Goal: Task Accomplishment & Management: Use online tool/utility

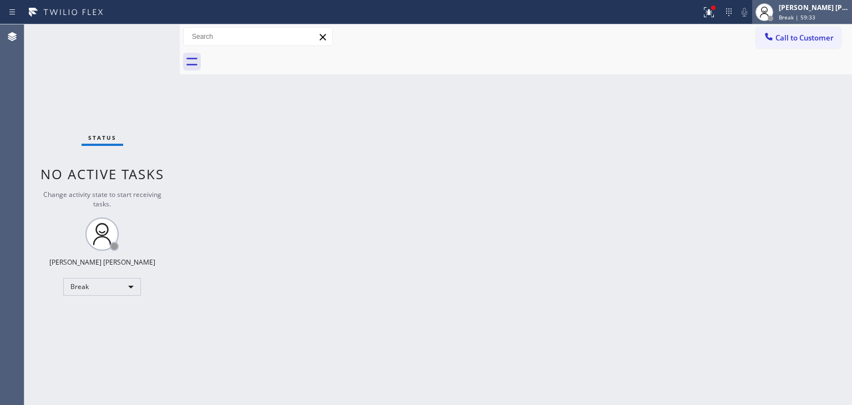
click at [837, 10] on div "[PERSON_NAME] [PERSON_NAME]" at bounding box center [813, 7] width 70 height 9
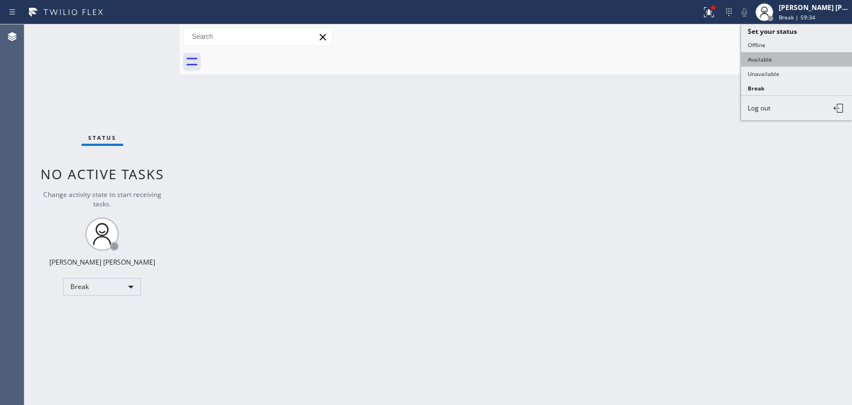
click at [773, 59] on button "Available" at bounding box center [796, 59] width 111 height 14
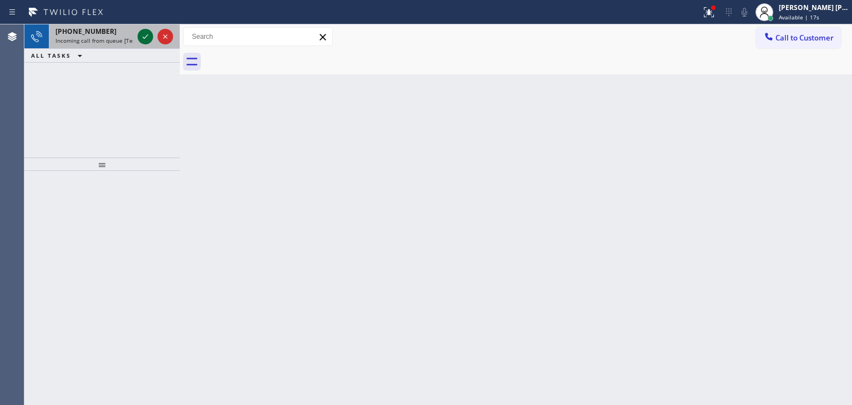
click at [149, 38] on icon at bounding box center [145, 36] width 13 height 13
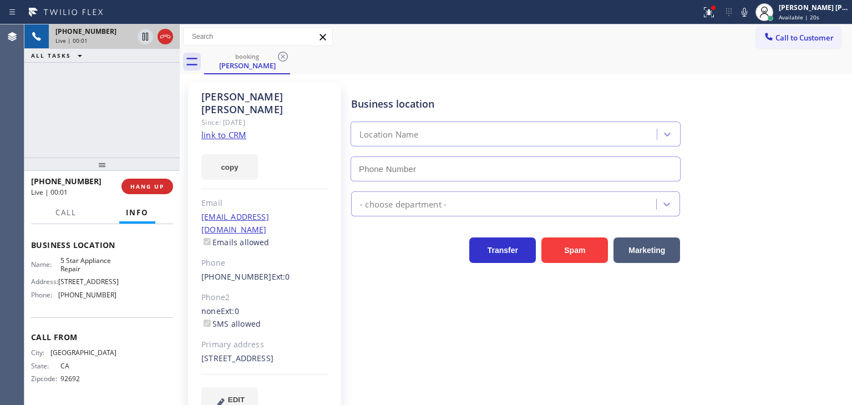
scroll to position [165, 0]
type input "[PHONE_NUMBER]"
drag, startPoint x: 142, startPoint y: 116, endPoint x: 151, endPoint y: 116, distance: 8.9
click at [142, 116] on div "[PHONE_NUMBER] Live | 00:16 ALL TASKS ALL TASKS ACTIVE TASKS TASKS IN WRAP UP" at bounding box center [101, 90] width 155 height 133
click at [228, 129] on link "link to CRM" at bounding box center [223, 134] width 45 height 11
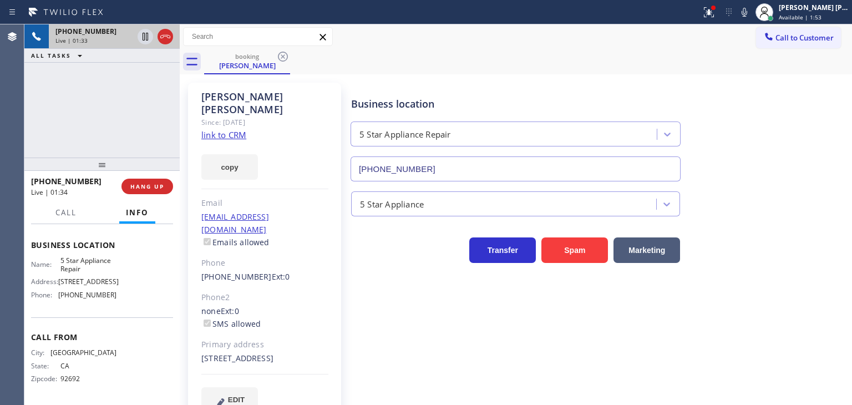
scroll to position [16, 0]
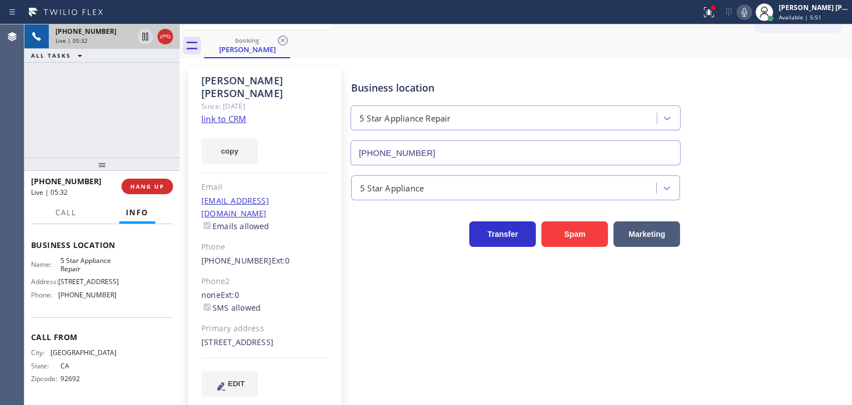
click at [751, 12] on icon at bounding box center [743, 12] width 13 height 13
click at [751, 13] on icon at bounding box center [743, 12] width 13 height 13
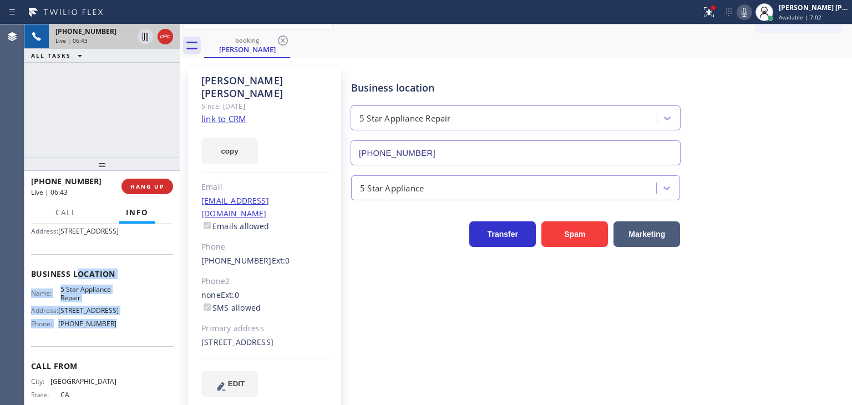
scroll to position [54, 0]
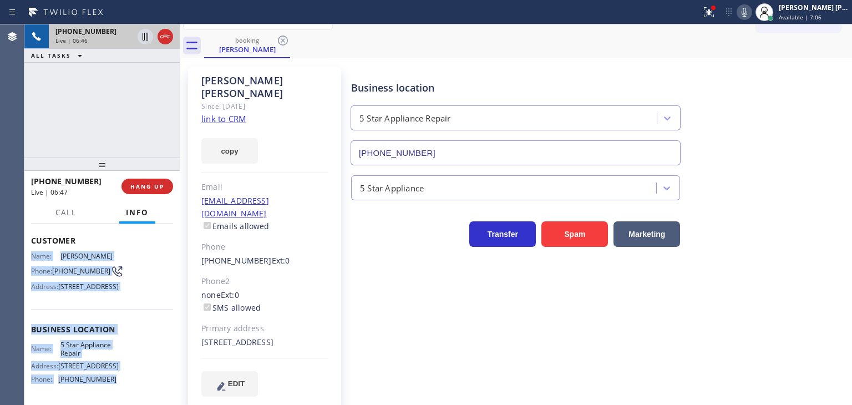
drag, startPoint x: 116, startPoint y: 299, endPoint x: 33, endPoint y: 253, distance: 94.8
click at [33, 253] on div "Context Queue: [Test] All Priority: 1 Customer Name: [PERSON_NAME] Phone: [PHON…" at bounding box center [102, 330] width 142 height 312
copy div "Name: [PERSON_NAME] Phone: [PHONE_NUMBER] Address: [STREET_ADDRESS] Business lo…"
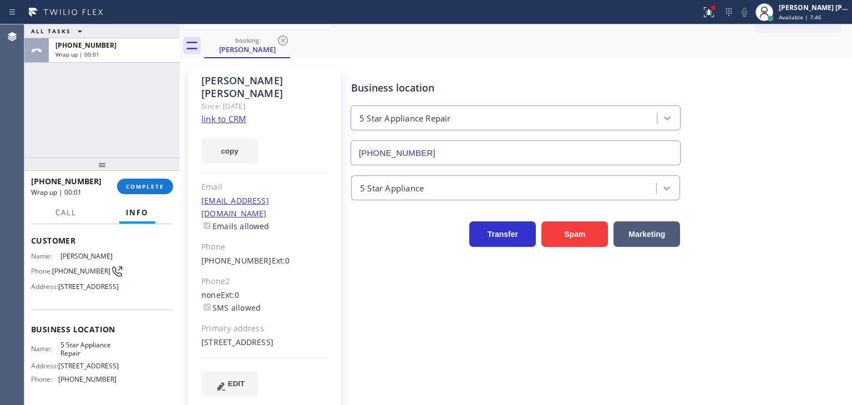
click at [780, 166] on div "5 Star Appliance" at bounding box center [599, 182] width 500 height 35
click at [151, 191] on button "COMPLETE" at bounding box center [145, 187] width 56 height 16
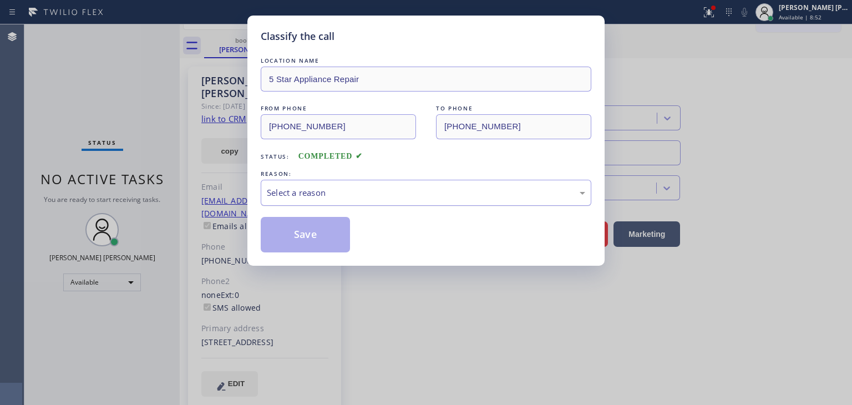
click at [328, 189] on div "Select a reason" at bounding box center [426, 192] width 318 height 13
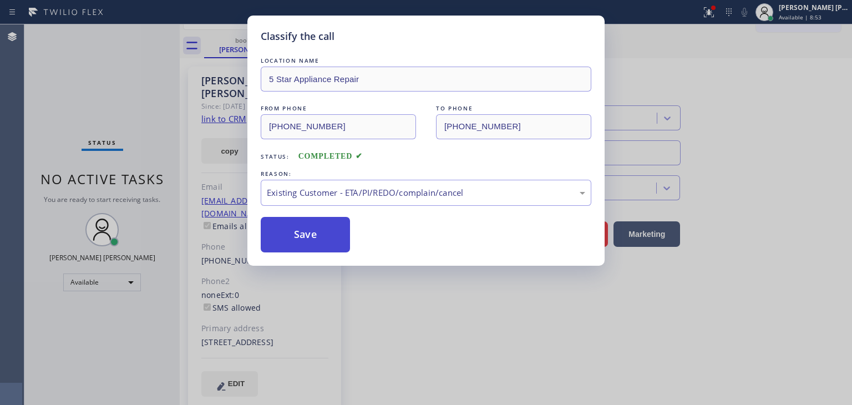
click at [308, 236] on button "Save" at bounding box center [305, 234] width 89 height 35
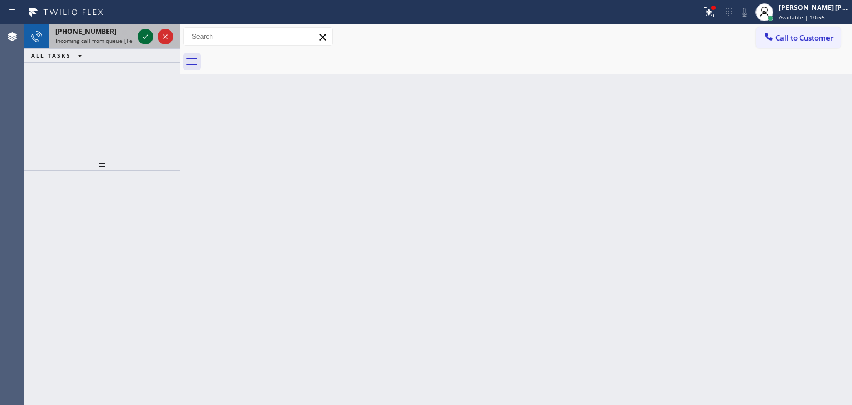
click at [146, 35] on icon at bounding box center [145, 36] width 13 height 13
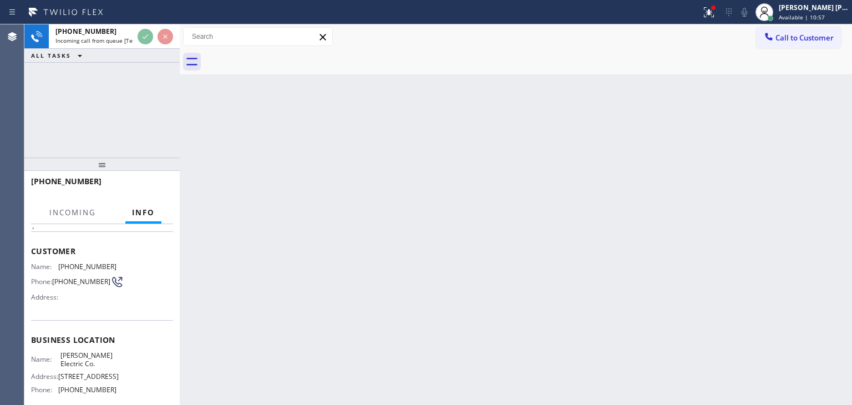
scroll to position [55, 0]
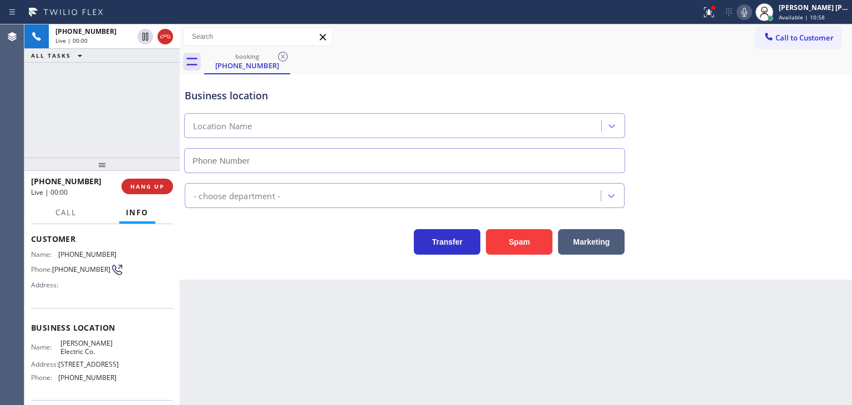
type input "[PHONE_NUMBER]"
click at [751, 7] on icon at bounding box center [743, 12] width 13 height 13
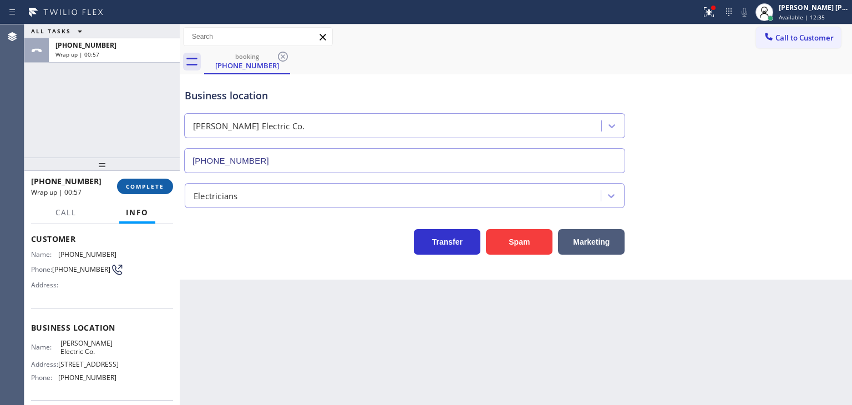
click at [152, 187] on span "COMPLETE" at bounding box center [145, 186] width 38 height 8
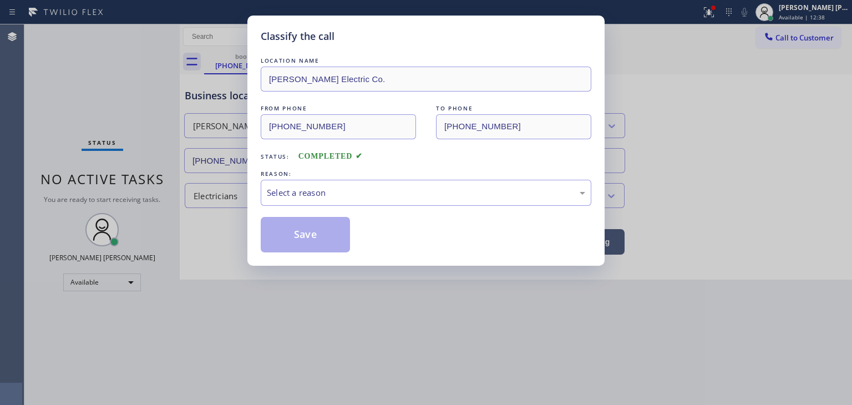
click at [314, 186] on div "Select a reason" at bounding box center [426, 192] width 318 height 13
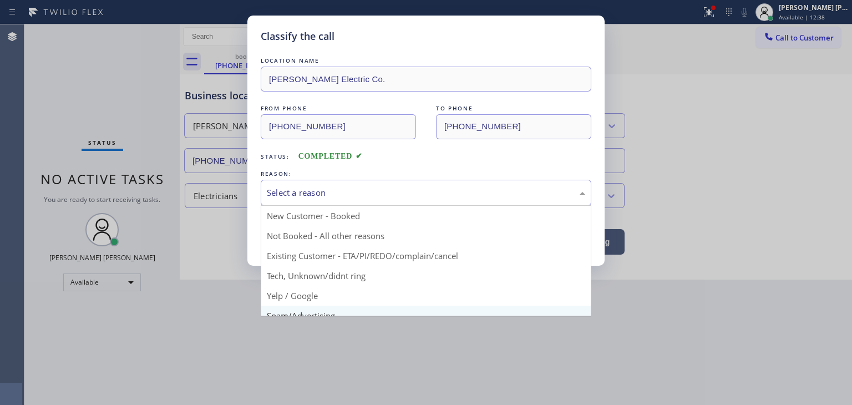
scroll to position [55, 0]
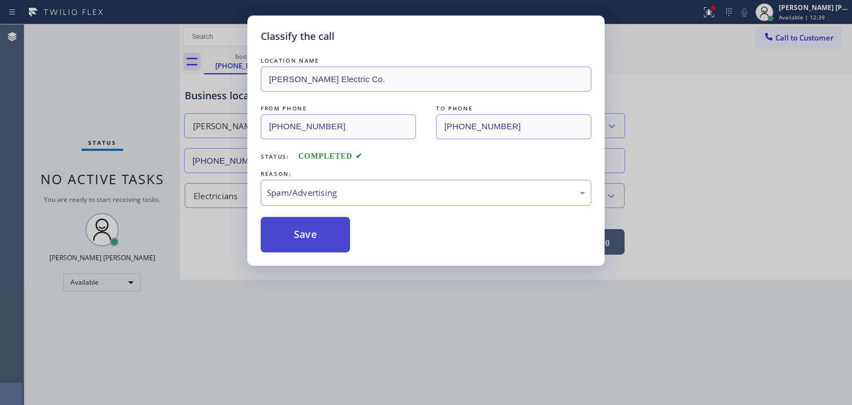
click at [318, 238] on button "Save" at bounding box center [305, 234] width 89 height 35
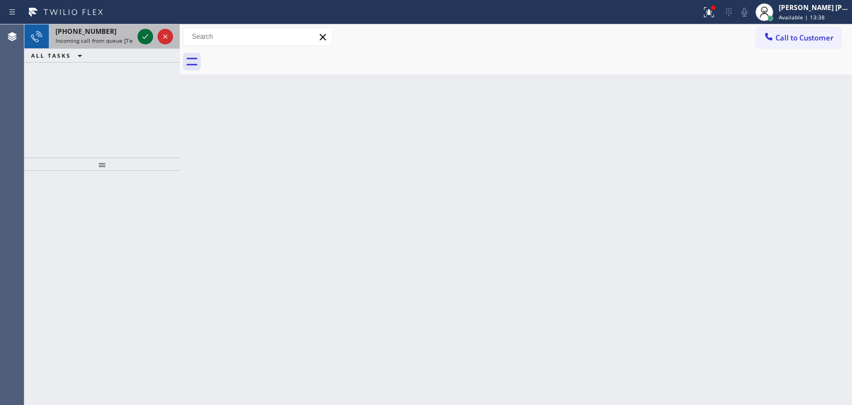
click at [147, 39] on icon at bounding box center [145, 36] width 13 height 13
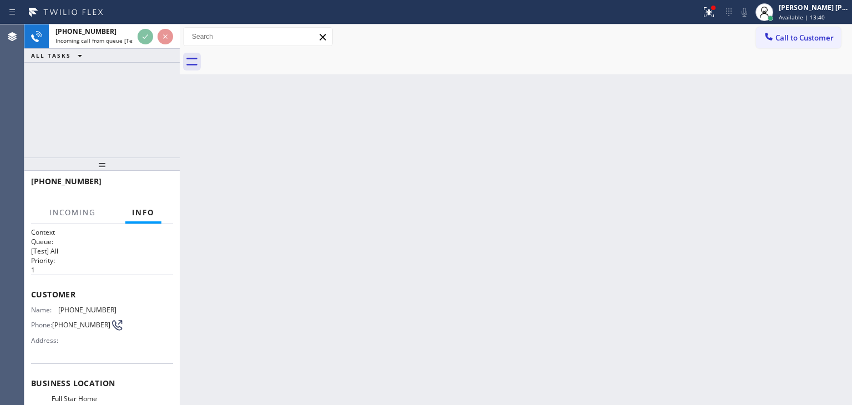
scroll to position [55, 0]
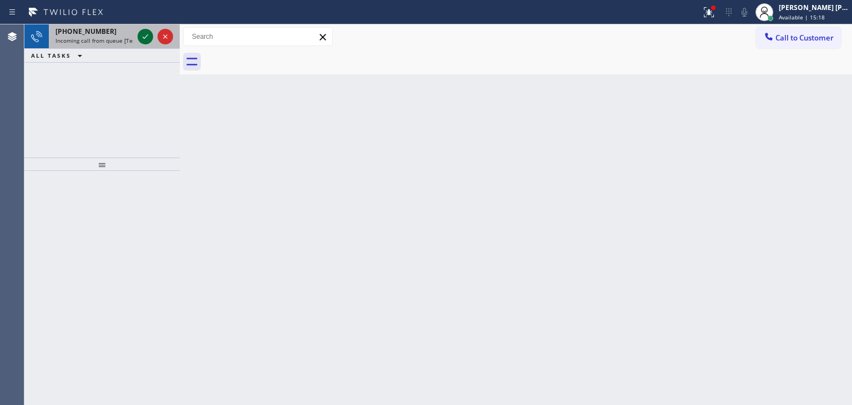
click at [150, 34] on icon at bounding box center [145, 36] width 13 height 13
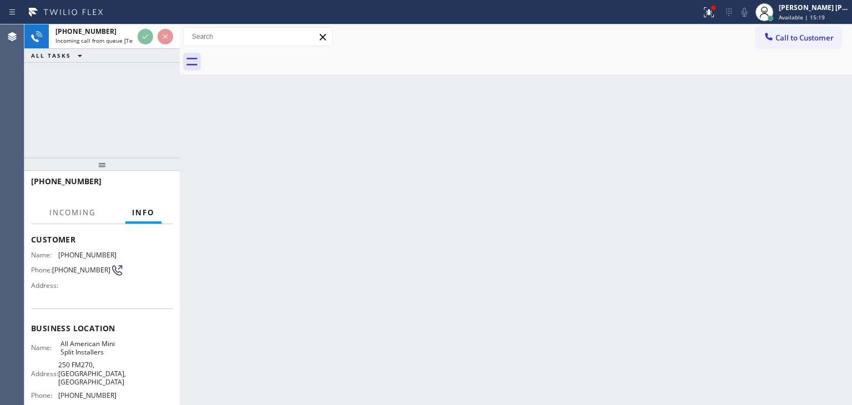
scroll to position [55, 0]
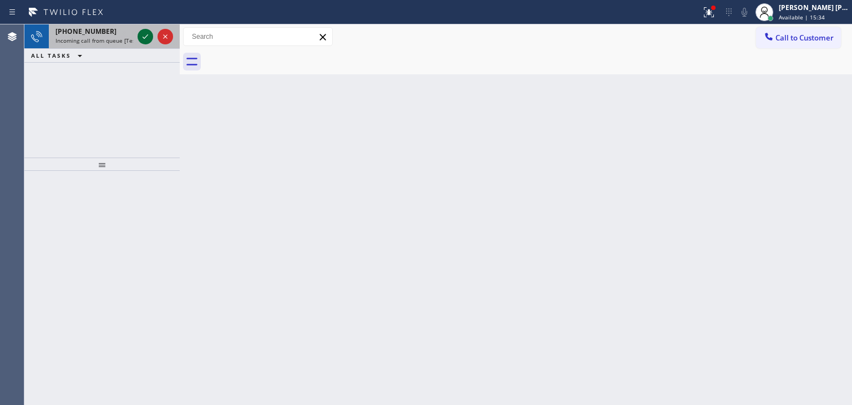
click at [144, 36] on icon at bounding box center [145, 36] width 13 height 13
click at [145, 39] on icon at bounding box center [145, 36] width 13 height 13
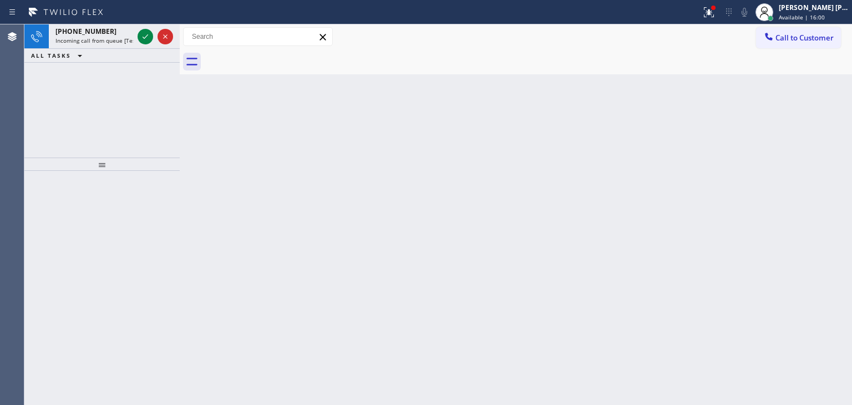
click at [146, 39] on icon at bounding box center [145, 36] width 13 height 13
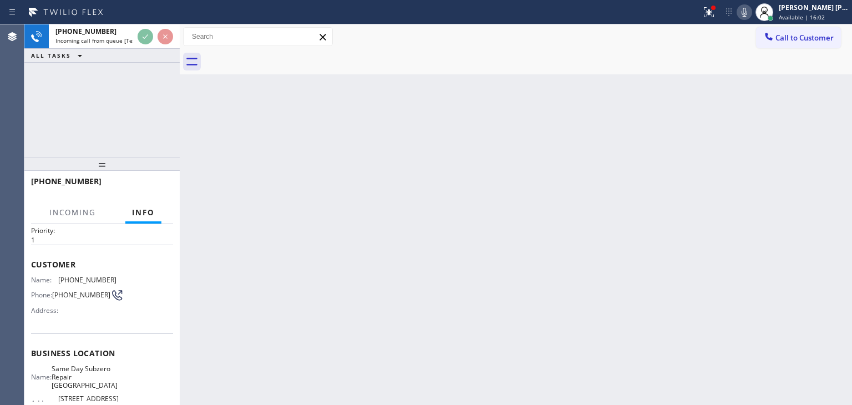
scroll to position [55, 0]
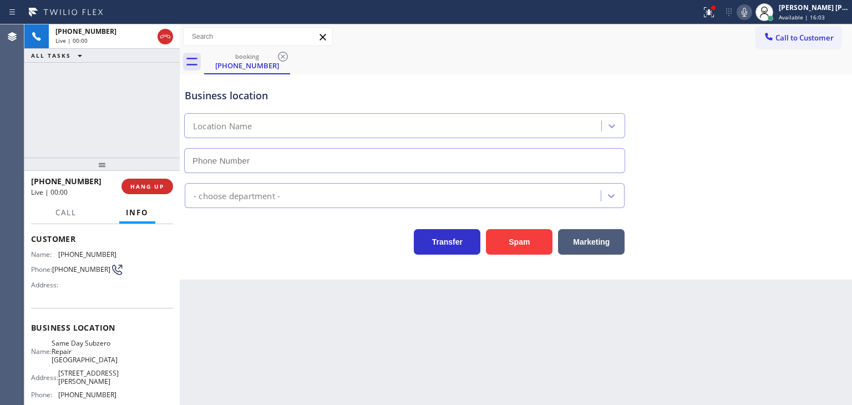
type input "[PHONE_NUMBER]"
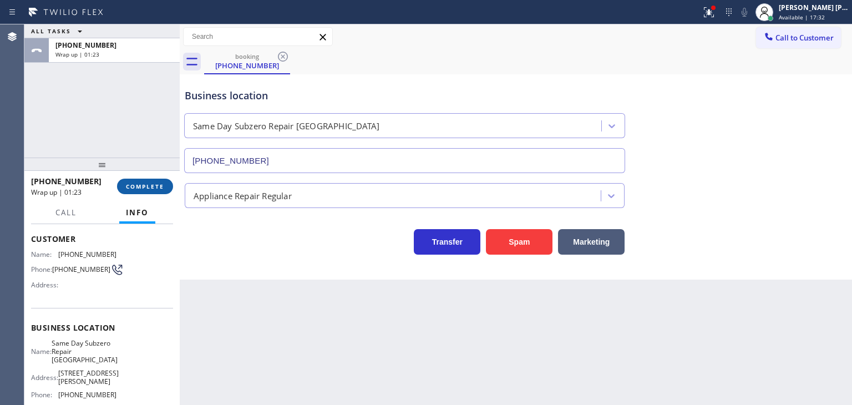
click at [161, 185] on span "COMPLETE" at bounding box center [145, 186] width 38 height 8
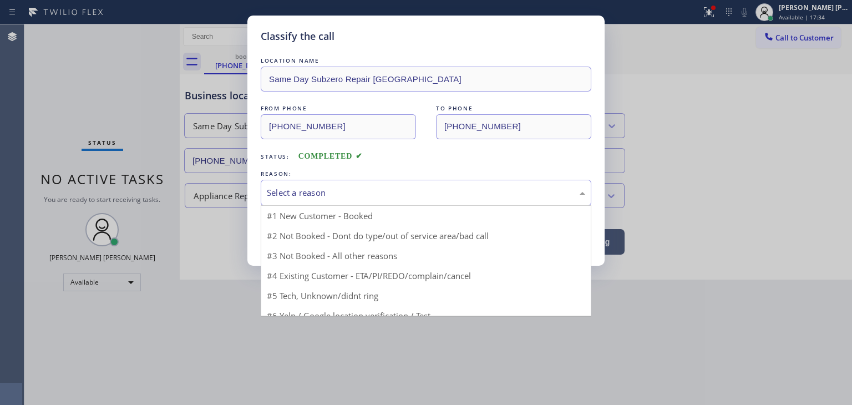
click at [298, 189] on div "Select a reason" at bounding box center [426, 192] width 318 height 13
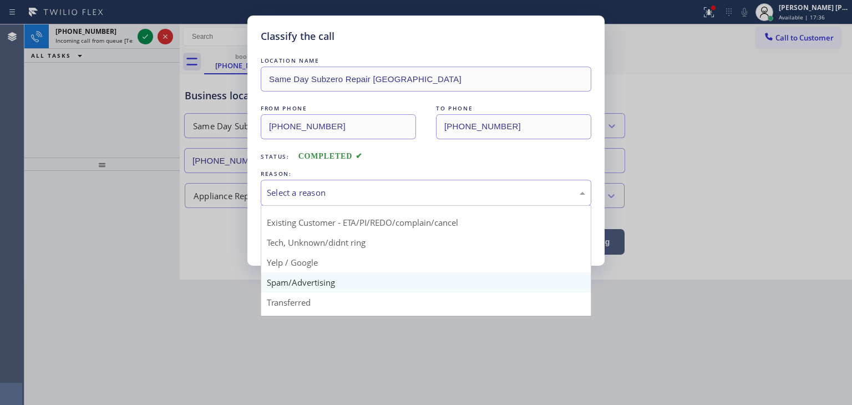
scroll to position [14, 0]
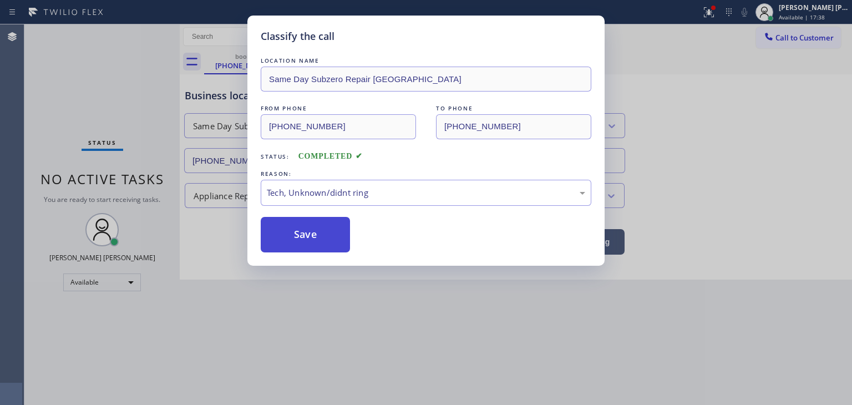
click at [309, 238] on button "Save" at bounding box center [305, 234] width 89 height 35
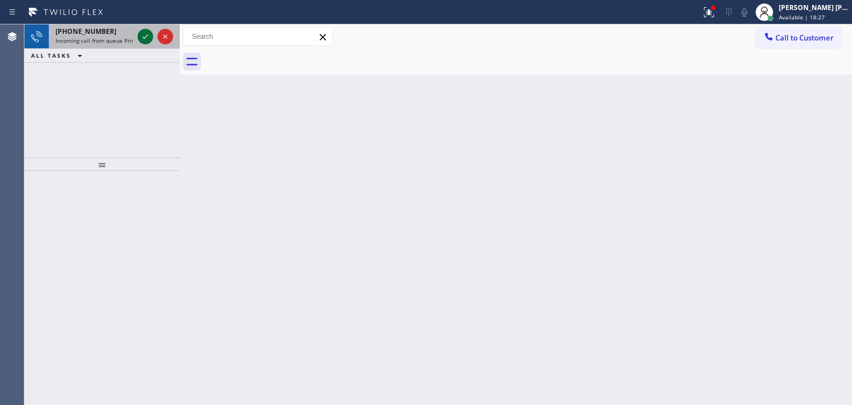
click at [145, 33] on icon at bounding box center [145, 36] width 13 height 13
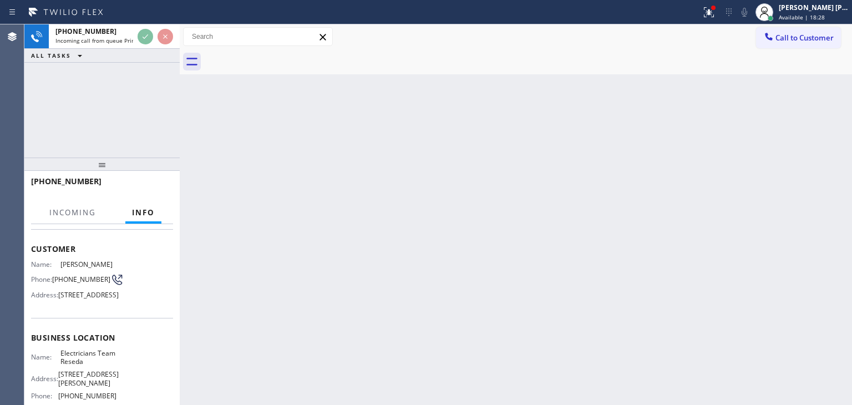
scroll to position [111, 0]
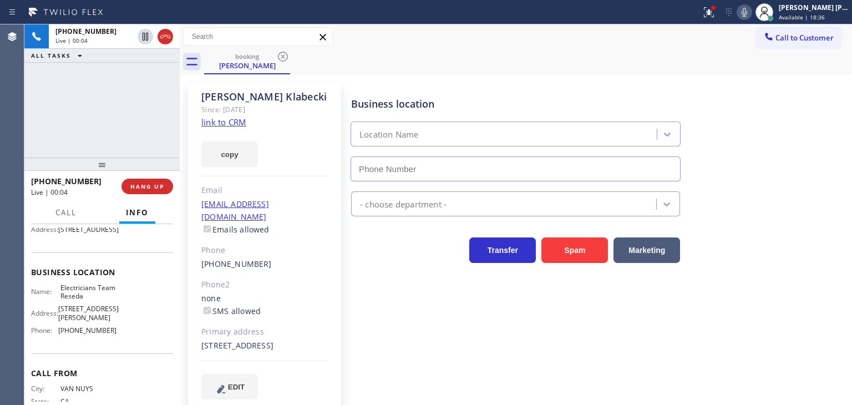
type input "[PHONE_NUMBER]"
click at [232, 122] on link "link to CRM" at bounding box center [223, 121] width 45 height 11
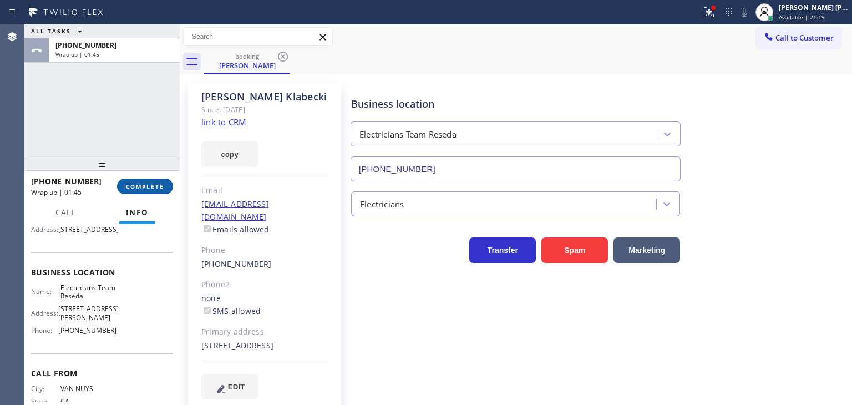
click at [145, 191] on button "COMPLETE" at bounding box center [145, 187] width 56 height 16
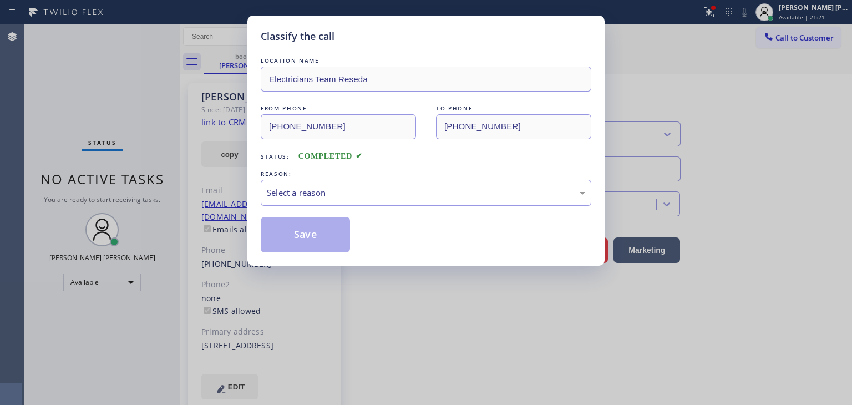
click at [342, 187] on div "Select a reason" at bounding box center [426, 192] width 318 height 13
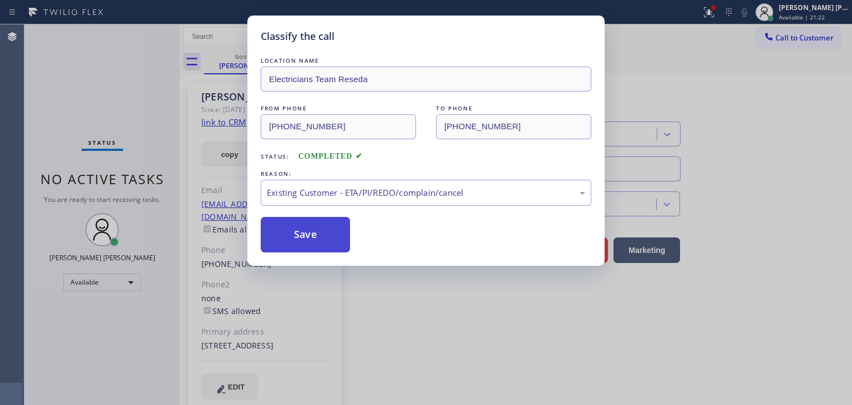
click at [304, 247] on button "Save" at bounding box center [305, 234] width 89 height 35
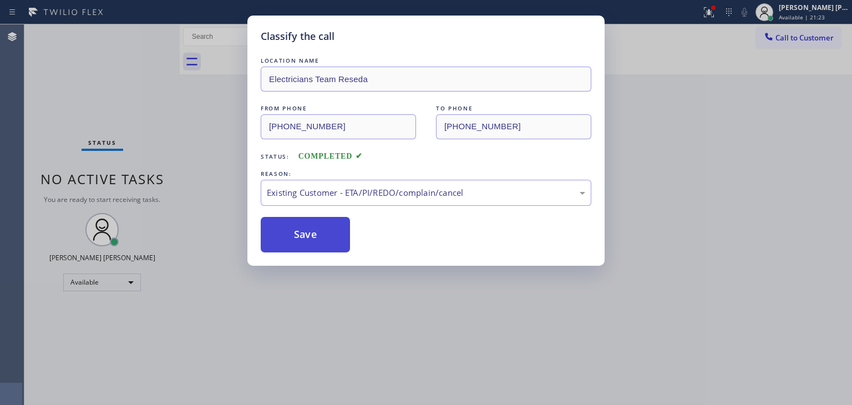
click at [307, 236] on button "Save" at bounding box center [305, 234] width 89 height 35
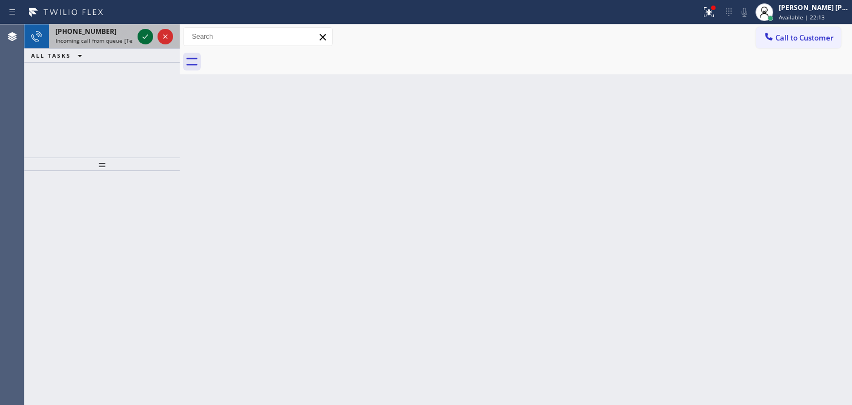
click at [147, 35] on icon at bounding box center [145, 36] width 13 height 13
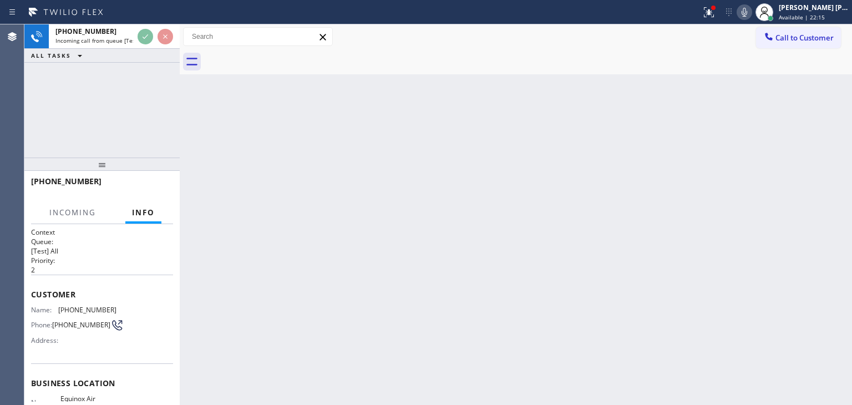
scroll to position [111, 0]
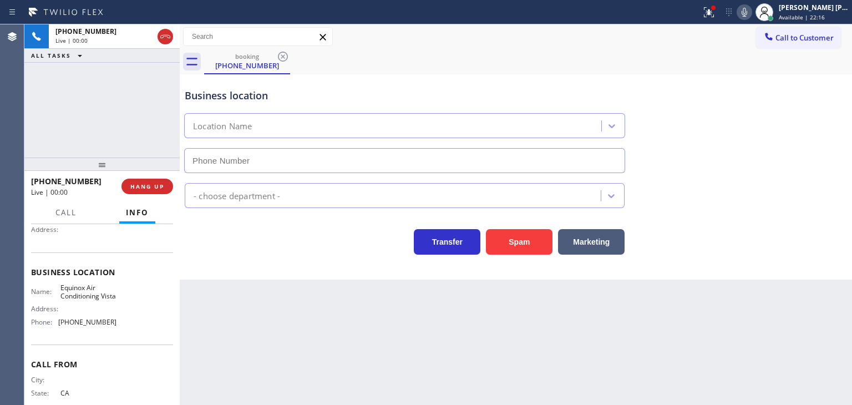
type input "[PHONE_NUMBER]"
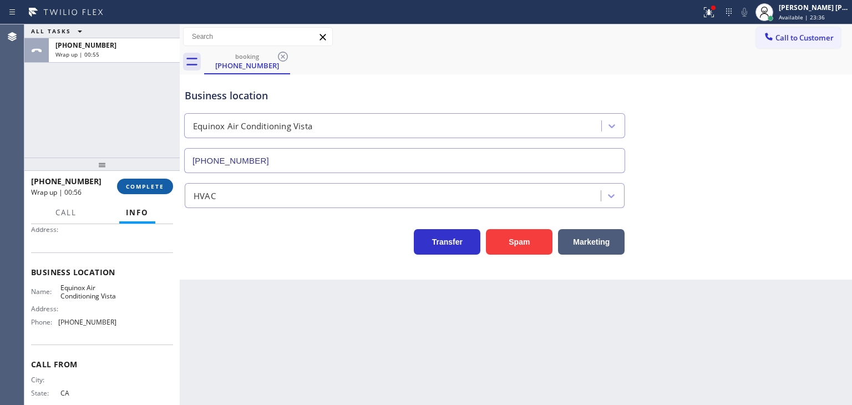
click at [153, 184] on span "COMPLETE" at bounding box center [145, 186] width 38 height 8
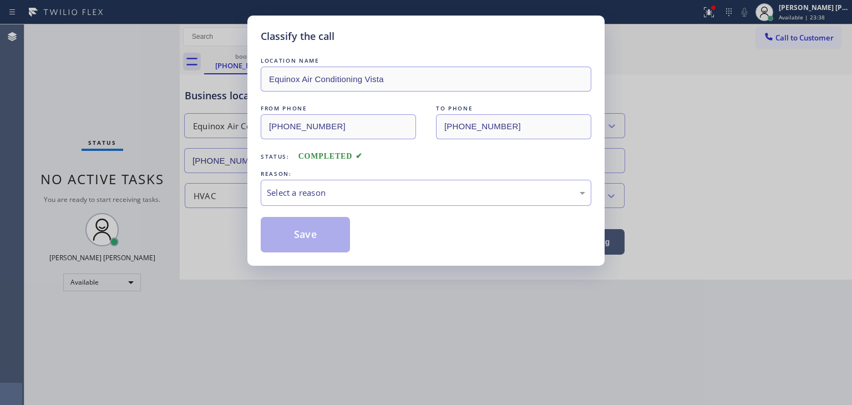
click at [355, 180] on div "Select a reason" at bounding box center [426, 193] width 330 height 26
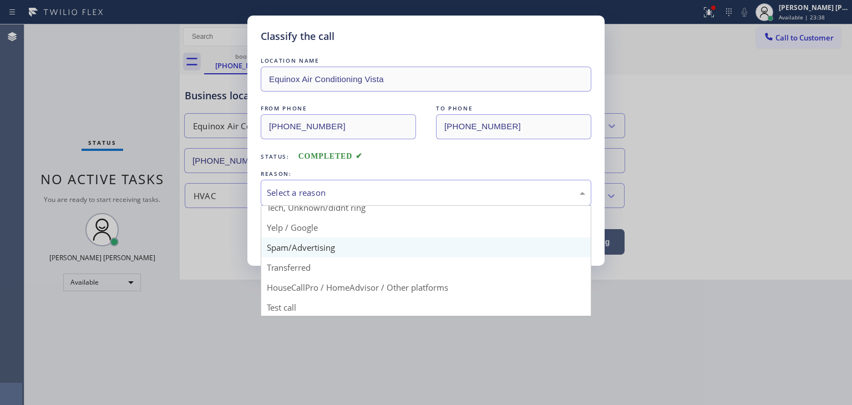
scroll to position [69, 0]
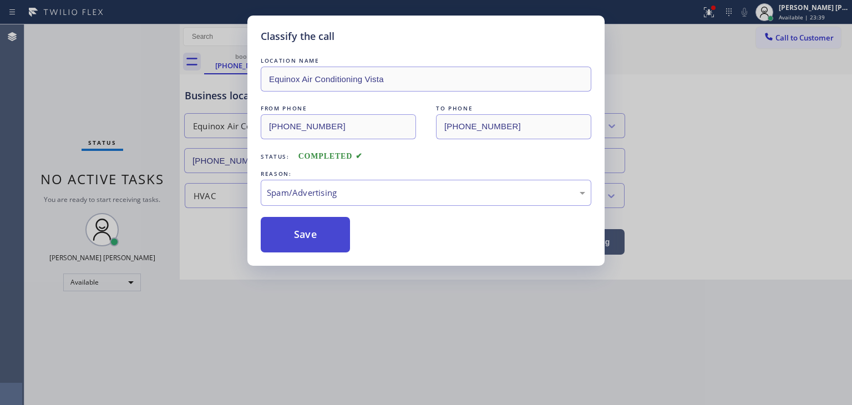
click at [313, 242] on button "Save" at bounding box center [305, 234] width 89 height 35
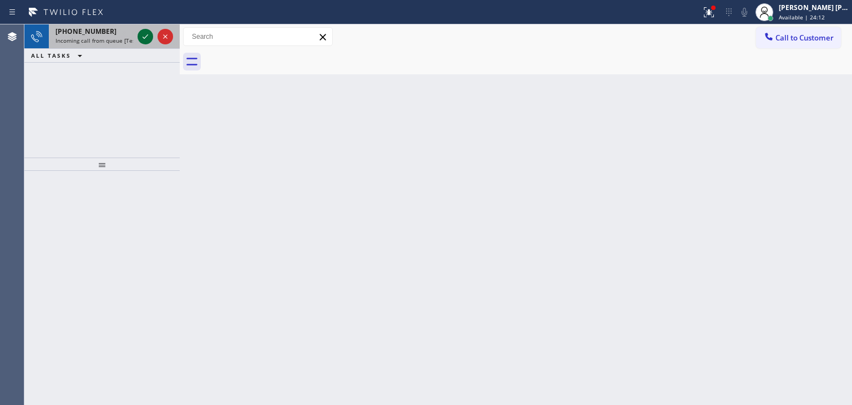
click at [146, 40] on icon at bounding box center [145, 36] width 13 height 13
click at [149, 40] on icon at bounding box center [145, 36] width 13 height 13
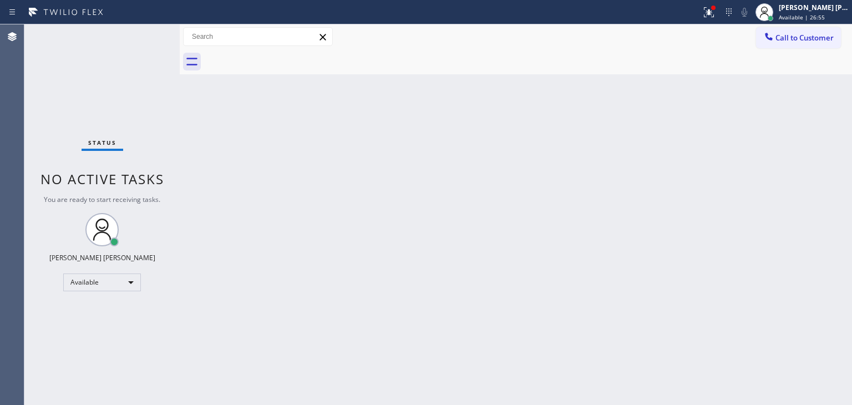
click at [136, 37] on div "Status No active tasks You are ready to start receiving tasks. [PERSON_NAME] [P…" at bounding box center [101, 214] width 155 height 380
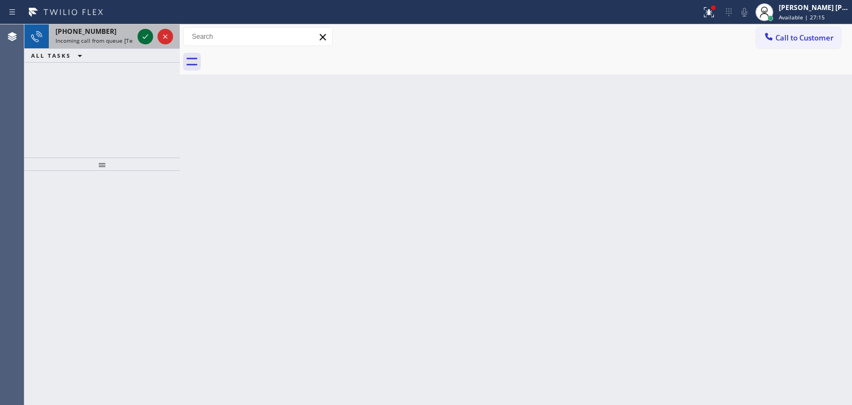
click at [149, 39] on icon at bounding box center [145, 36] width 13 height 13
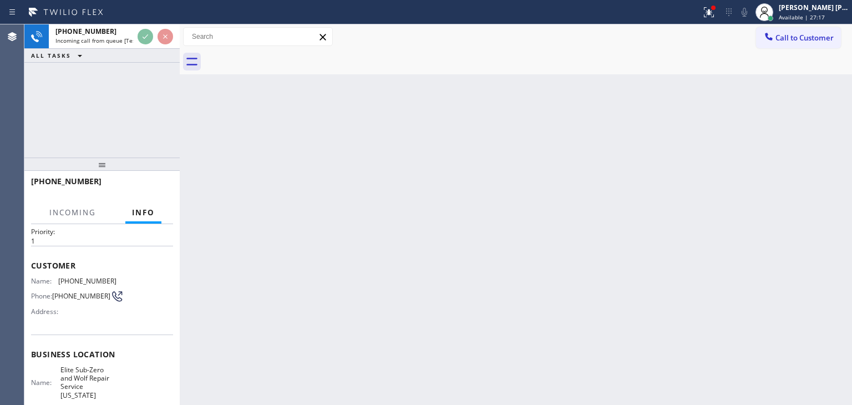
scroll to position [55, 0]
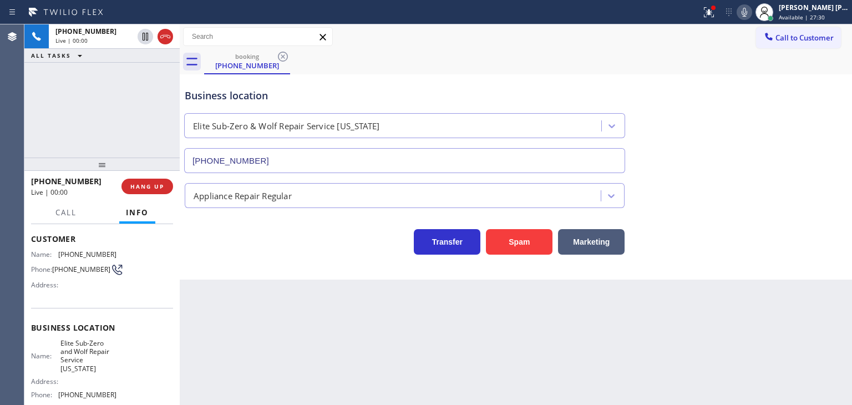
type input "[PHONE_NUMBER]"
click at [841, 80] on div "Business location Elite Sub-Zero & Wolf Repair Service [US_STATE] [PHONE_NUMBER]" at bounding box center [515, 123] width 666 height 100
click at [751, 7] on icon at bounding box center [743, 12] width 13 height 13
drag, startPoint x: 95, startPoint y: 176, endPoint x: 38, endPoint y: 176, distance: 56.6
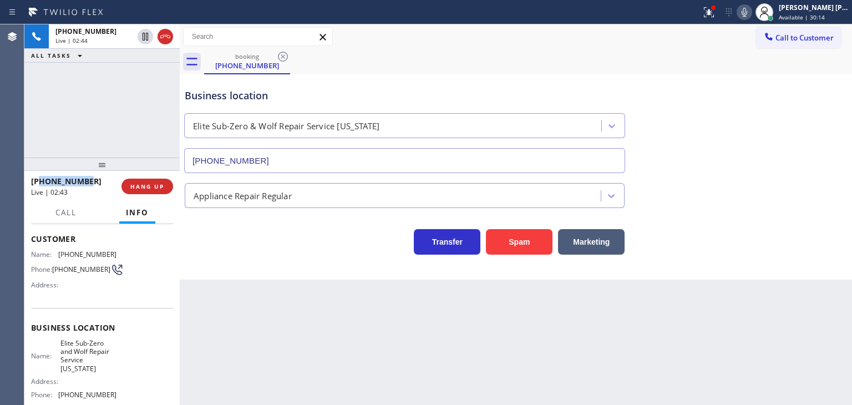
click at [38, 176] on div "[PHONE_NUMBER]" at bounding box center [72, 181] width 83 height 11
copy span "7185511975"
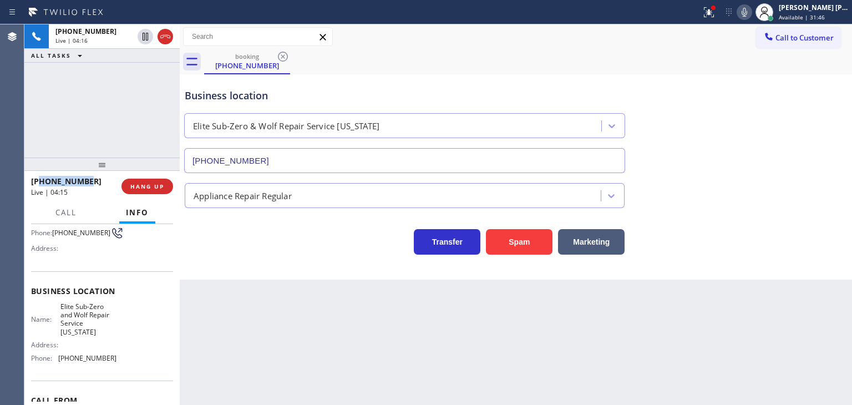
scroll to position [111, 0]
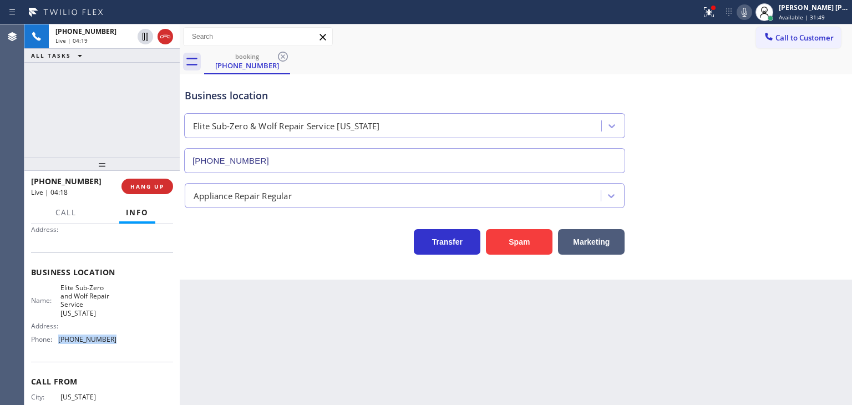
drag, startPoint x: 119, startPoint y: 336, endPoint x: 57, endPoint y: 338, distance: 61.6
click at [57, 338] on div "Name: Elite Sub-Zero and Wolf Repair Service [US_STATE] Address: Phone: [PHONE_…" at bounding box center [102, 315] width 142 height 65
copy div "[PHONE_NUMBER]"
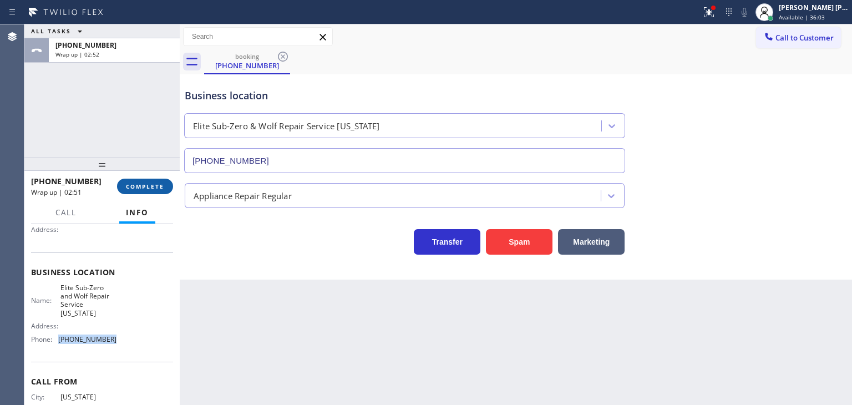
click at [141, 189] on span "COMPLETE" at bounding box center [145, 186] width 38 height 8
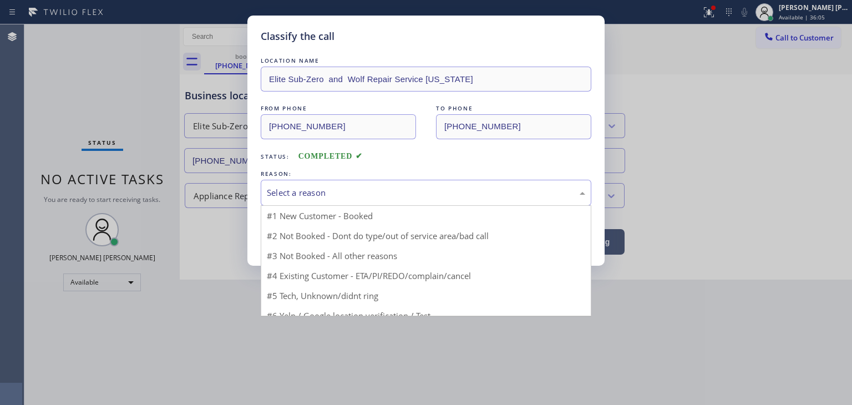
click at [277, 188] on div "Select a reason" at bounding box center [426, 192] width 318 height 13
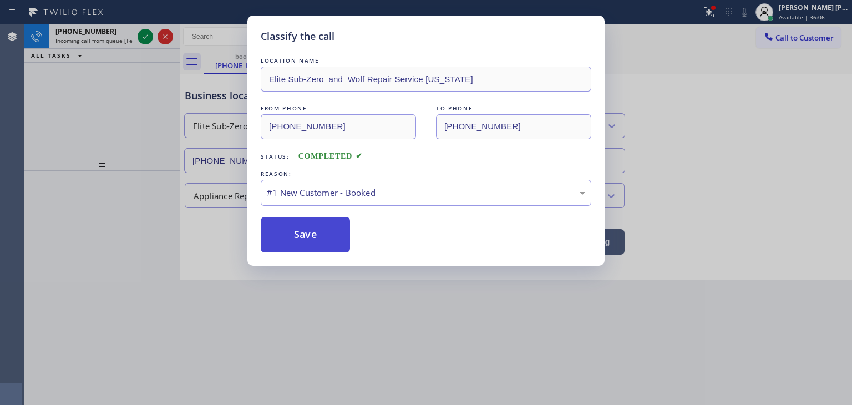
click at [304, 230] on button "Save" at bounding box center [305, 234] width 89 height 35
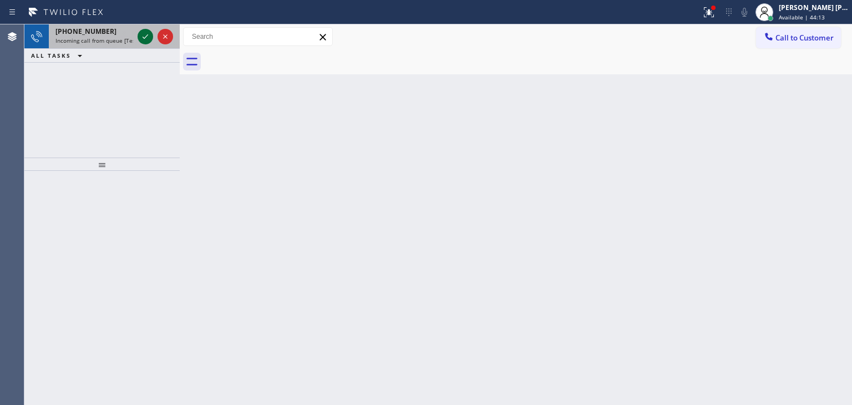
click at [145, 39] on icon at bounding box center [145, 36] width 13 height 13
click at [141, 35] on icon at bounding box center [145, 36] width 13 height 13
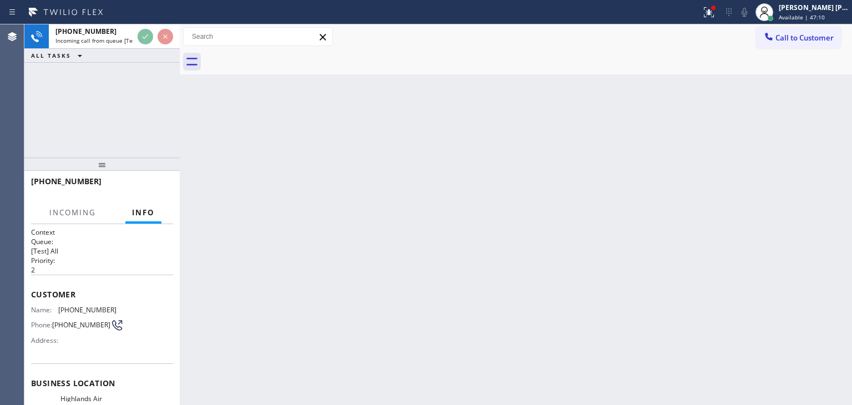
scroll to position [55, 0]
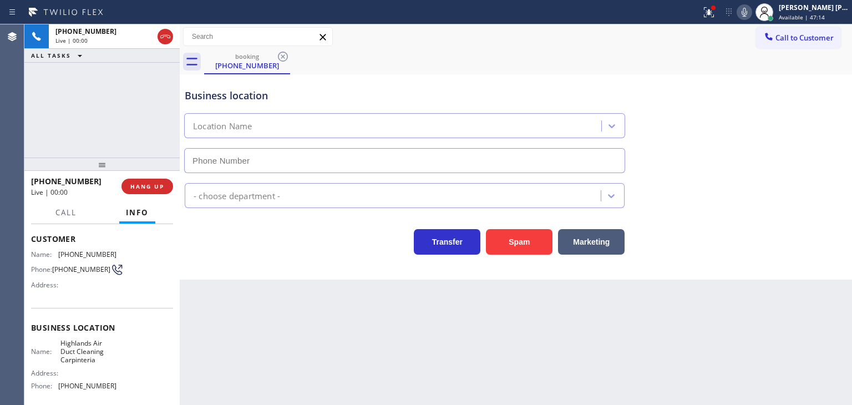
type input "[PHONE_NUMBER]"
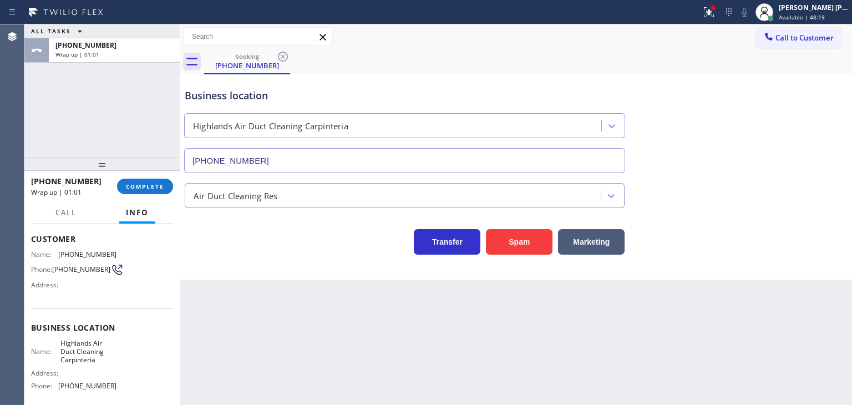
click at [129, 195] on div "[PHONE_NUMBER] Wrap up | 01:01 COMPLETE" at bounding box center [102, 186] width 142 height 29
click at [138, 181] on button "COMPLETE" at bounding box center [145, 187] width 56 height 16
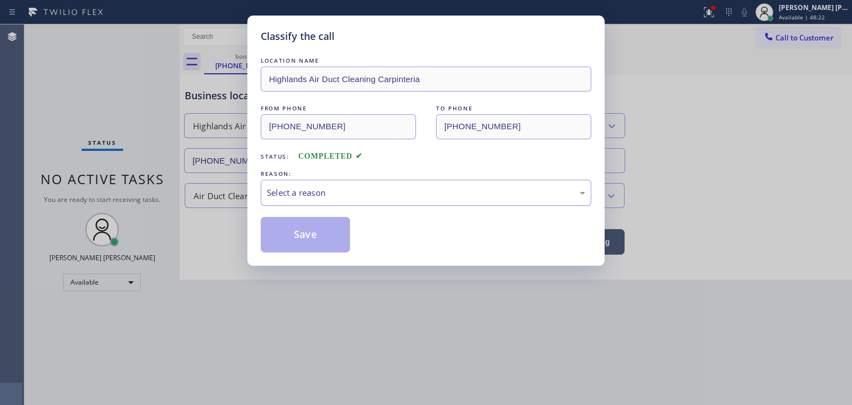
click at [341, 185] on div "Select a reason" at bounding box center [426, 193] width 330 height 26
click at [313, 238] on button "Save" at bounding box center [305, 234] width 89 height 35
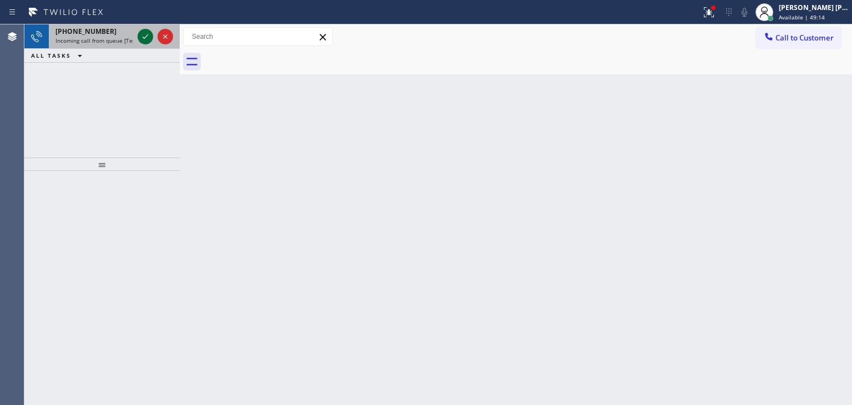
click at [142, 34] on icon at bounding box center [145, 36] width 13 height 13
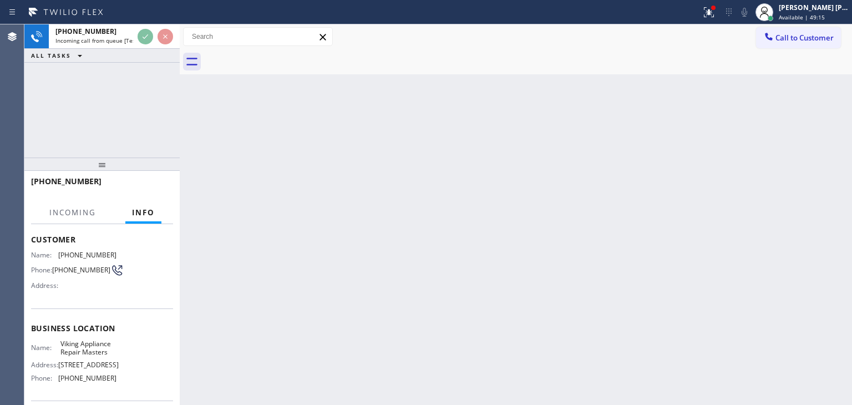
scroll to position [55, 0]
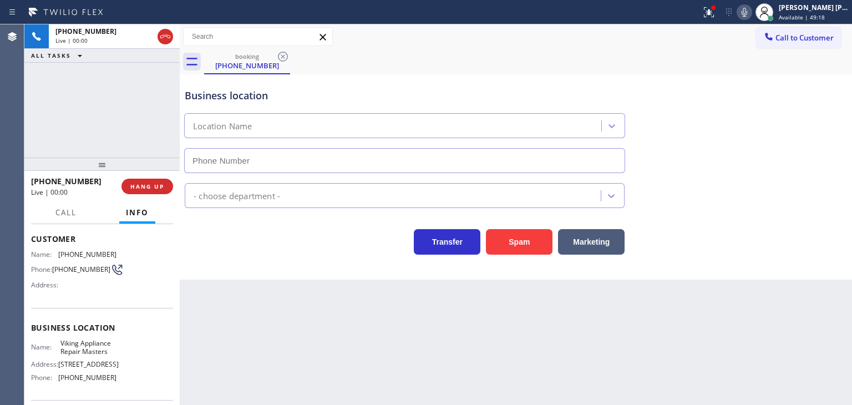
type input "[PHONE_NUMBER]"
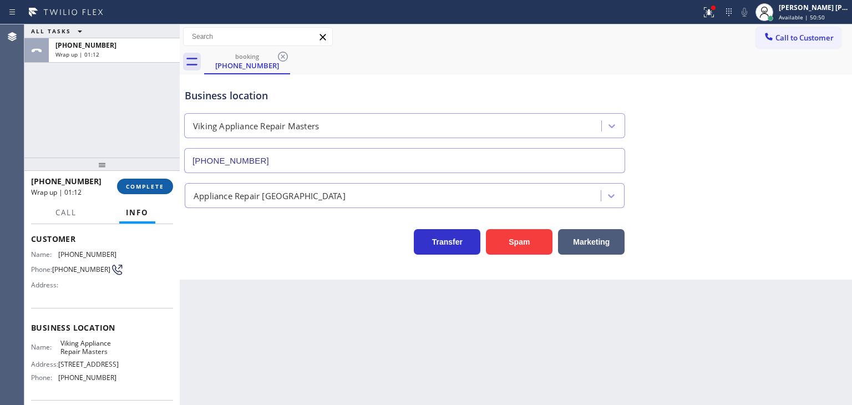
click at [159, 186] on span "COMPLETE" at bounding box center [145, 186] width 38 height 8
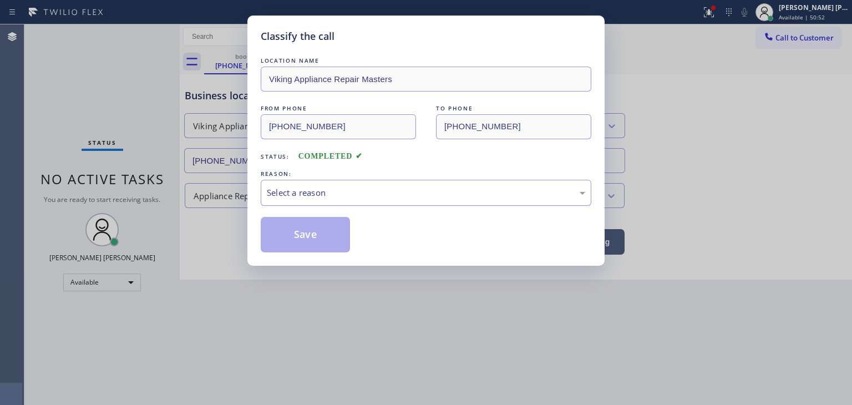
click at [309, 197] on div "Select a reason" at bounding box center [426, 192] width 318 height 13
click at [309, 242] on button "Save" at bounding box center [305, 234] width 89 height 35
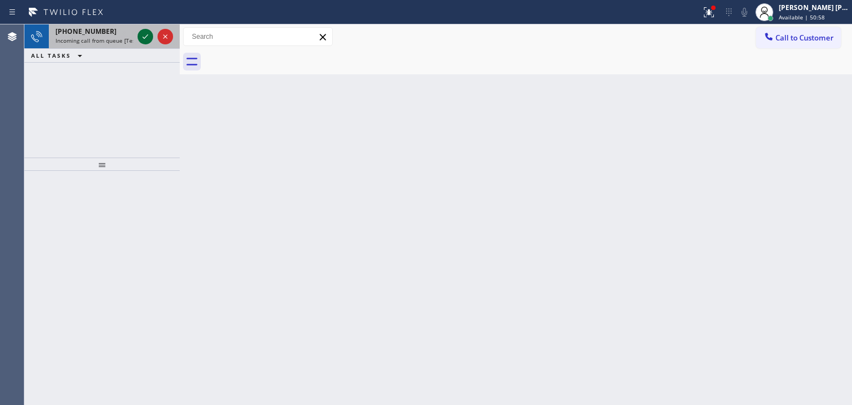
click at [146, 33] on icon at bounding box center [145, 36] width 13 height 13
click at [148, 34] on icon at bounding box center [145, 36] width 13 height 13
click at [145, 37] on icon at bounding box center [145, 36] width 6 height 4
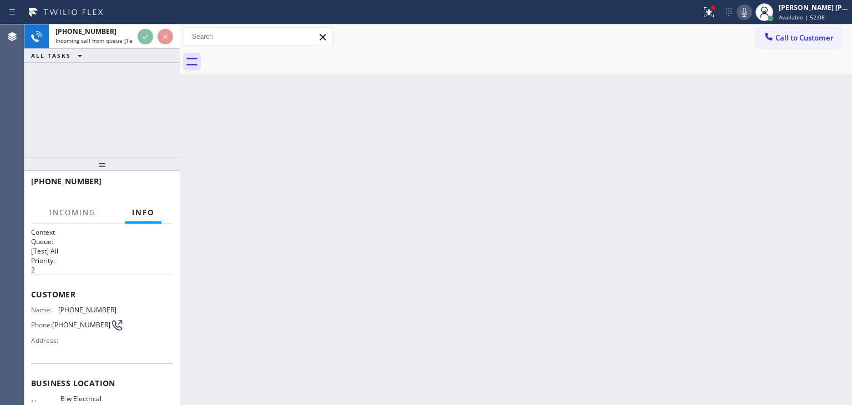
scroll to position [55, 0]
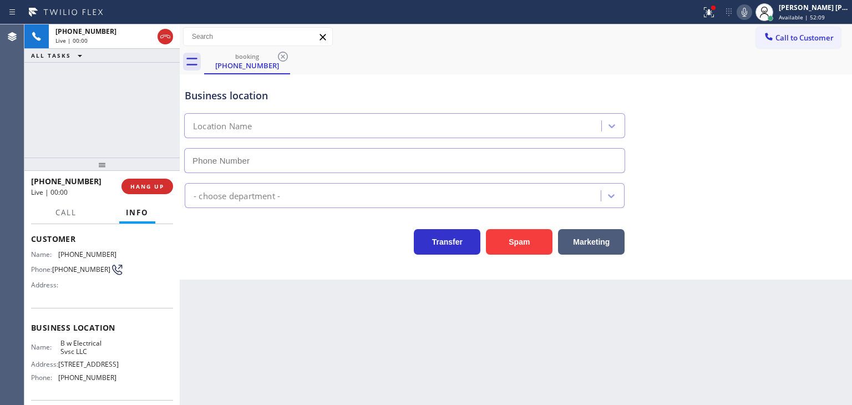
type input "[PHONE_NUMBER]"
click at [751, 14] on icon at bounding box center [743, 12] width 13 height 13
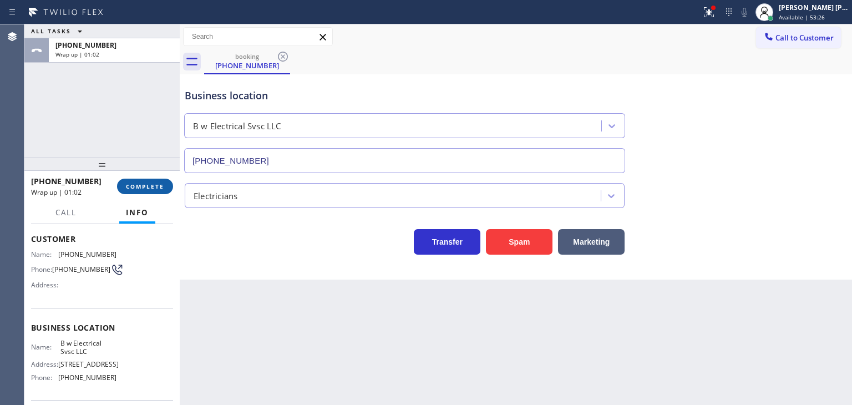
click at [154, 191] on button "COMPLETE" at bounding box center [145, 187] width 56 height 16
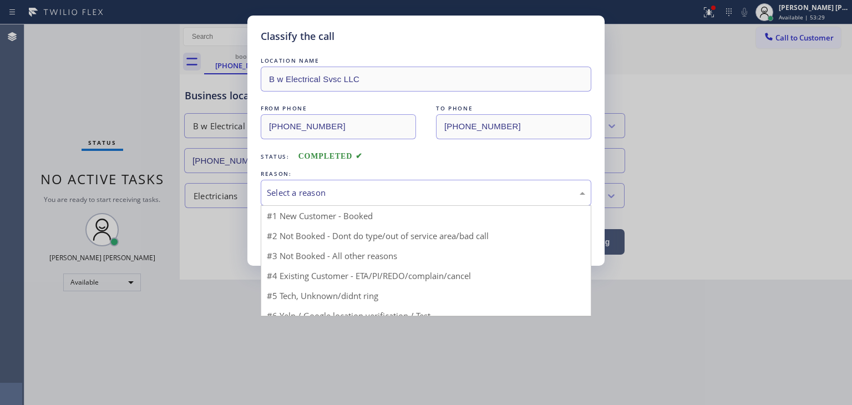
click at [311, 190] on div "Select a reason" at bounding box center [426, 192] width 318 height 13
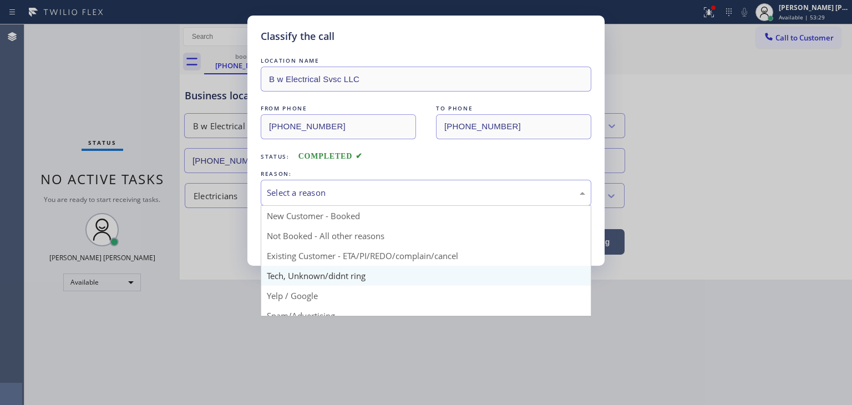
scroll to position [55, 0]
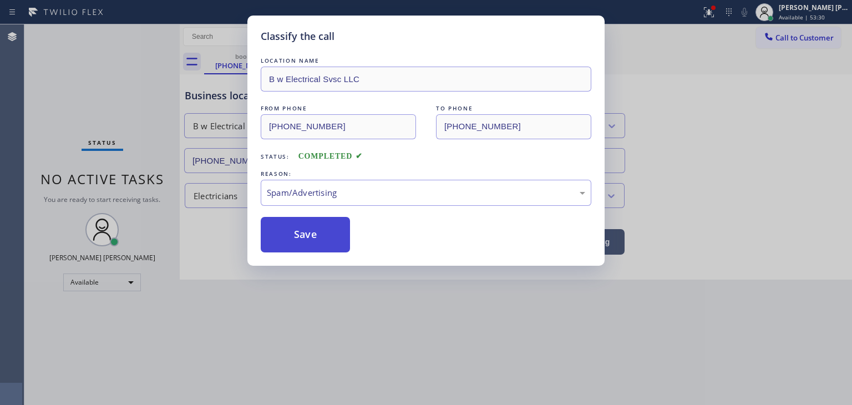
click at [311, 233] on button "Save" at bounding box center [305, 234] width 89 height 35
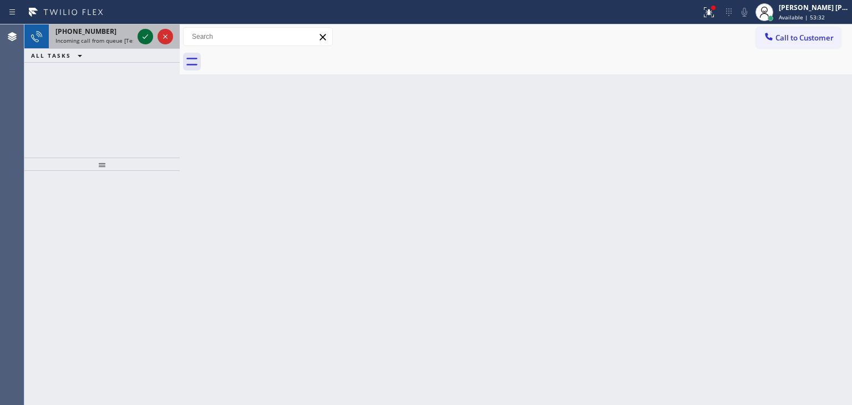
click at [145, 35] on icon at bounding box center [145, 36] width 13 height 13
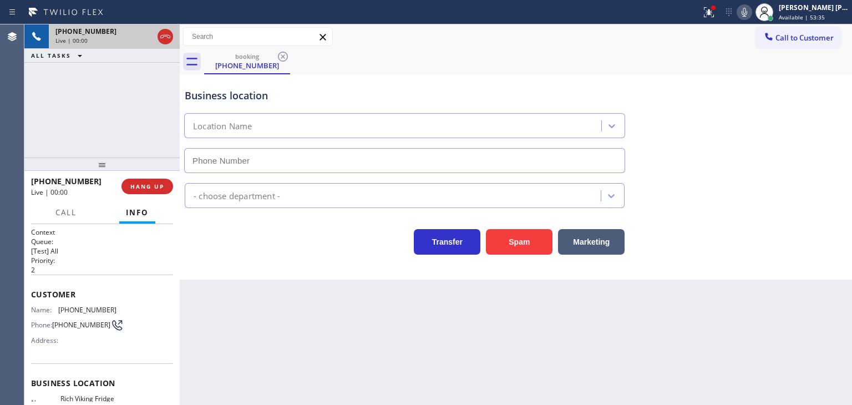
type input "[PHONE_NUMBER]"
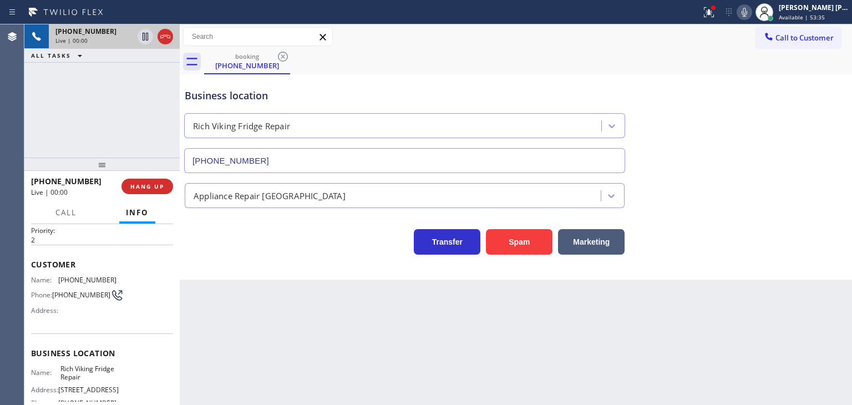
scroll to position [55, 0]
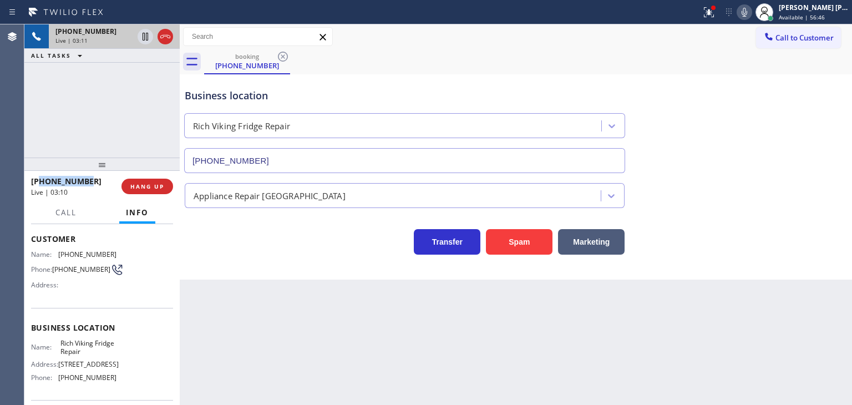
drag, startPoint x: 90, startPoint y: 178, endPoint x: 42, endPoint y: 178, distance: 48.8
click at [42, 178] on div "[PHONE_NUMBER]" at bounding box center [72, 181] width 83 height 11
copy span "6194956661"
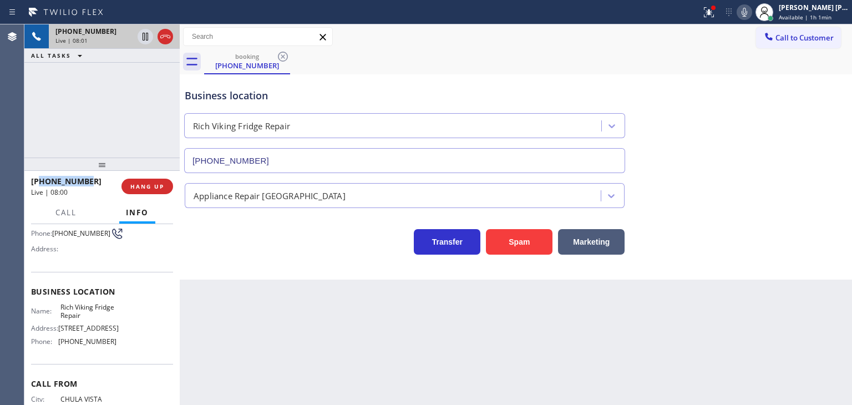
scroll to position [111, 0]
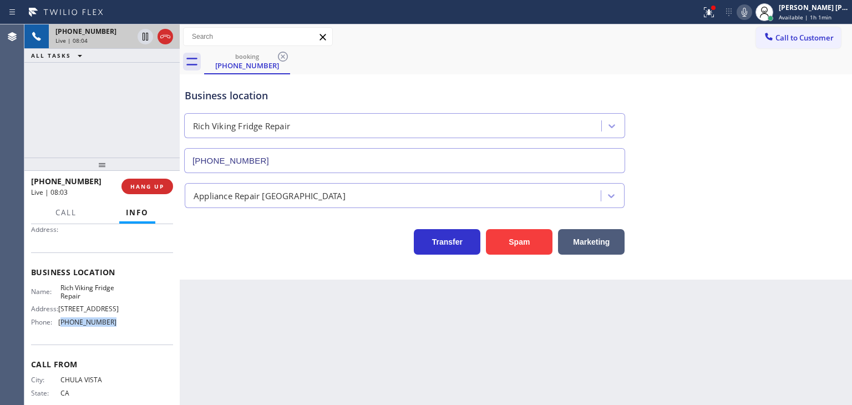
drag, startPoint x: 111, startPoint y: 322, endPoint x: 60, endPoint y: 324, distance: 51.1
click at [60, 324] on span "[PHONE_NUMBER]" at bounding box center [87, 322] width 58 height 8
copy span "619) 773-0925"
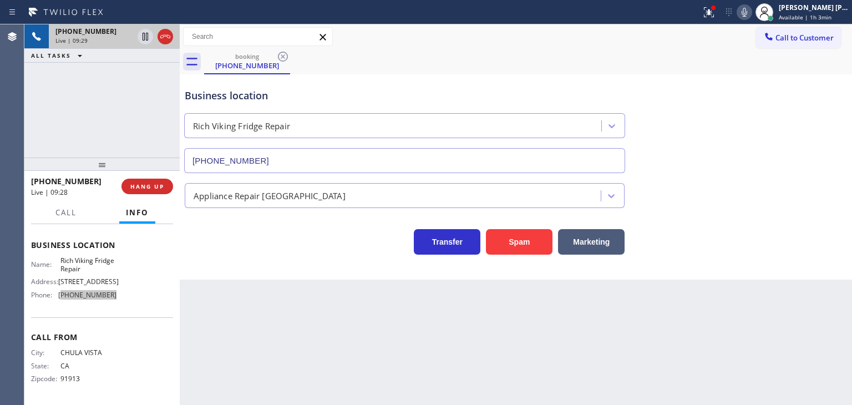
scroll to position [139, 0]
copy span "619) 773-0925"
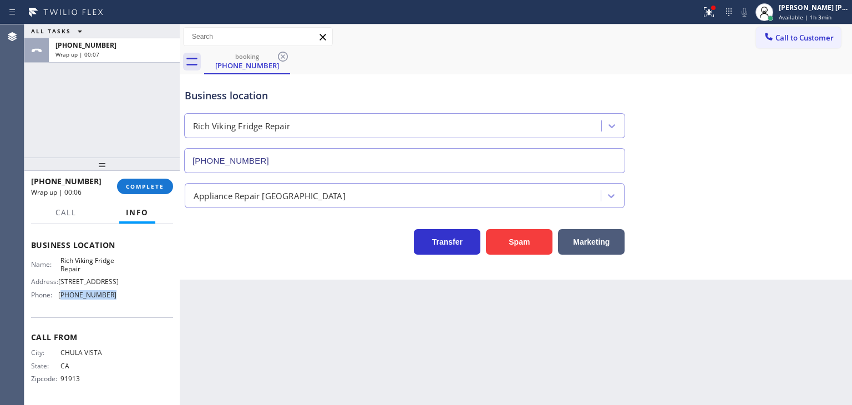
copy span "619) 773-0925"
click at [822, 44] on button "Call to Customer" at bounding box center [798, 37] width 85 height 21
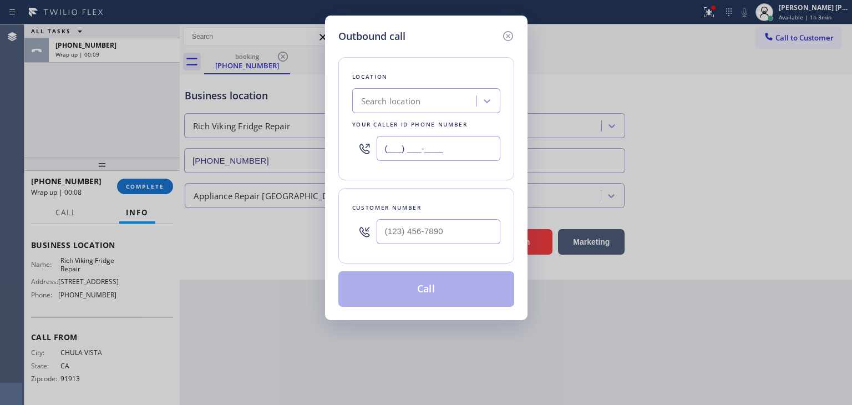
click at [404, 138] on input "(___) ___-____" at bounding box center [438, 148] width 124 height 25
paste input "619) 773-0925"
type input "[PHONE_NUMBER]"
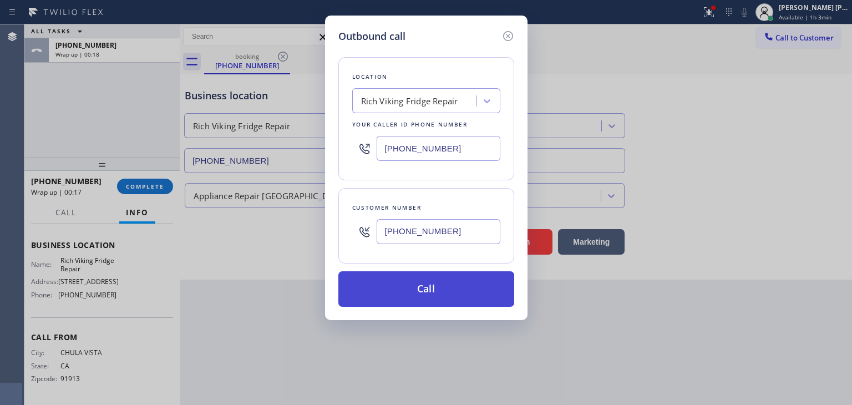
type input "[PHONE_NUMBER]"
click at [397, 287] on button "Call" at bounding box center [426, 288] width 176 height 35
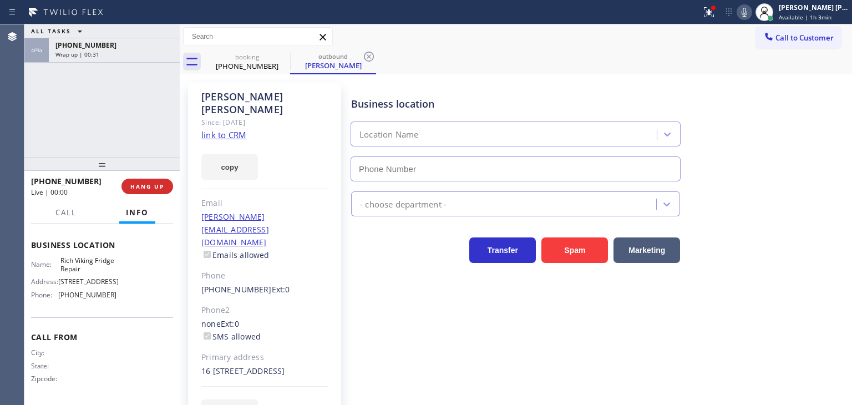
type input "[PHONE_NUMBER]"
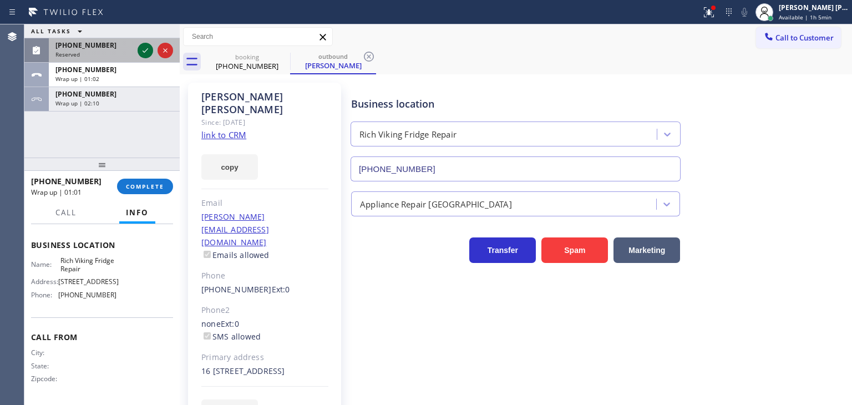
click at [143, 52] on icon at bounding box center [145, 50] width 13 height 13
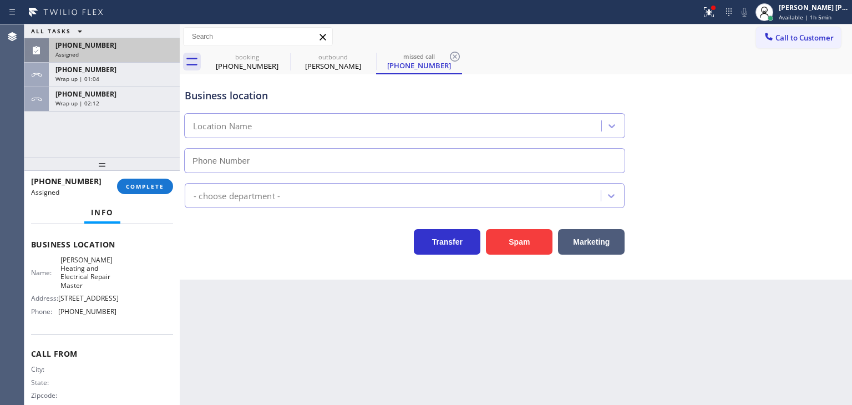
scroll to position [157, 0]
type input "[PHONE_NUMBER]"
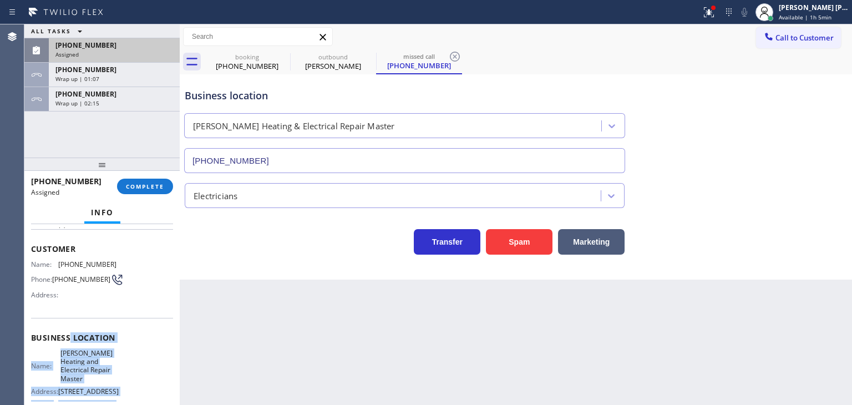
scroll to position [46, 0]
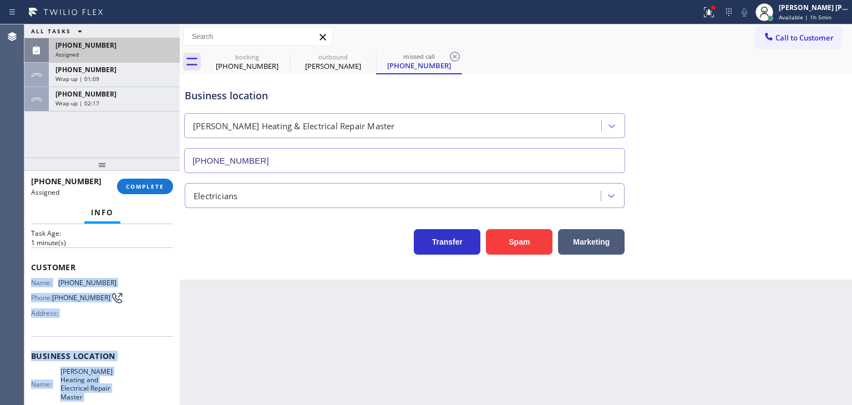
drag, startPoint x: 112, startPoint y: 375, endPoint x: 31, endPoint y: 279, distance: 125.9
click at [32, 279] on div "Context Queue: Electrical Priority: 0 Task Age: [DEMOGRAPHIC_DATA] minute(s) Cu…" at bounding box center [102, 355] width 142 height 348
copy div "Name: [PHONE_NUMBER] Phone: [PHONE_NUMBER] Address: Business location Name: [PE…"
click at [144, 191] on button "COMPLETE" at bounding box center [145, 187] width 56 height 16
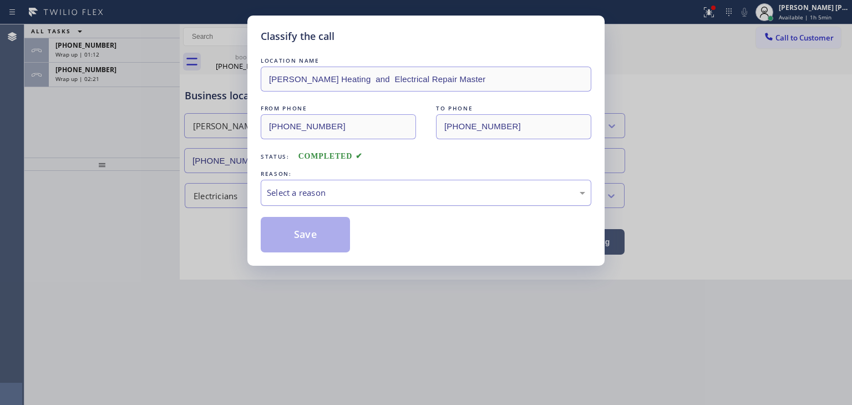
click at [288, 181] on div "Select a reason" at bounding box center [426, 193] width 330 height 26
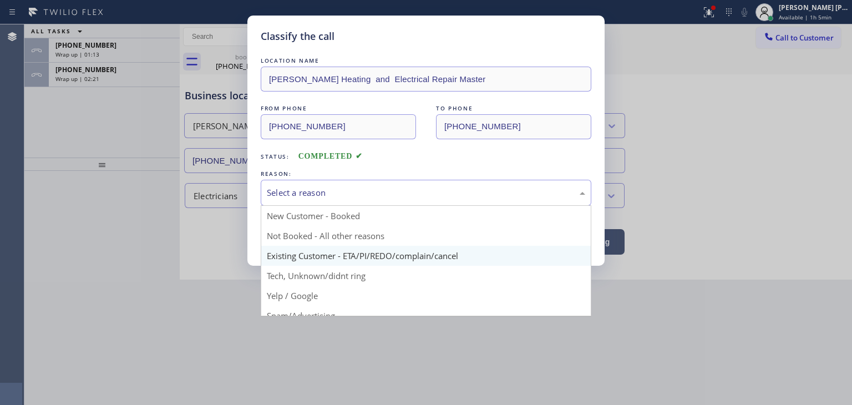
scroll to position [69, 0]
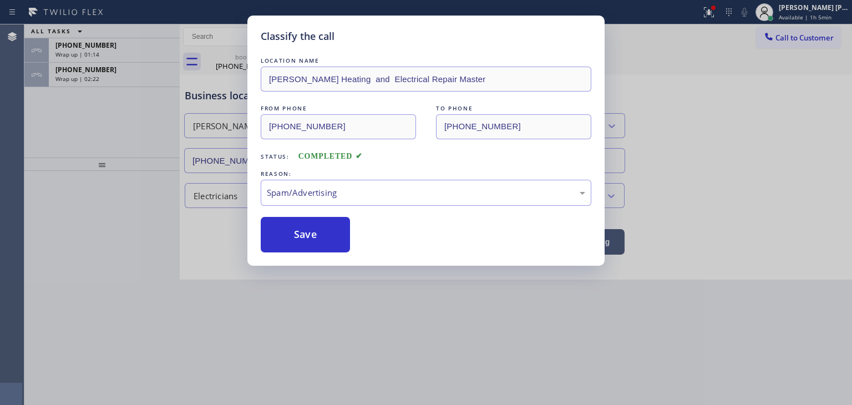
click at [319, 231] on button "Save" at bounding box center [305, 234] width 89 height 35
type input "[PHONE_NUMBER]"
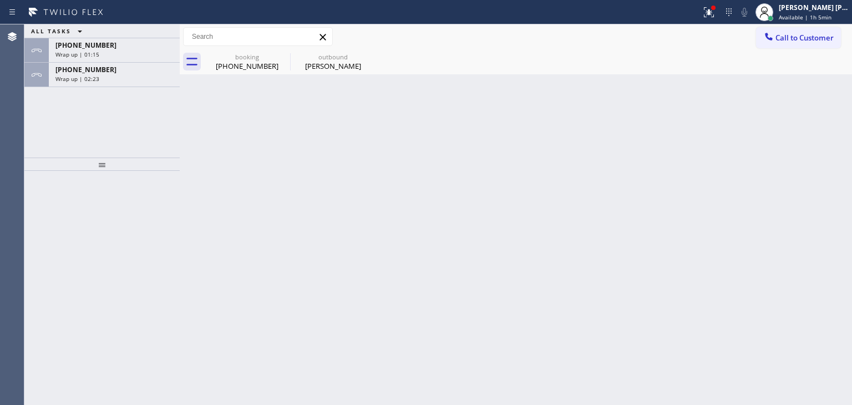
click at [818, 13] on span "Available | 1h 5min" at bounding box center [804, 17] width 53 height 8
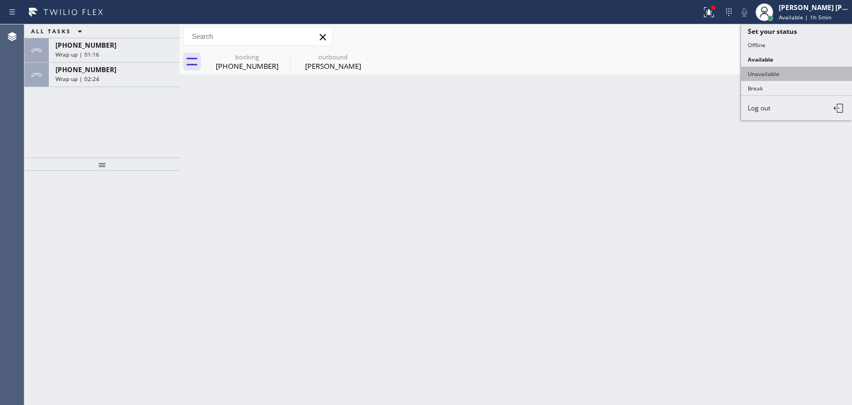
click at [776, 75] on button "Unavailable" at bounding box center [796, 74] width 111 height 14
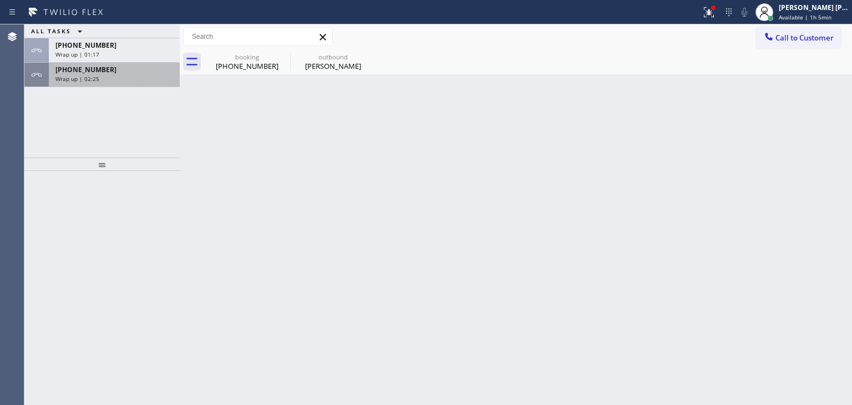
click at [99, 83] on div "[PHONE_NUMBER] Wrap up | 02:25" at bounding box center [112, 75] width 126 height 24
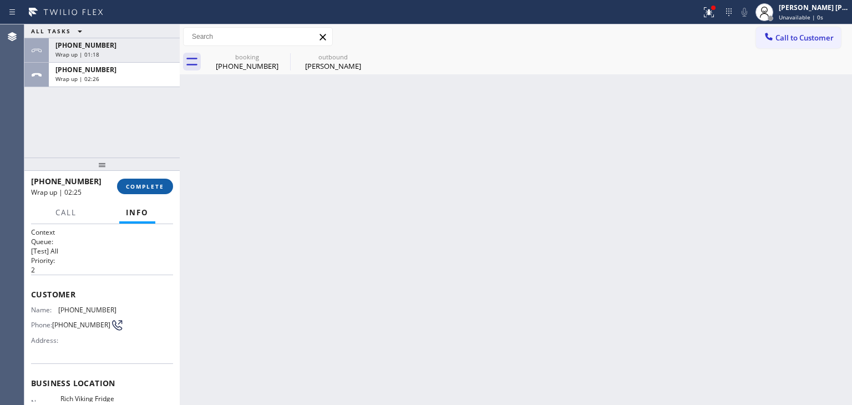
click at [139, 183] on span "COMPLETE" at bounding box center [145, 186] width 38 height 8
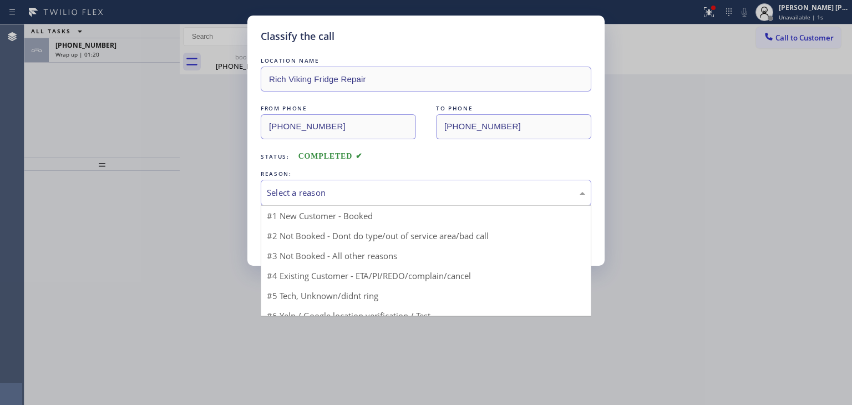
click at [293, 180] on div "Select a reason" at bounding box center [426, 193] width 330 height 26
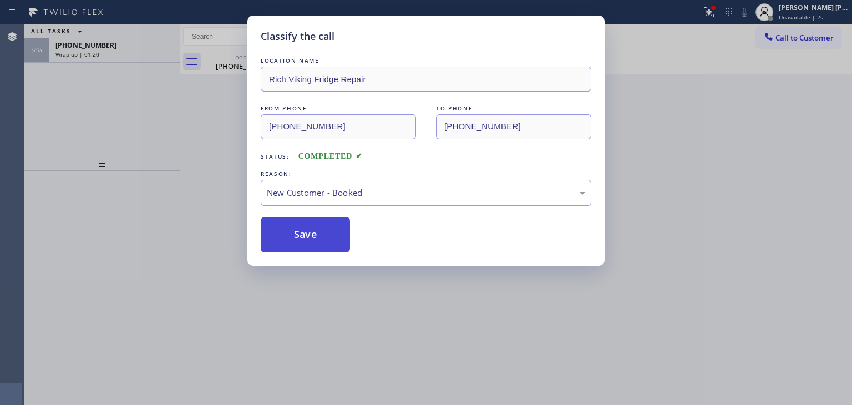
click at [310, 223] on button "Save" at bounding box center [305, 234] width 89 height 35
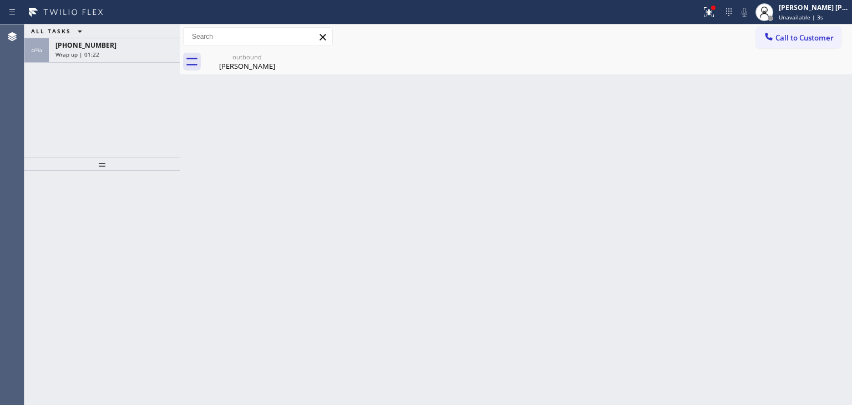
drag, startPoint x: 317, startPoint y: 229, endPoint x: 531, endPoint y: 94, distance: 252.7
click at [317, 229] on div "Back to Dashboard Change Sender ID Customers Technicians Select a contact Outbo…" at bounding box center [516, 214] width 672 height 380
click at [104, 48] on div "[PHONE_NUMBER]" at bounding box center [114, 44] width 118 height 9
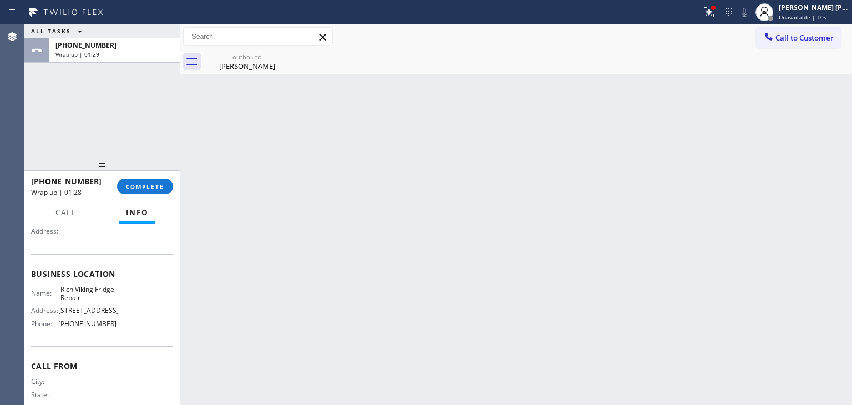
scroll to position [111, 0]
drag, startPoint x: 104, startPoint y: 293, endPoint x: 83, endPoint y: 294, distance: 21.6
click at [83, 294] on span "Rich Viking Fridge Repair" at bounding box center [87, 291] width 55 height 17
click at [82, 293] on span "Rich Viking Fridge Repair" at bounding box center [87, 291] width 55 height 17
click at [106, 296] on span "Rich Viking Fridge Repair" at bounding box center [87, 291] width 55 height 17
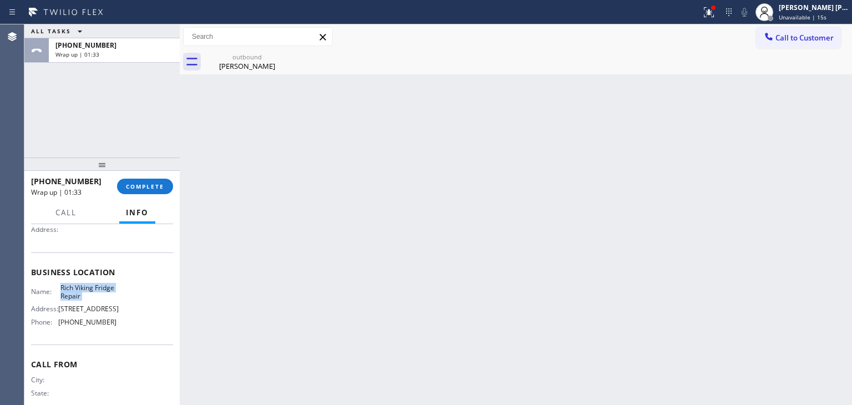
drag, startPoint x: 106, startPoint y: 296, endPoint x: 59, endPoint y: 290, distance: 47.5
click at [60, 290] on span "Rich Viking Fridge Repair" at bounding box center [87, 291] width 55 height 17
click at [145, 184] on span "COMPLETE" at bounding box center [145, 186] width 38 height 8
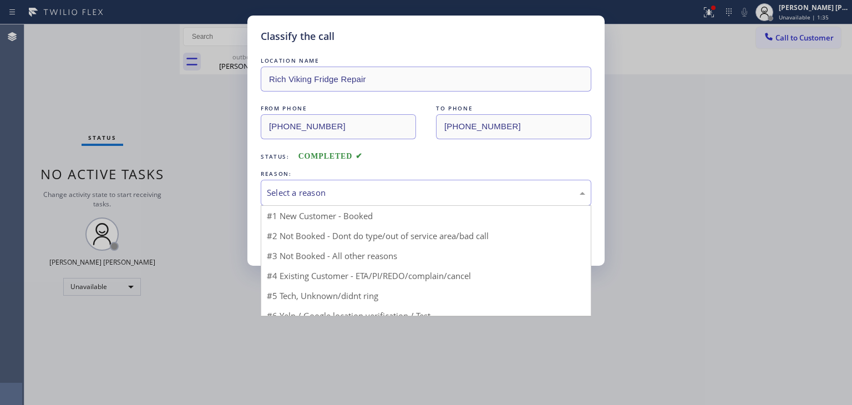
click at [320, 192] on div "Select a reason" at bounding box center [426, 192] width 318 height 13
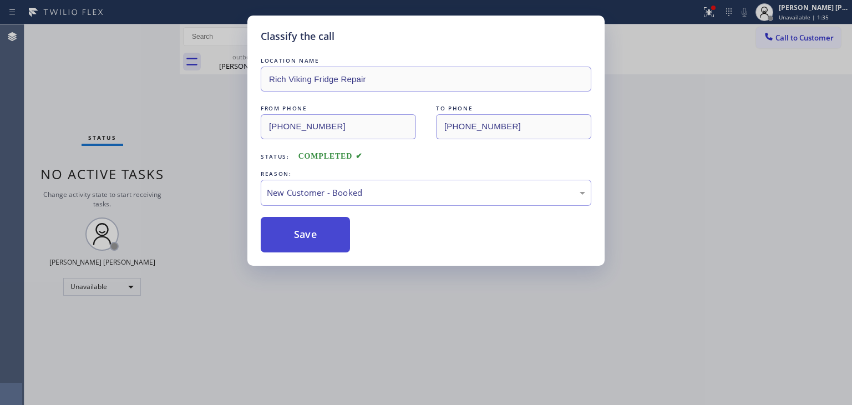
click at [310, 245] on button "Save" at bounding box center [305, 234] width 89 height 35
click at [306, 235] on button "Save" at bounding box center [305, 234] width 89 height 35
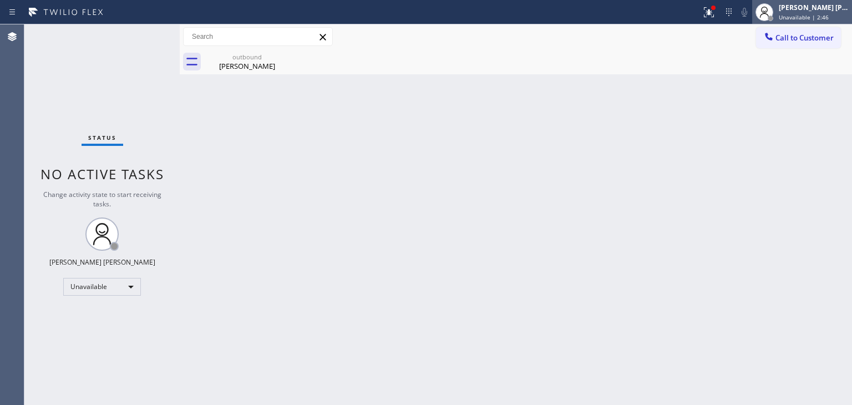
click at [810, 14] on span "Unavailable | 2:46" at bounding box center [803, 17] width 50 height 8
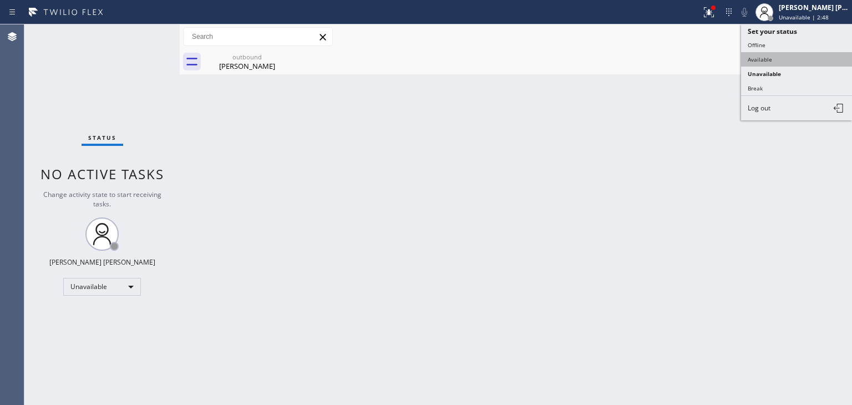
click at [748, 60] on button "Available" at bounding box center [796, 59] width 111 height 14
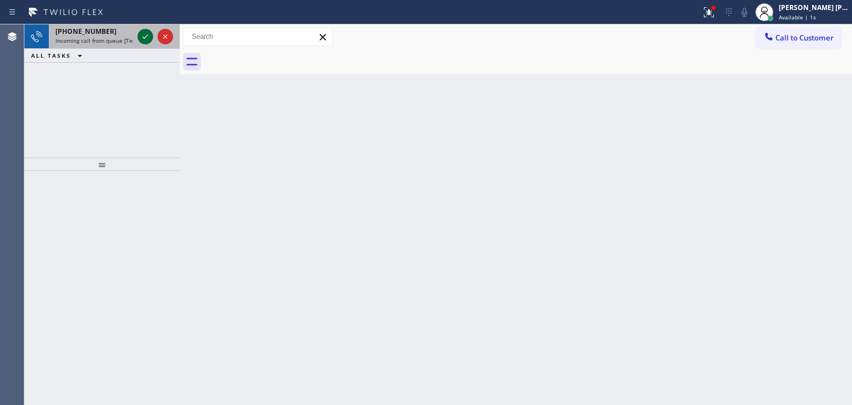
click at [146, 36] on icon at bounding box center [145, 36] width 6 height 4
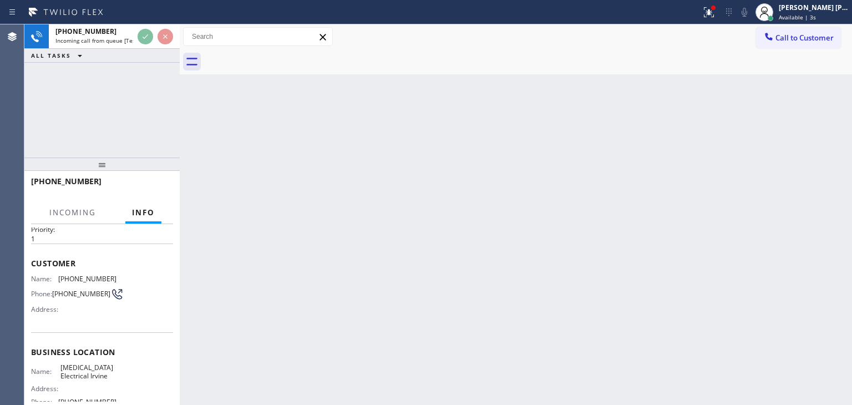
scroll to position [55, 0]
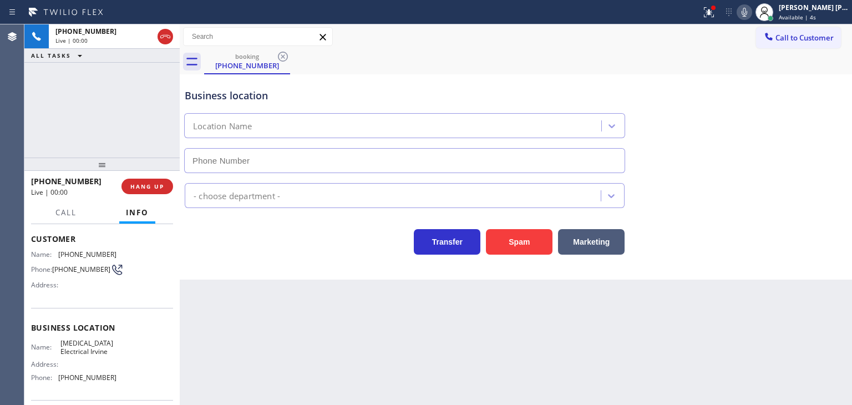
type input "[PHONE_NUMBER]"
click at [832, 106] on div "Business location [MEDICAL_DATA] Electrical [GEOGRAPHIC_DATA] [PHONE_NUMBER]" at bounding box center [515, 123] width 666 height 100
click at [751, 12] on icon at bounding box center [743, 12] width 13 height 13
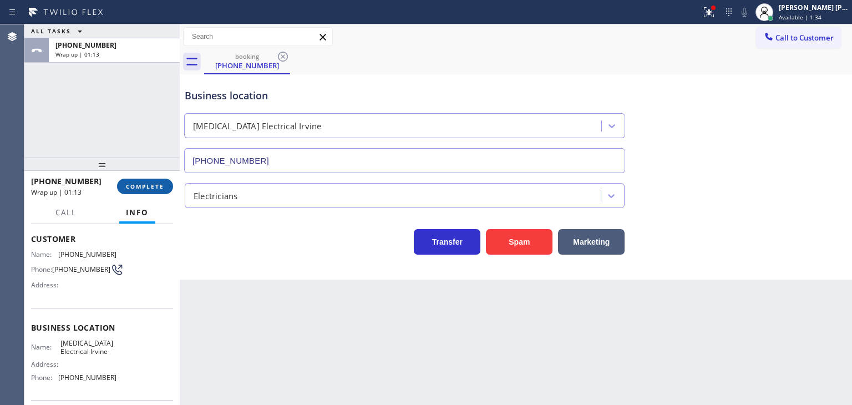
click at [156, 186] on span "COMPLETE" at bounding box center [145, 186] width 38 height 8
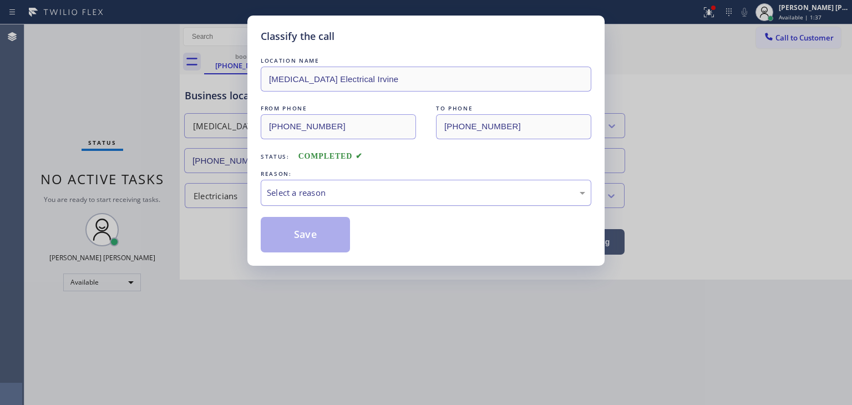
click at [312, 201] on div "Select a reason" at bounding box center [426, 193] width 330 height 26
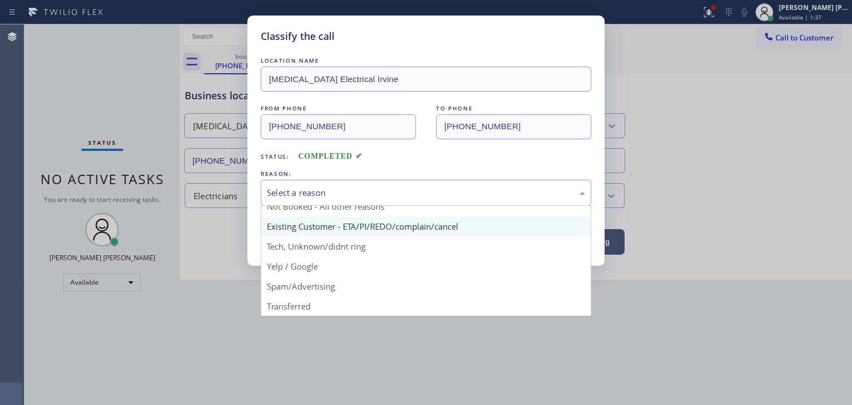
scroll to position [55, 0]
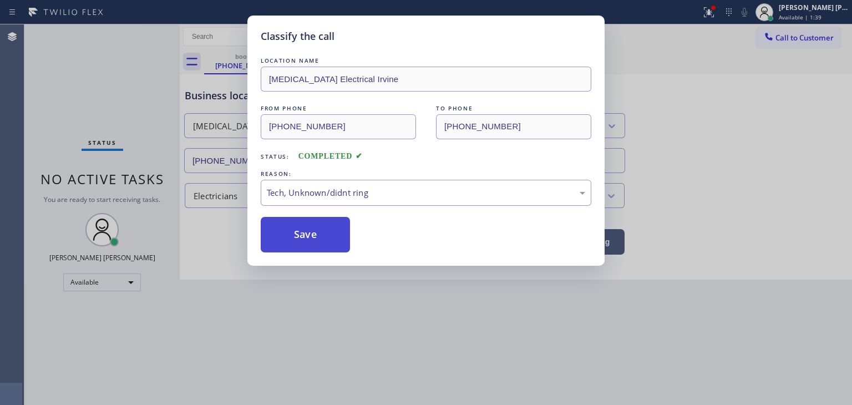
click at [309, 231] on button "Save" at bounding box center [305, 234] width 89 height 35
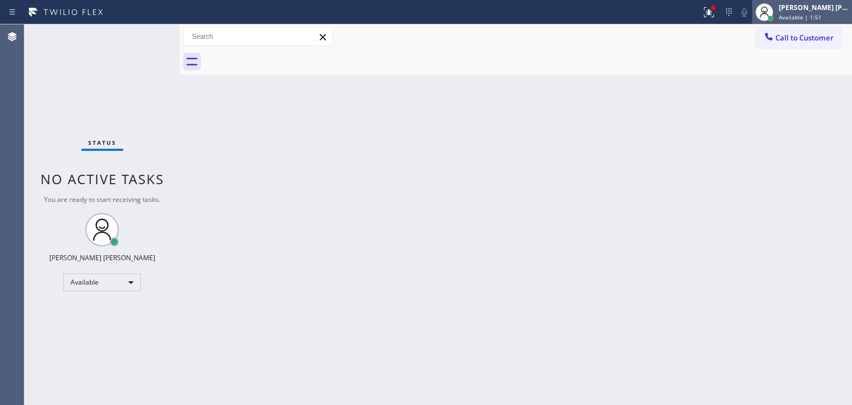
click at [813, 17] on span "Available | 1:51" at bounding box center [799, 17] width 43 height 8
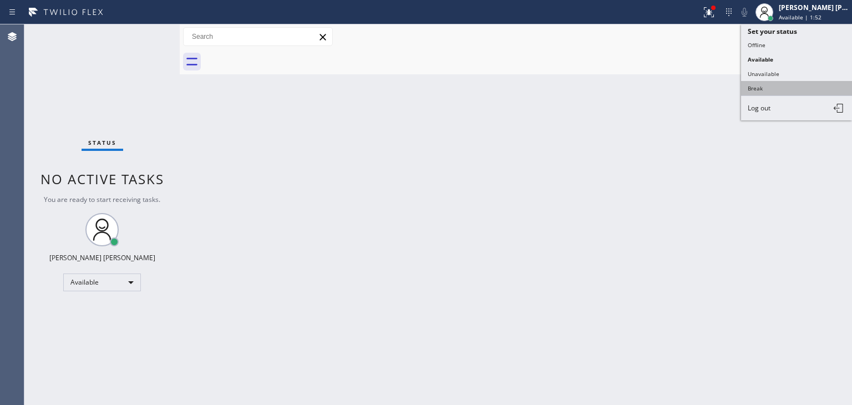
click at [782, 82] on button "Break" at bounding box center [796, 88] width 111 height 14
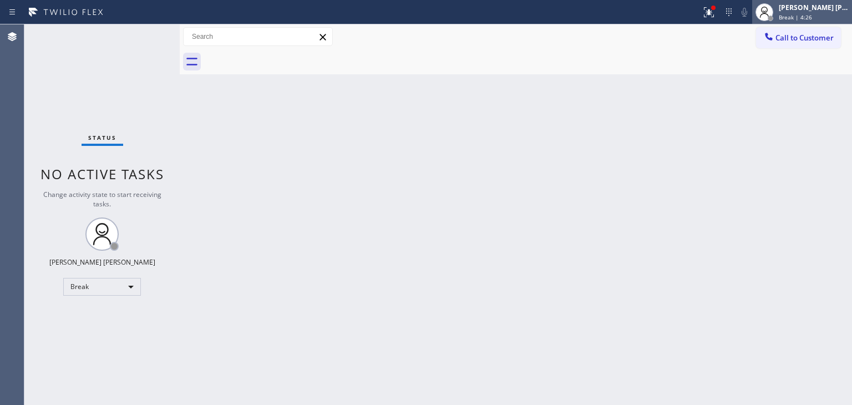
click at [812, 13] on span "Break | 4:26" at bounding box center [794, 17] width 33 height 8
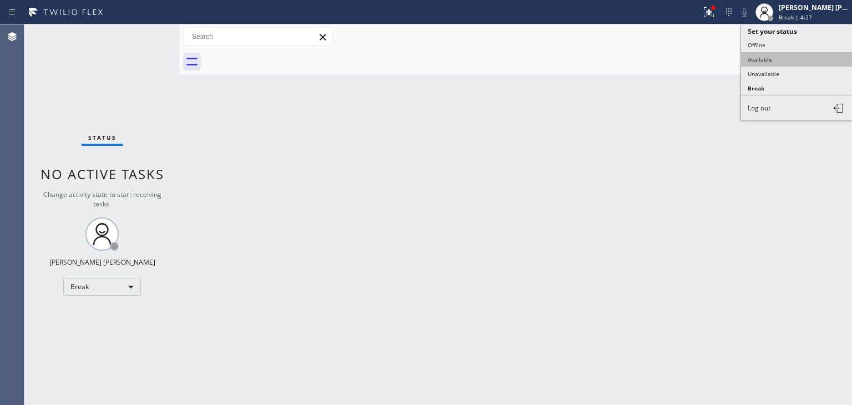
click at [769, 58] on button "Available" at bounding box center [796, 59] width 111 height 14
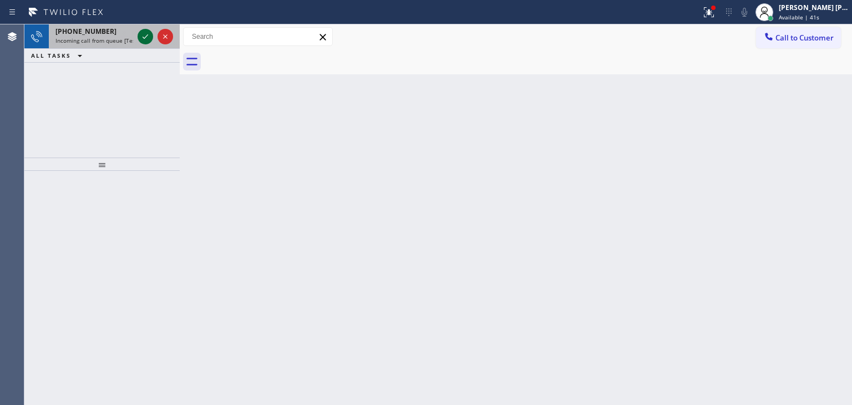
click at [145, 38] on icon at bounding box center [145, 36] width 13 height 13
click at [144, 38] on icon at bounding box center [145, 36] width 13 height 13
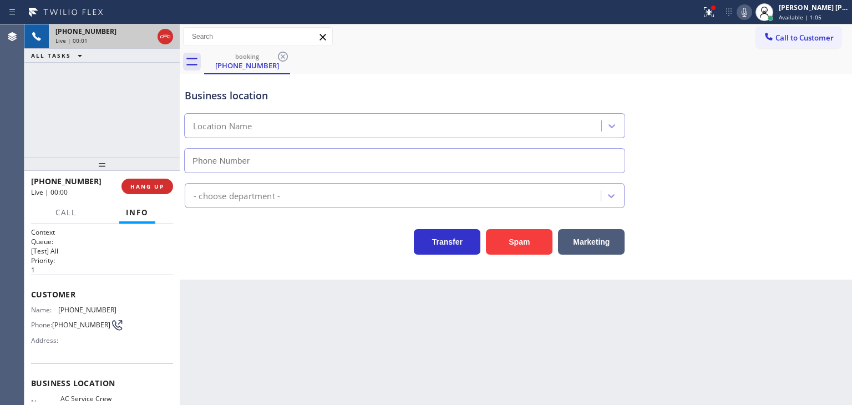
type input "[PHONE_NUMBER]"
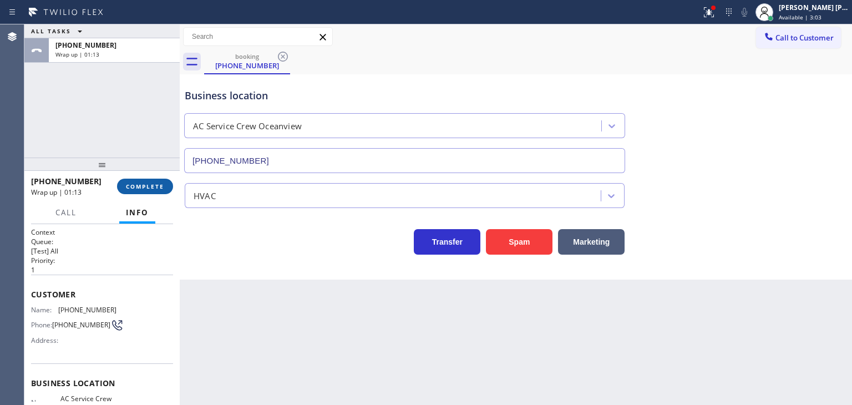
click at [148, 191] on button "COMPLETE" at bounding box center [145, 187] width 56 height 16
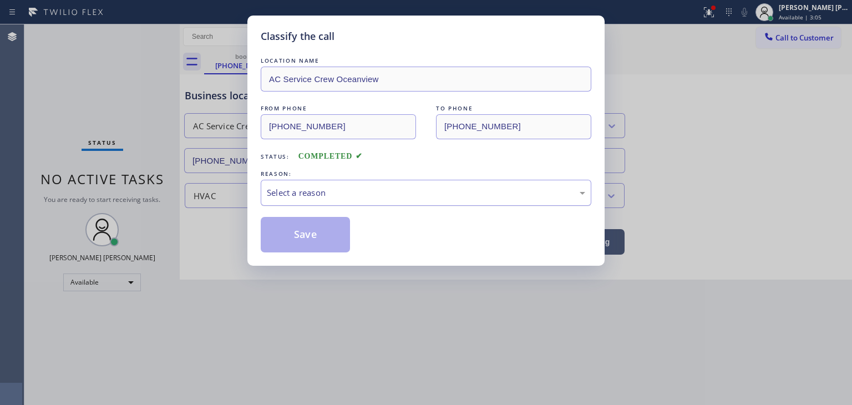
click at [316, 194] on div "Select a reason" at bounding box center [426, 192] width 318 height 13
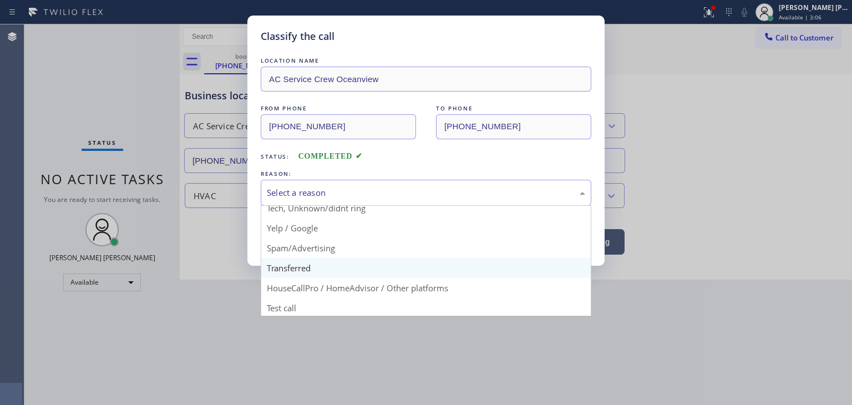
scroll to position [69, 0]
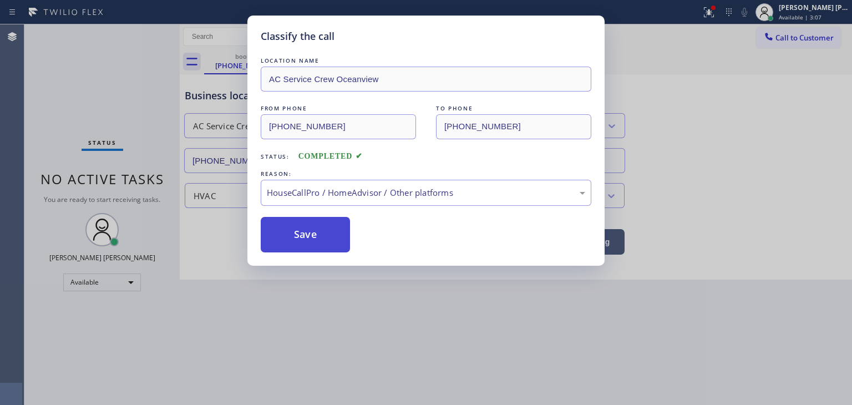
click at [303, 242] on button "Save" at bounding box center [305, 234] width 89 height 35
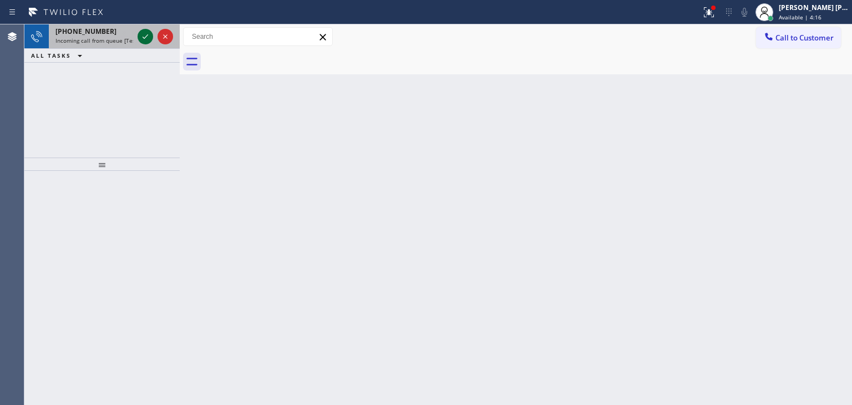
click at [146, 38] on icon at bounding box center [145, 36] width 13 height 13
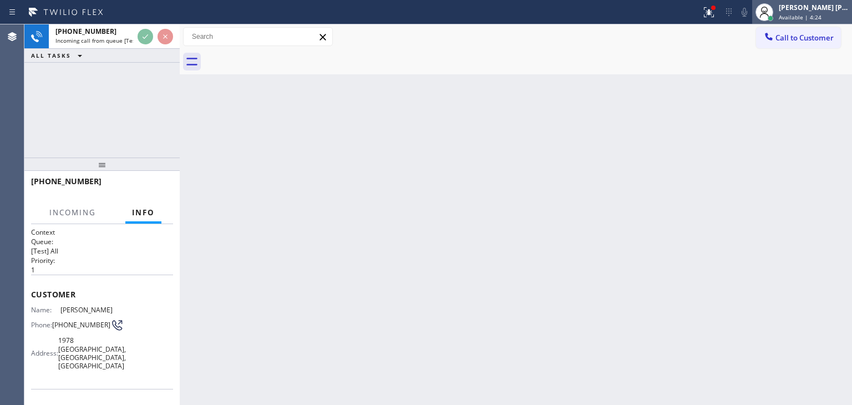
click at [805, 17] on span "Available | 4:24" at bounding box center [799, 17] width 43 height 8
click at [554, 156] on div "Back to Dashboard Change Sender ID Customers Technicians Select a contact Outbo…" at bounding box center [516, 214] width 672 height 380
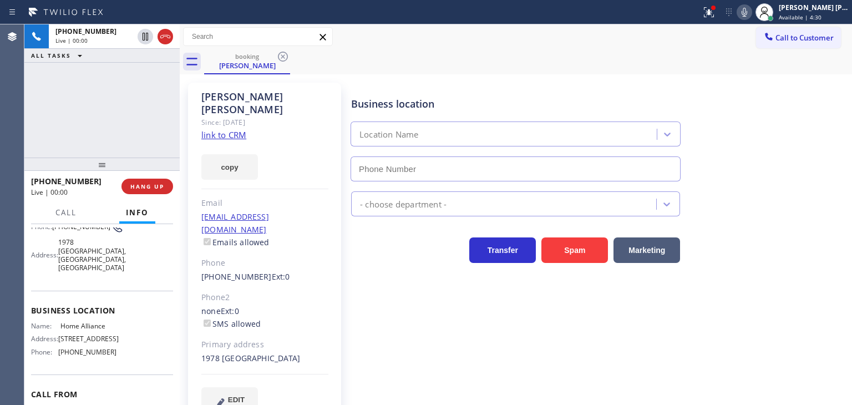
scroll to position [111, 0]
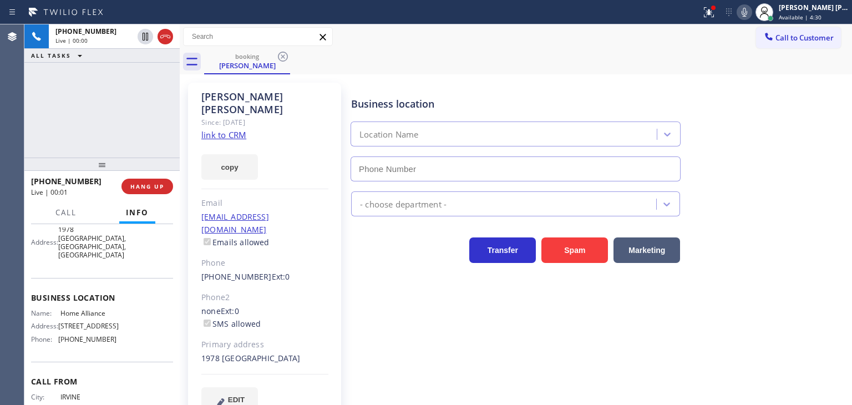
type input "[PHONE_NUMBER]"
click at [751, 17] on icon at bounding box center [743, 12] width 13 height 13
click at [748, 11] on rect at bounding box center [744, 11] width 8 height 8
click at [222, 129] on link "link to CRM" at bounding box center [223, 134] width 45 height 11
click at [751, 11] on icon at bounding box center [743, 12] width 13 height 13
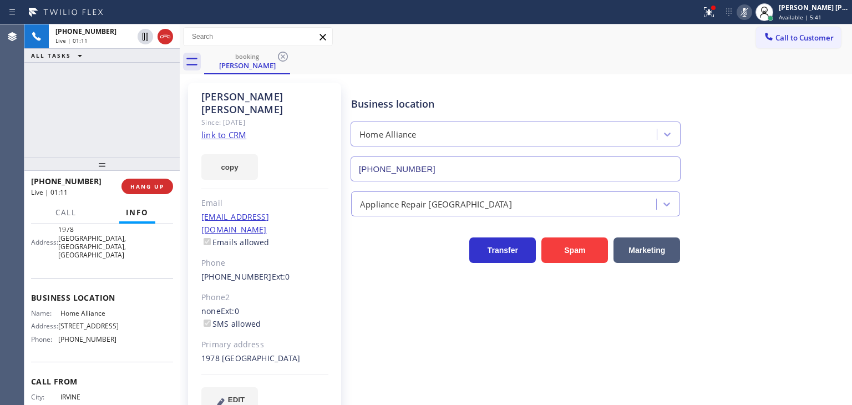
click at [751, 11] on icon at bounding box center [743, 12] width 13 height 13
click at [751, 14] on icon at bounding box center [743, 12] width 13 height 13
click at [751, 9] on icon at bounding box center [743, 12] width 13 height 13
click at [752, 19] on button at bounding box center [744, 12] width 16 height 16
click at [751, 8] on icon at bounding box center [743, 12] width 13 height 13
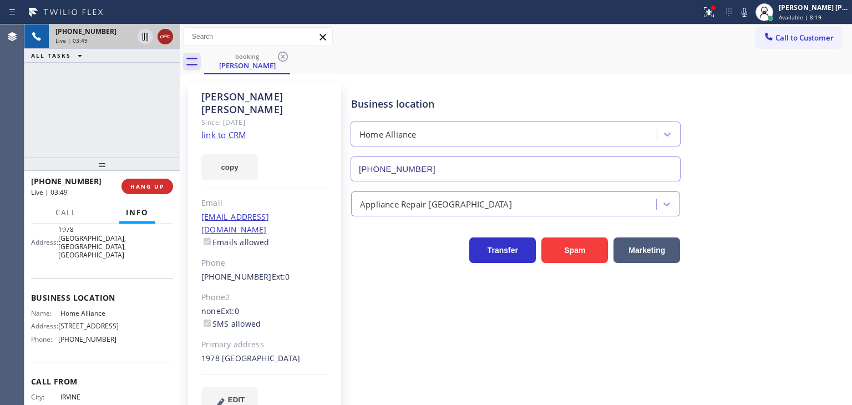
click at [167, 41] on icon at bounding box center [165, 36] width 13 height 13
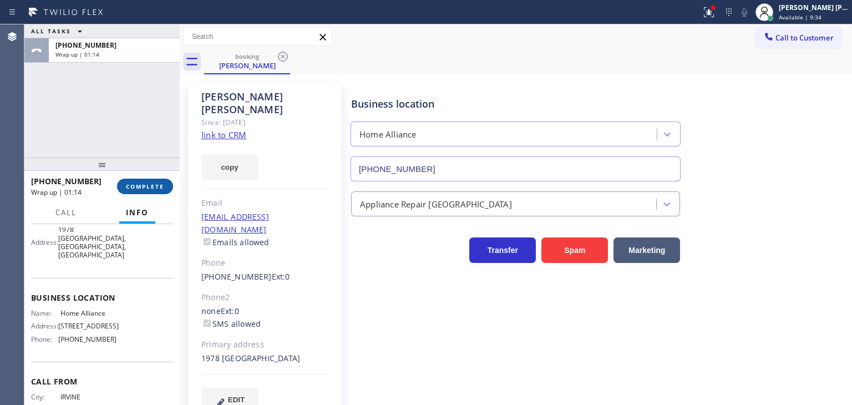
click at [160, 187] on span "COMPLETE" at bounding box center [145, 186] width 38 height 8
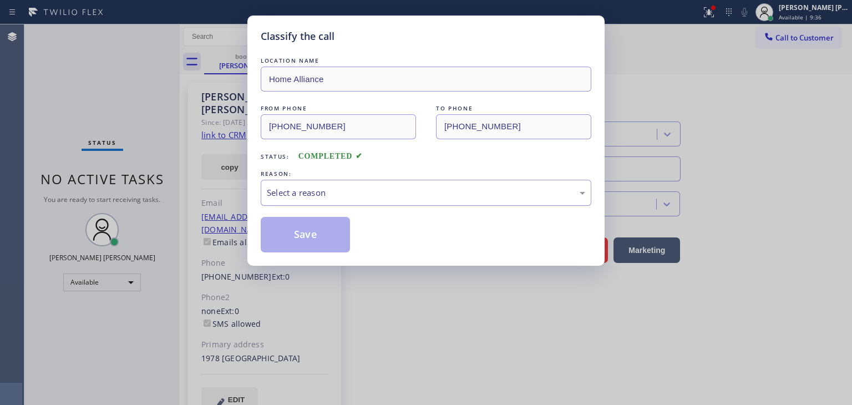
click at [361, 200] on div "Select a reason" at bounding box center [426, 193] width 330 height 26
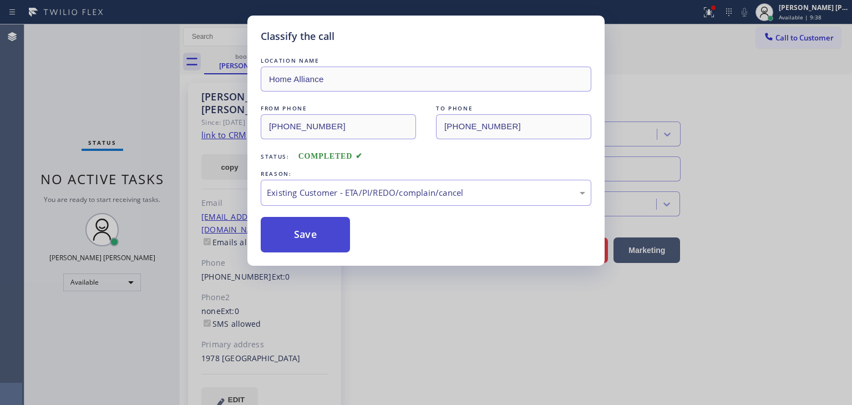
click at [293, 241] on button "Save" at bounding box center [305, 234] width 89 height 35
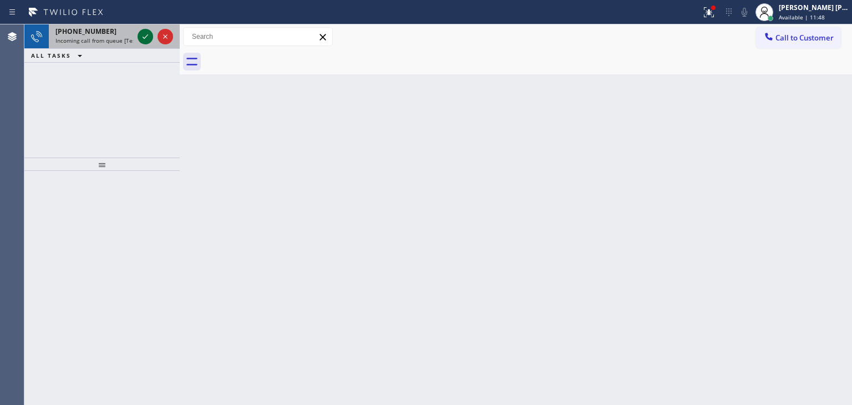
click at [146, 42] on icon at bounding box center [145, 36] width 13 height 13
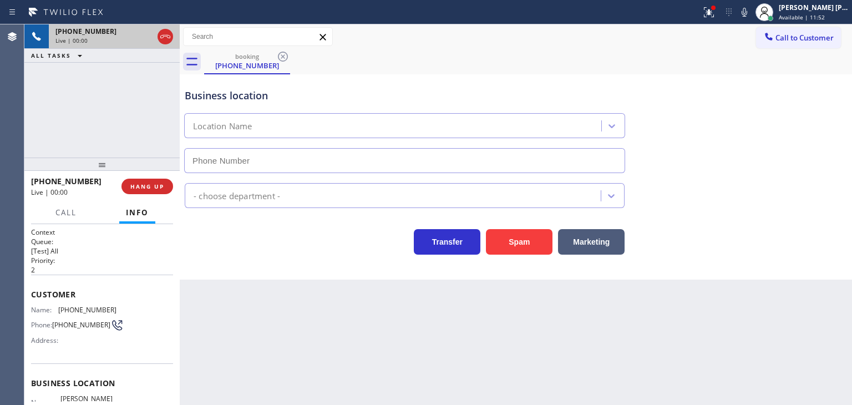
type input "[PHONE_NUMBER]"
click at [751, 14] on icon at bounding box center [743, 12] width 13 height 13
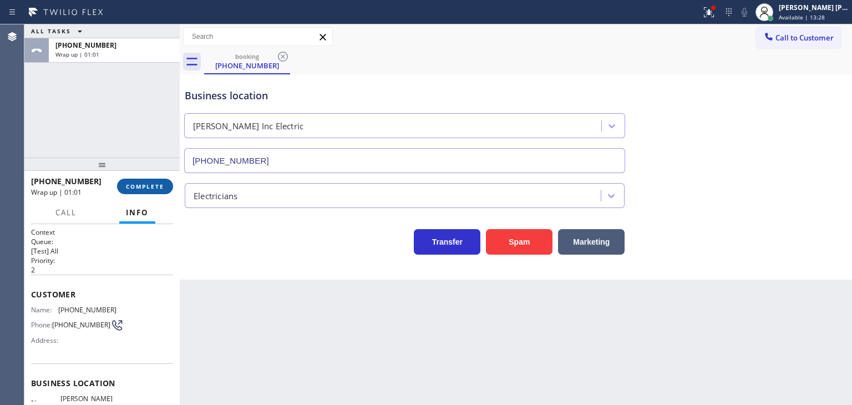
click at [131, 189] on span "COMPLETE" at bounding box center [145, 186] width 38 height 8
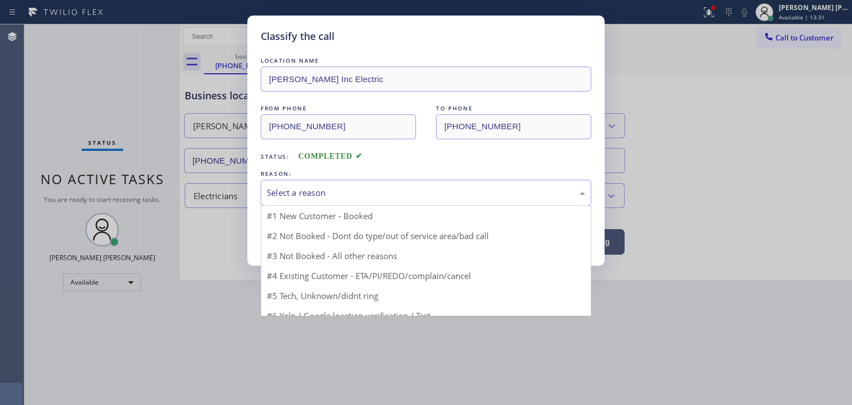
click at [329, 191] on div "Select a reason" at bounding box center [426, 192] width 318 height 13
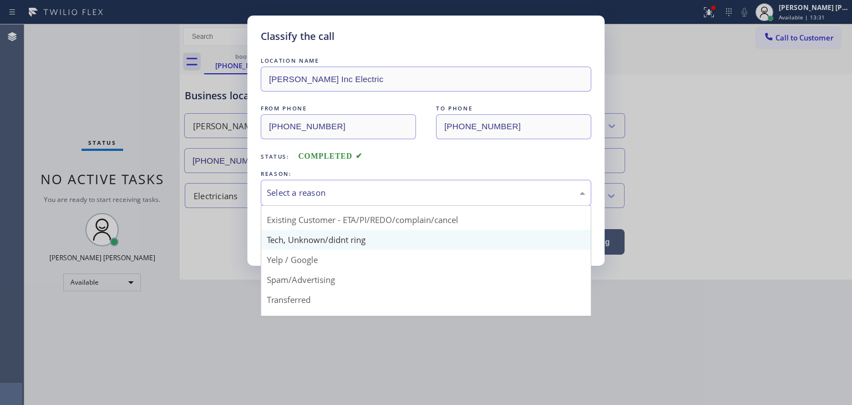
scroll to position [55, 0]
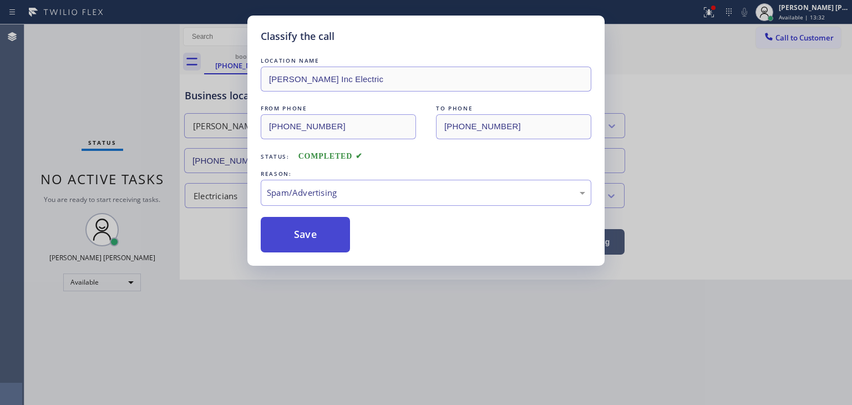
click at [309, 231] on button "Save" at bounding box center [305, 234] width 89 height 35
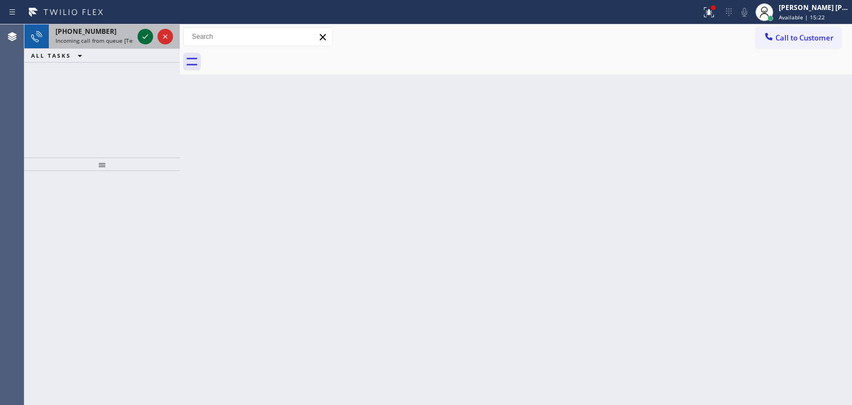
click at [142, 30] on icon at bounding box center [145, 36] width 13 height 13
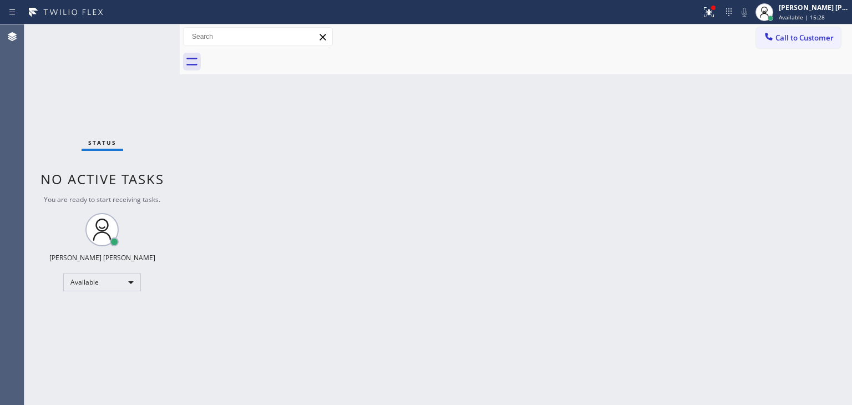
click at [142, 36] on div "Status No active tasks You are ready to start receiving tasks. [PERSON_NAME] [P…" at bounding box center [101, 214] width 155 height 380
click at [820, 20] on span "Available | 16:59" at bounding box center [801, 17] width 46 height 8
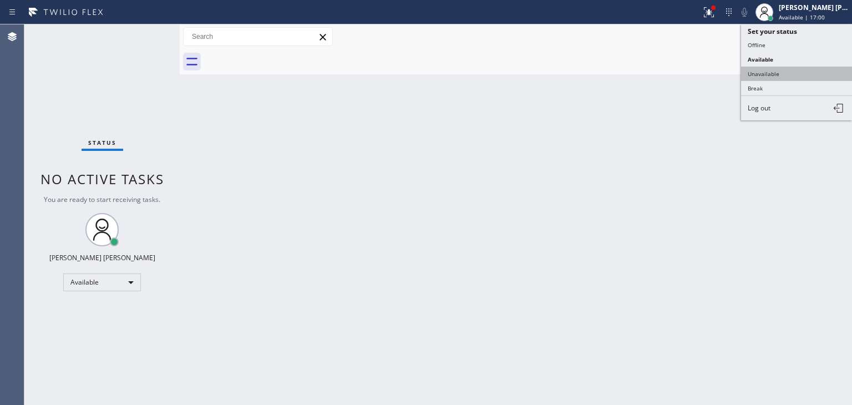
click at [808, 68] on button "Unavailable" at bounding box center [796, 74] width 111 height 14
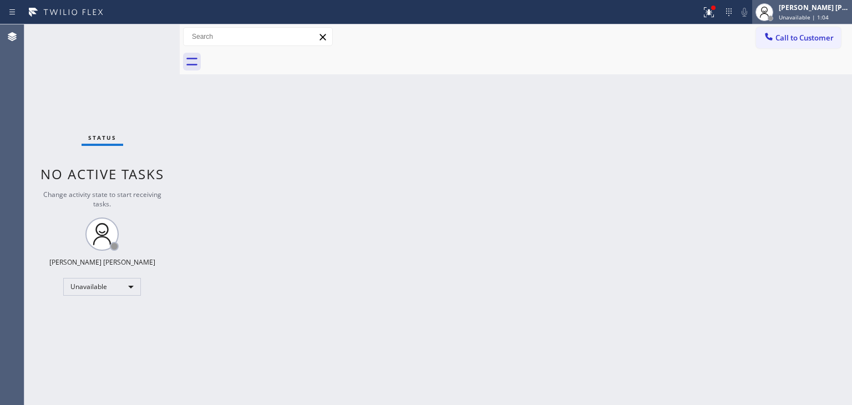
click at [834, 11] on div "[PERSON_NAME] [PERSON_NAME]" at bounding box center [813, 7] width 70 height 9
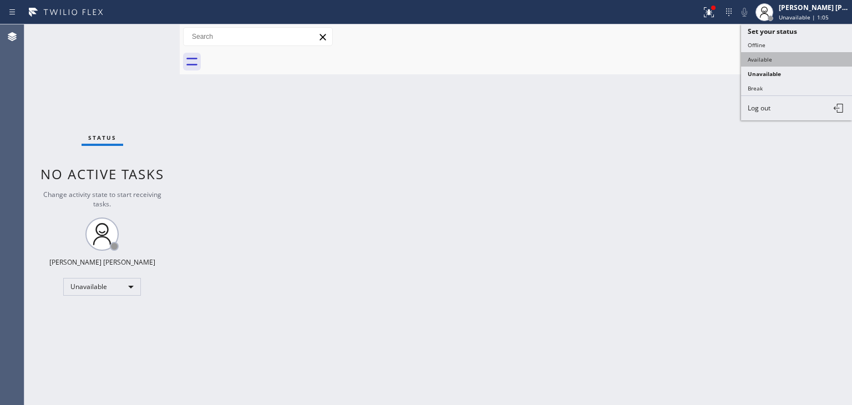
click at [787, 59] on button "Available" at bounding box center [796, 59] width 111 height 14
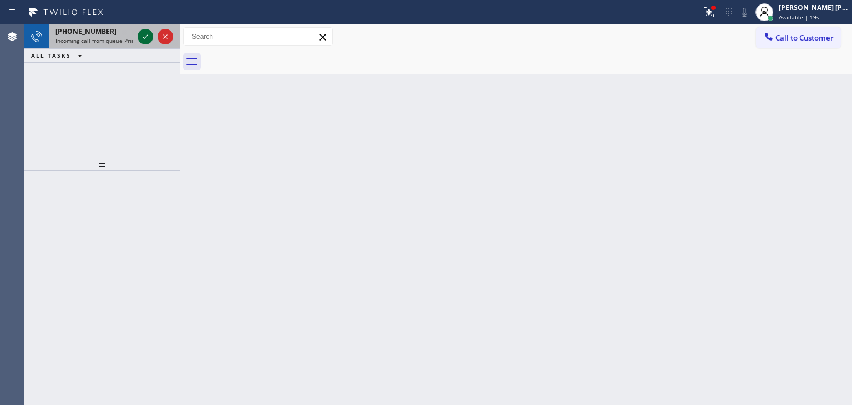
click at [142, 37] on icon at bounding box center [145, 36] width 13 height 13
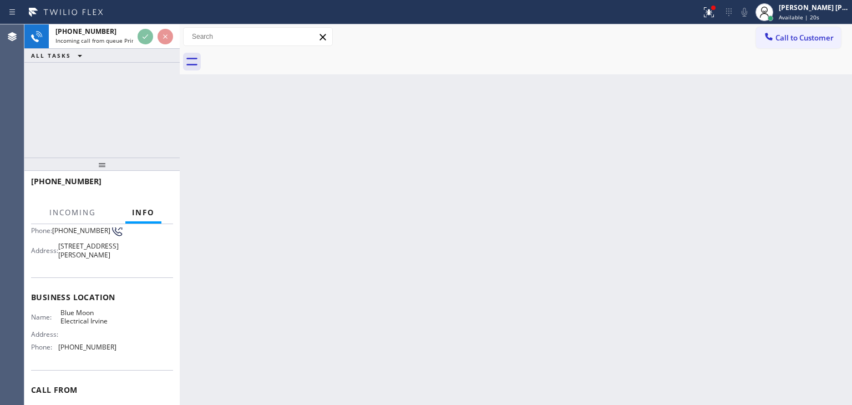
scroll to position [111, 0]
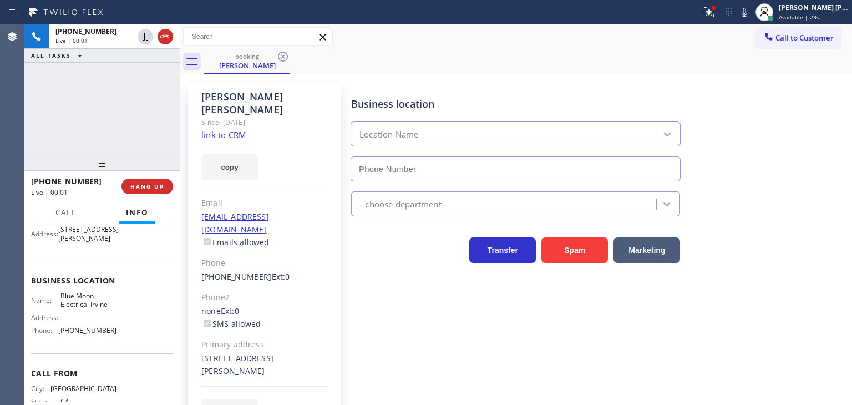
type input "[PHONE_NUMBER]"
click at [223, 129] on link "link to CRM" at bounding box center [223, 134] width 45 height 11
click at [751, 11] on icon at bounding box center [743, 12] width 13 height 13
click at [747, 12] on icon at bounding box center [744, 12] width 6 height 9
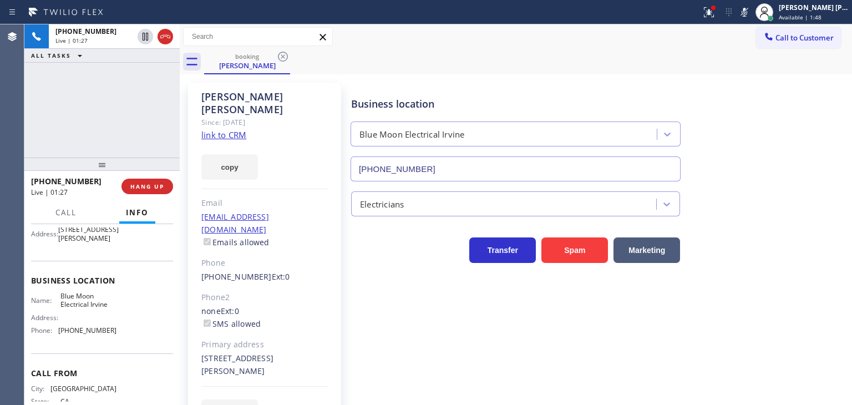
click at [751, 14] on icon at bounding box center [743, 12] width 13 height 13
click at [69, 218] on button "Call" at bounding box center [66, 213] width 34 height 22
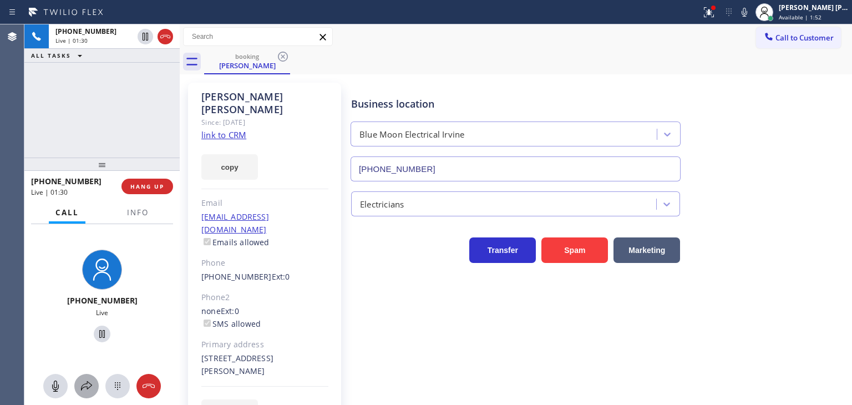
click at [98, 386] on div at bounding box center [86, 385] width 24 height 13
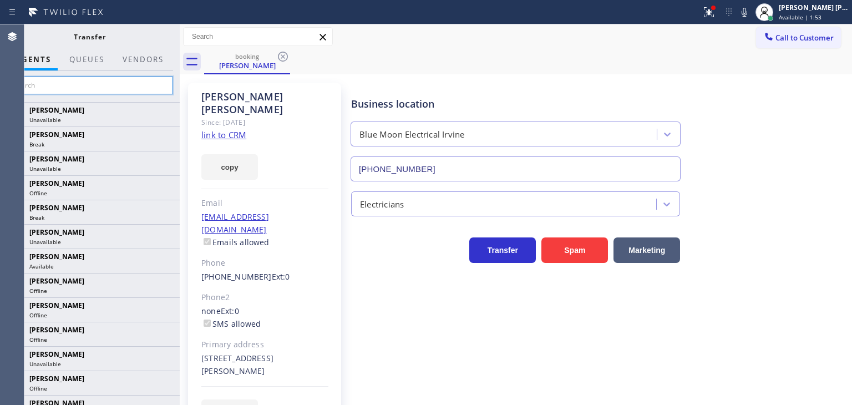
click at [146, 84] on input "text" at bounding box center [89, 86] width 167 height 18
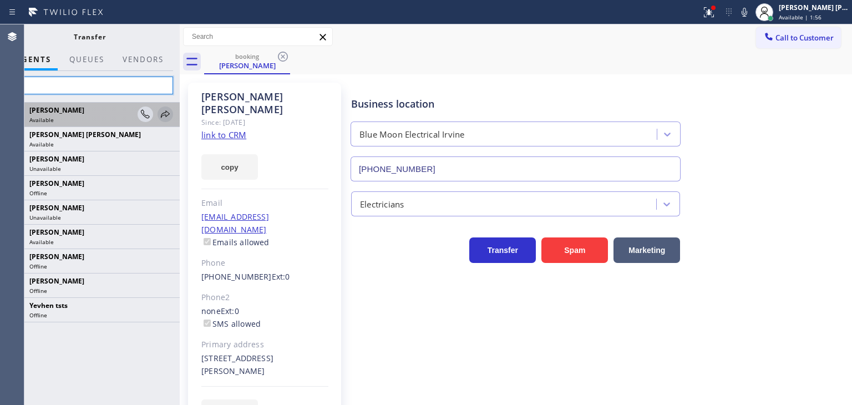
type input "eva"
click at [166, 111] on icon at bounding box center [165, 114] width 13 height 13
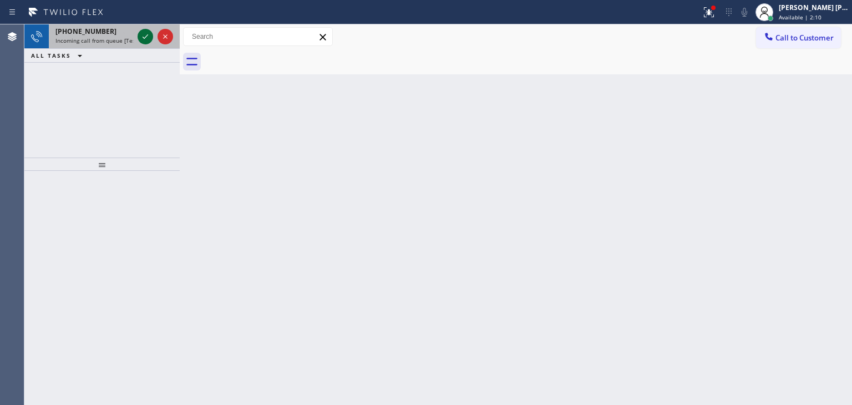
click at [147, 34] on icon at bounding box center [145, 36] width 6 height 4
click at [144, 39] on icon at bounding box center [145, 36] width 13 height 13
click at [144, 38] on icon at bounding box center [145, 36] width 13 height 13
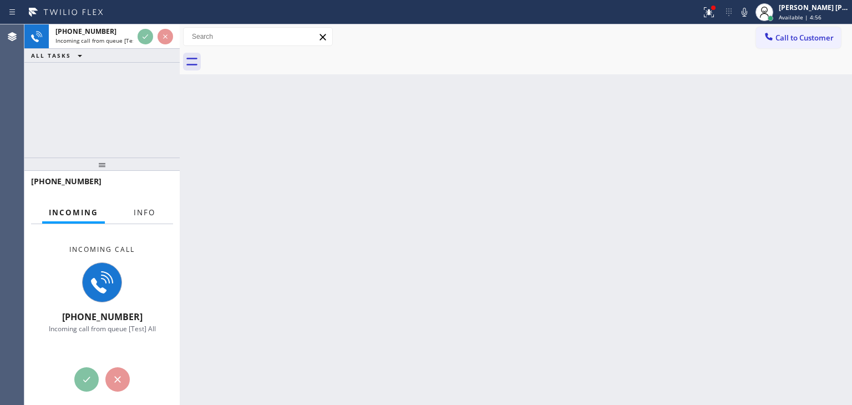
click at [134, 215] on span "Info" at bounding box center [145, 212] width 22 height 10
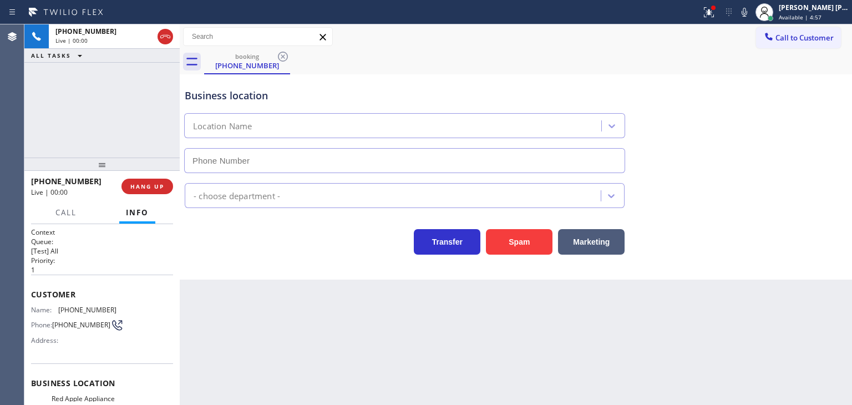
type input "[PHONE_NUMBER]"
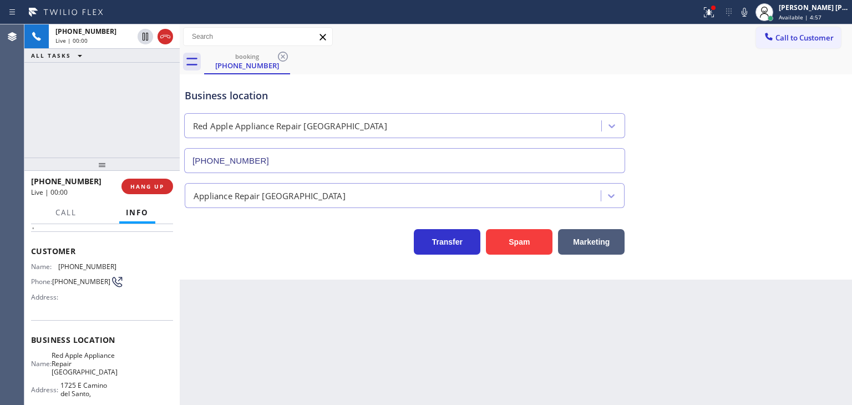
scroll to position [55, 0]
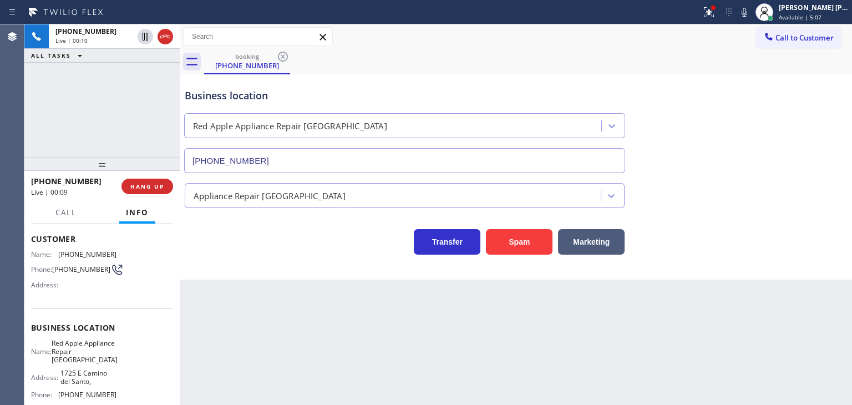
click at [747, 12] on icon at bounding box center [744, 12] width 6 height 9
click at [751, 13] on icon at bounding box center [743, 12] width 13 height 13
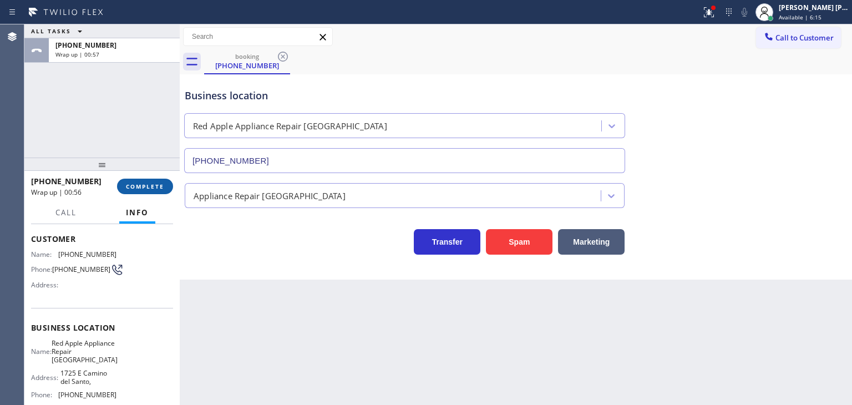
click at [154, 185] on span "COMPLETE" at bounding box center [145, 186] width 38 height 8
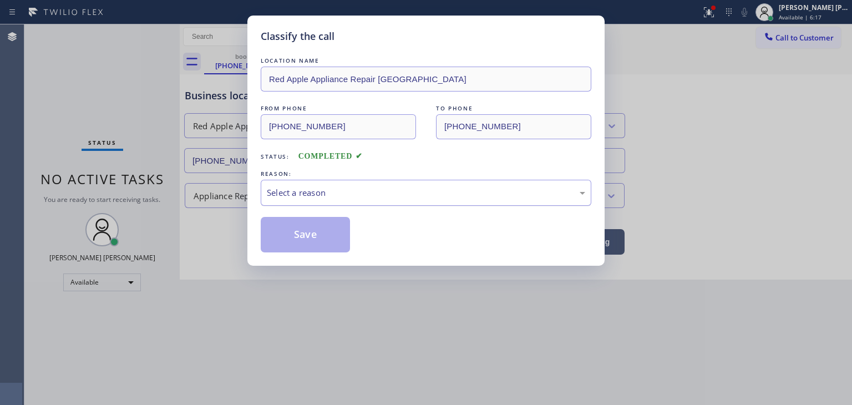
click at [337, 200] on div "Select a reason" at bounding box center [426, 193] width 330 height 26
click at [311, 236] on button "Save" at bounding box center [305, 234] width 89 height 35
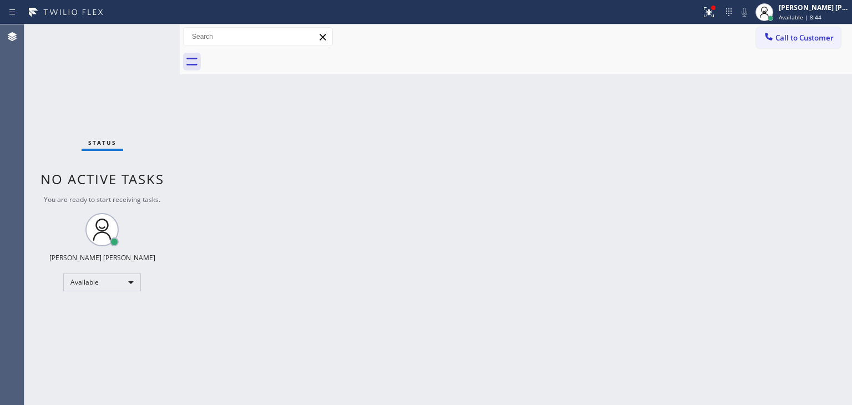
click at [147, 34] on div "Status No active tasks You are ready to start receiving tasks. [PERSON_NAME] [P…" at bounding box center [101, 214] width 155 height 380
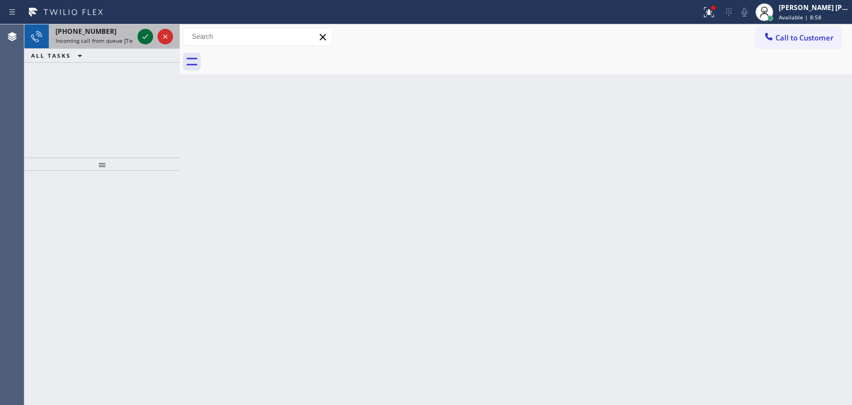
click at [147, 34] on icon at bounding box center [145, 36] width 13 height 13
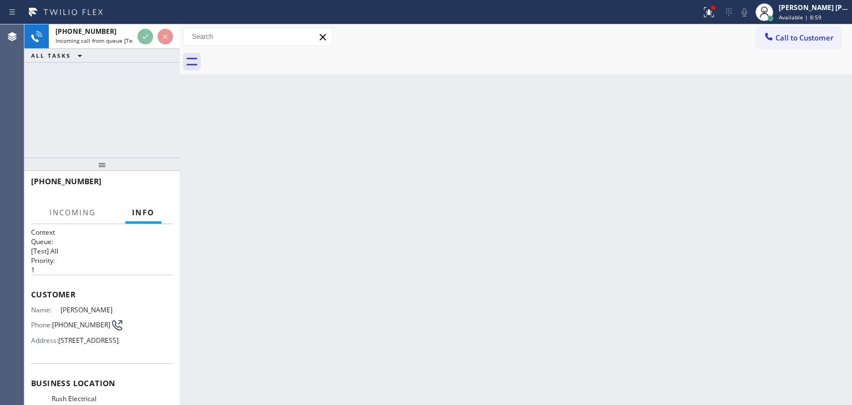
scroll to position [55, 0]
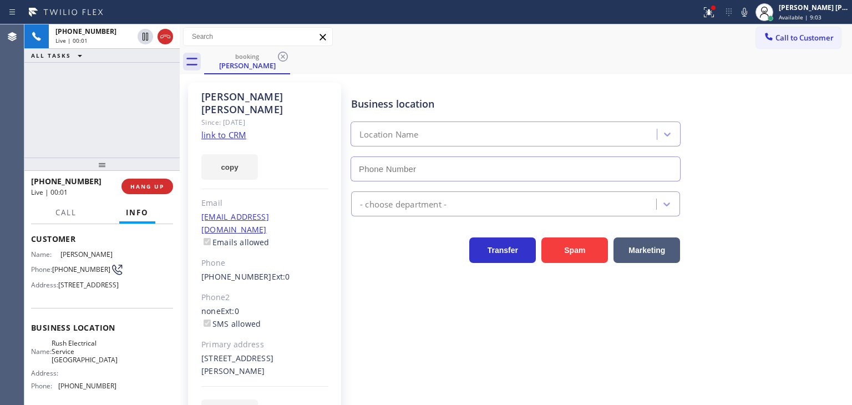
type input "[PHONE_NUMBER]"
click at [231, 129] on link "link to CRM" at bounding box center [223, 134] width 45 height 11
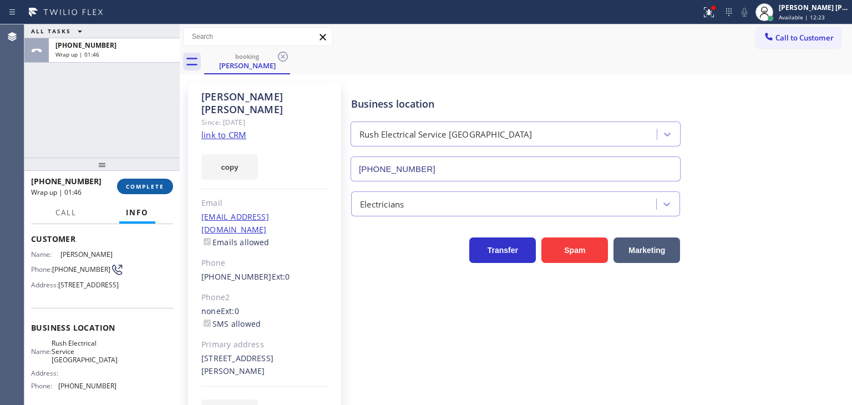
click at [135, 179] on button "COMPLETE" at bounding box center [145, 187] width 56 height 16
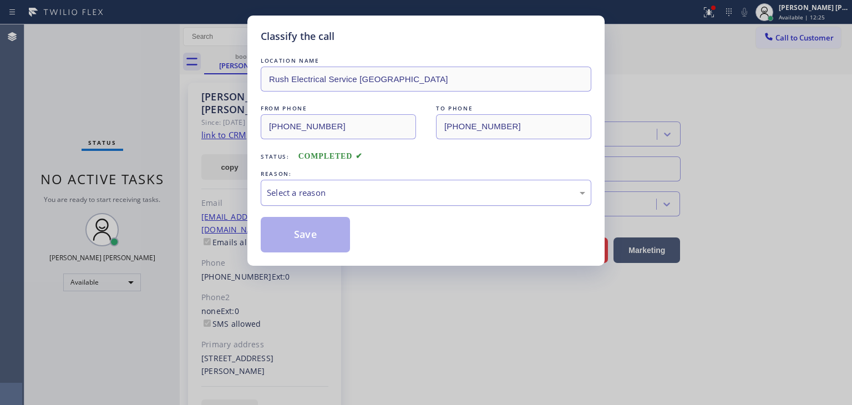
click at [311, 197] on div "Select a reason" at bounding box center [426, 192] width 318 height 13
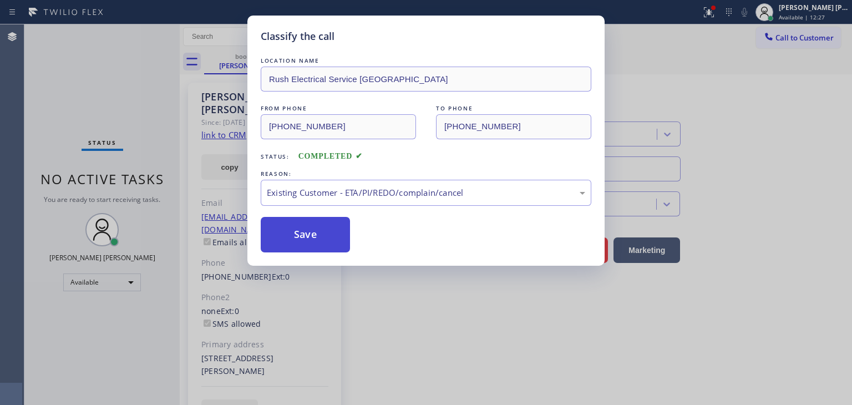
click at [311, 229] on button "Save" at bounding box center [305, 234] width 89 height 35
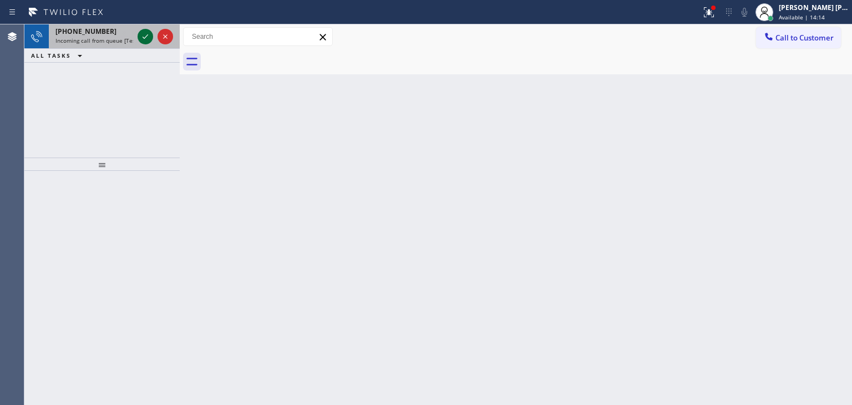
click at [146, 34] on icon at bounding box center [145, 36] width 13 height 13
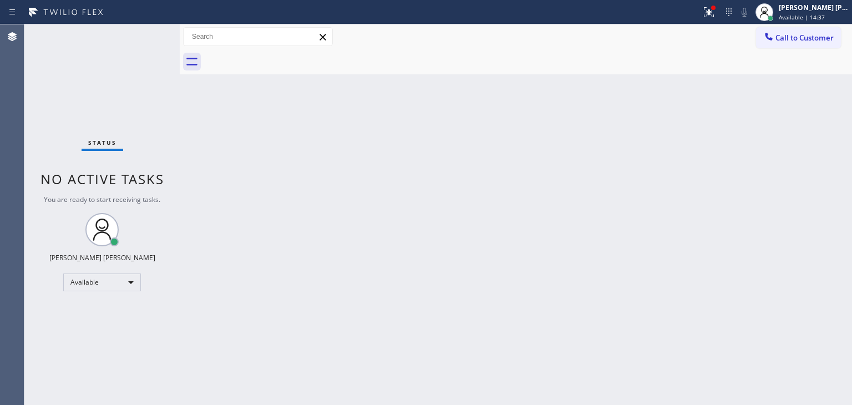
click at [145, 38] on div "Status No active tasks You are ready to start receiving tasks. [PERSON_NAME] [P…" at bounding box center [101, 214] width 155 height 380
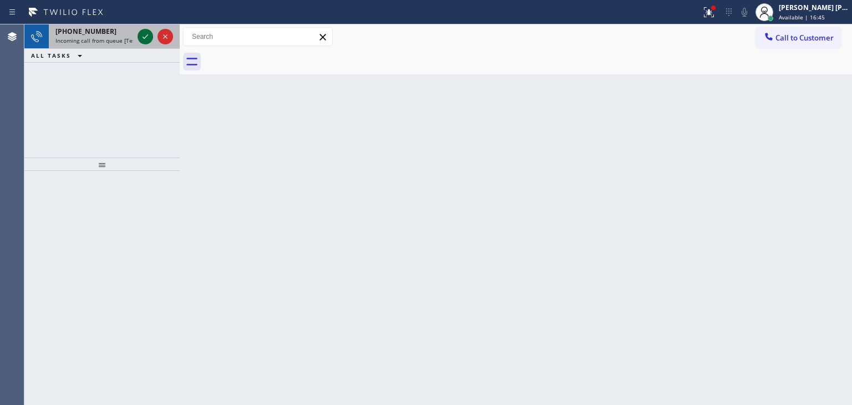
click at [143, 39] on icon at bounding box center [145, 36] width 13 height 13
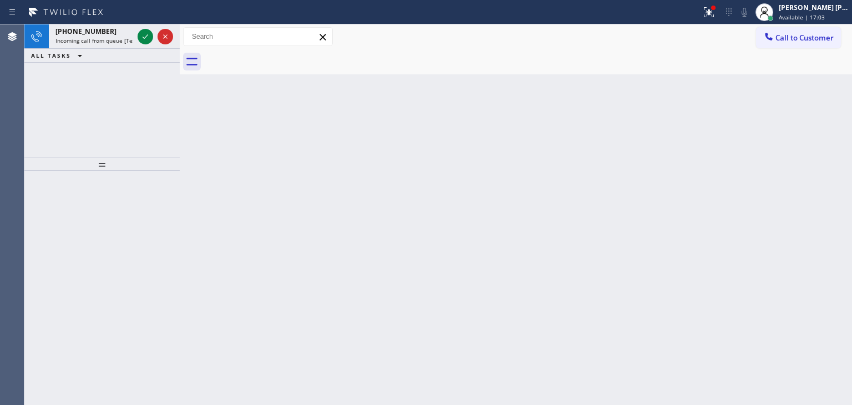
drag, startPoint x: 145, startPoint y: 35, endPoint x: 175, endPoint y: 163, distance: 131.7
click at [145, 35] on icon at bounding box center [145, 36] width 13 height 13
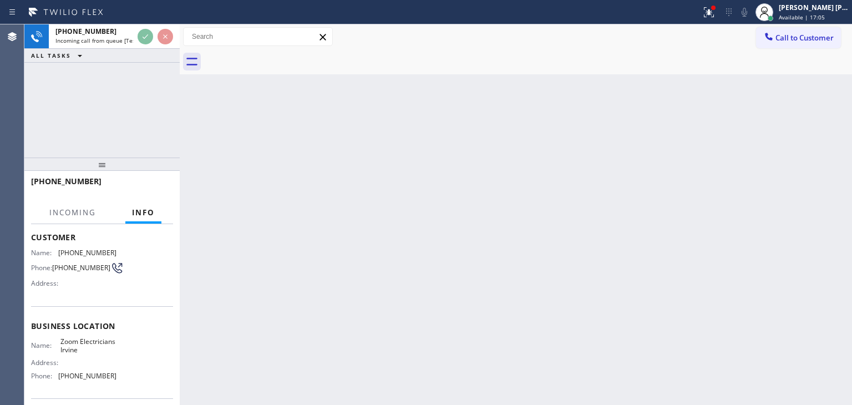
scroll to position [111, 0]
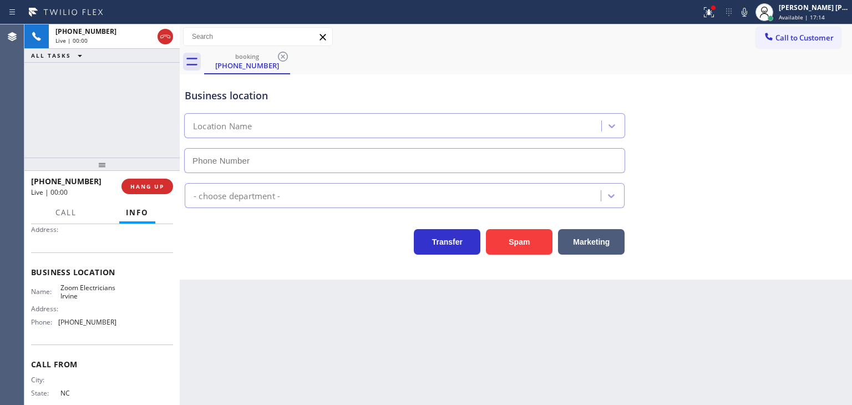
type input "[PHONE_NUMBER]"
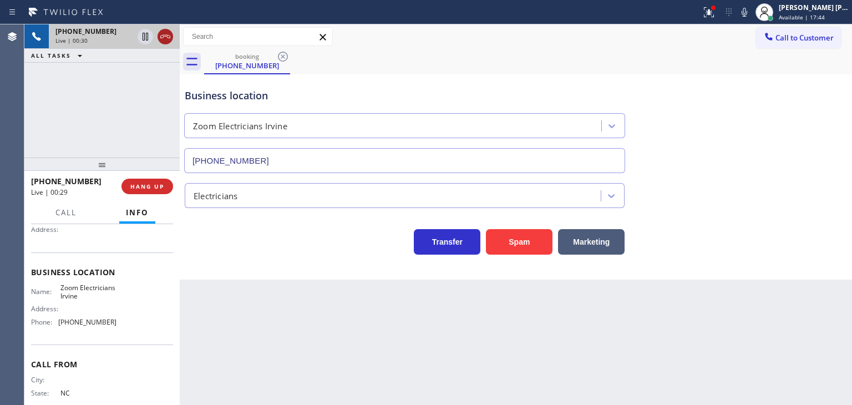
click at [164, 40] on icon at bounding box center [165, 36] width 13 height 13
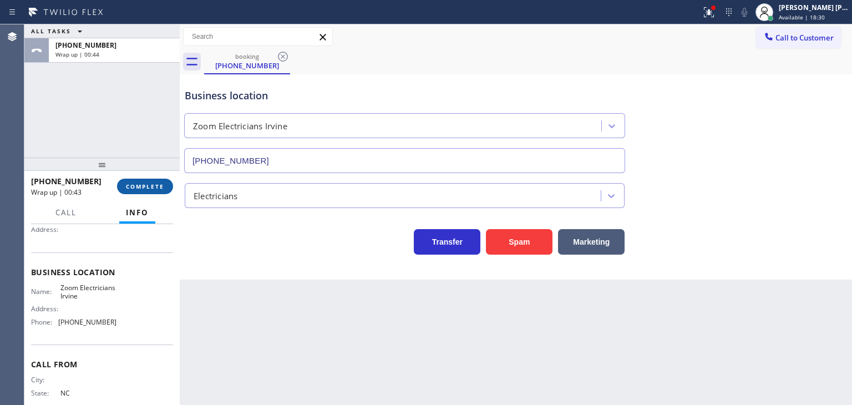
click at [151, 187] on span "COMPLETE" at bounding box center [145, 186] width 38 height 8
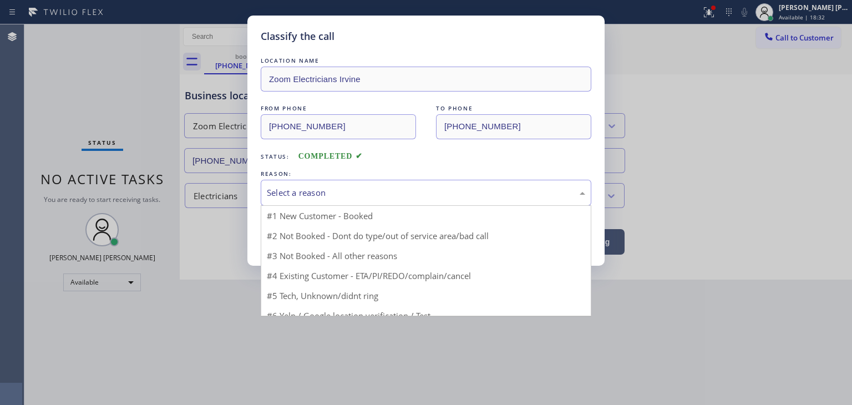
click at [288, 192] on div "Select a reason" at bounding box center [426, 192] width 318 height 13
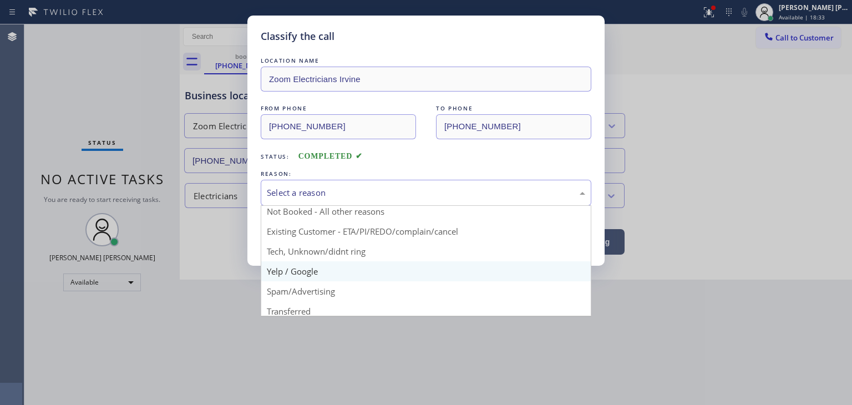
scroll to position [29, 0]
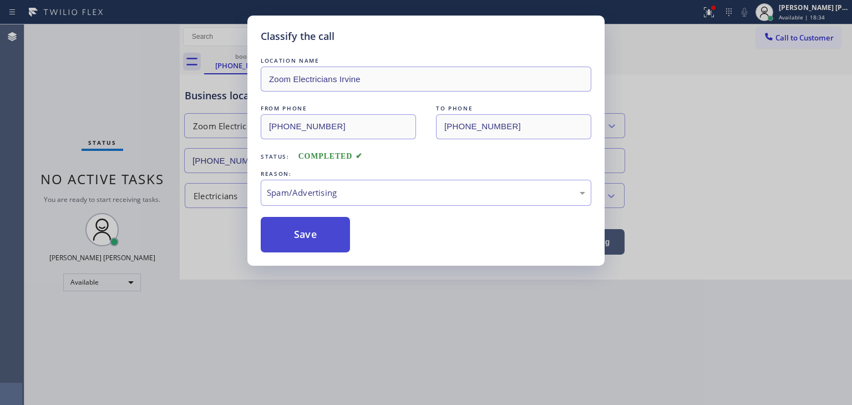
click at [308, 227] on button "Save" at bounding box center [305, 234] width 89 height 35
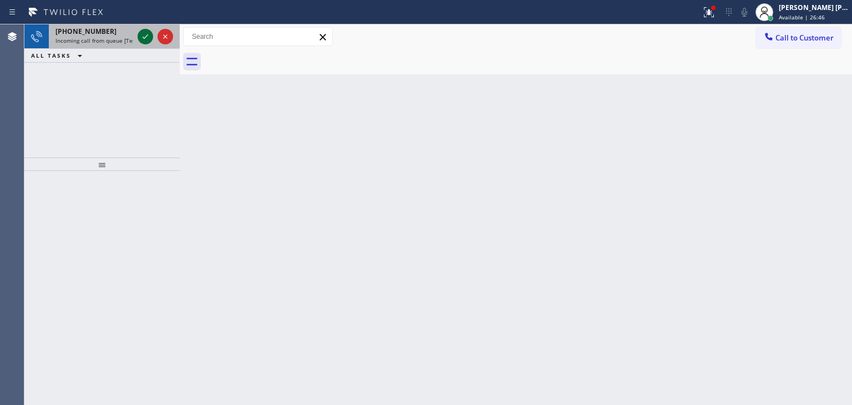
click at [147, 37] on icon at bounding box center [145, 36] width 13 height 13
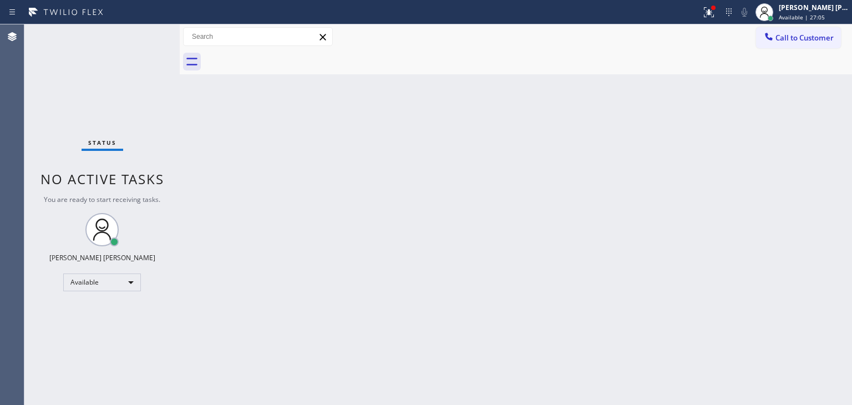
click at [145, 35] on div "Status No active tasks You are ready to start receiving tasks. [PERSON_NAME] [P…" at bounding box center [101, 214] width 155 height 380
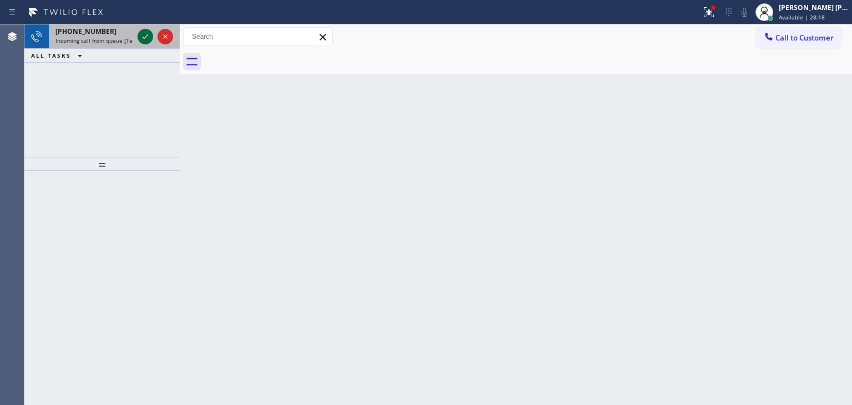
click at [142, 33] on icon at bounding box center [145, 36] width 13 height 13
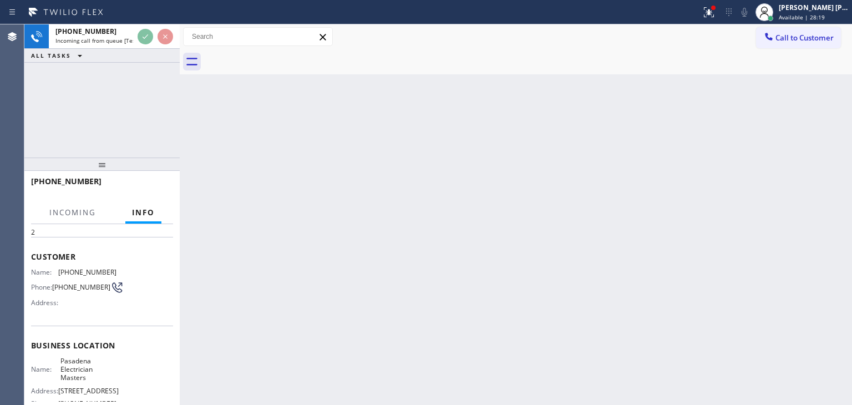
scroll to position [111, 0]
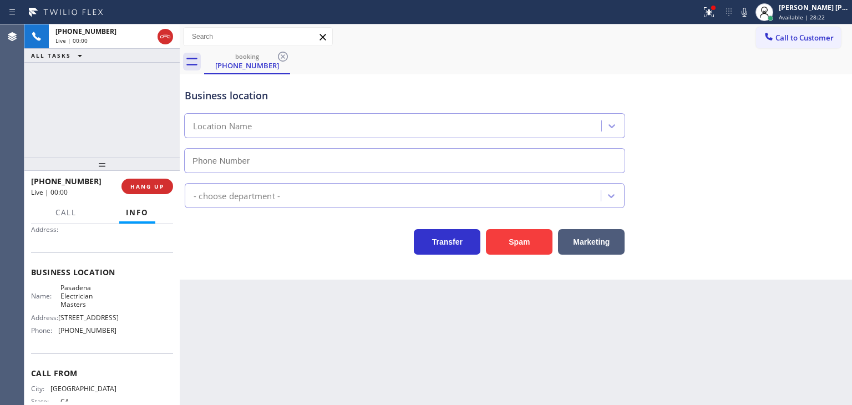
type input "[PHONE_NUMBER]"
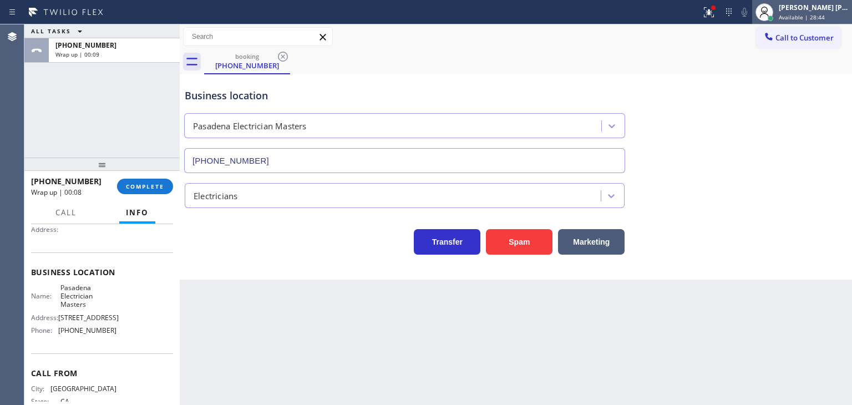
click at [813, 13] on span "Available | 28:44" at bounding box center [801, 17] width 46 height 8
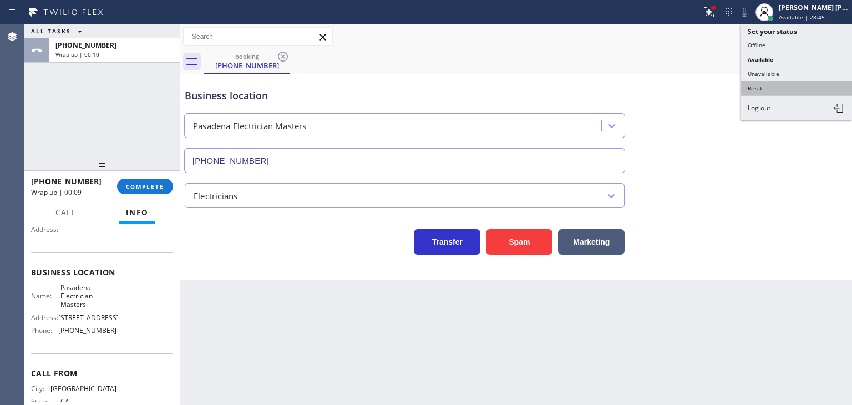
click at [762, 87] on button "Break" at bounding box center [796, 88] width 111 height 14
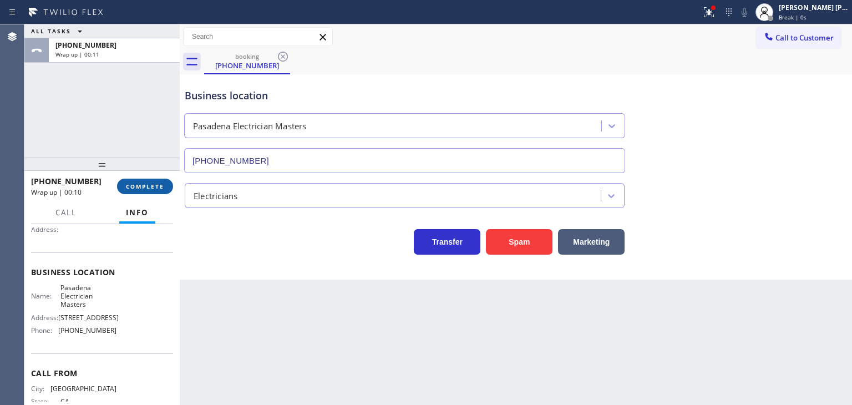
click at [138, 190] on button "COMPLETE" at bounding box center [145, 187] width 56 height 16
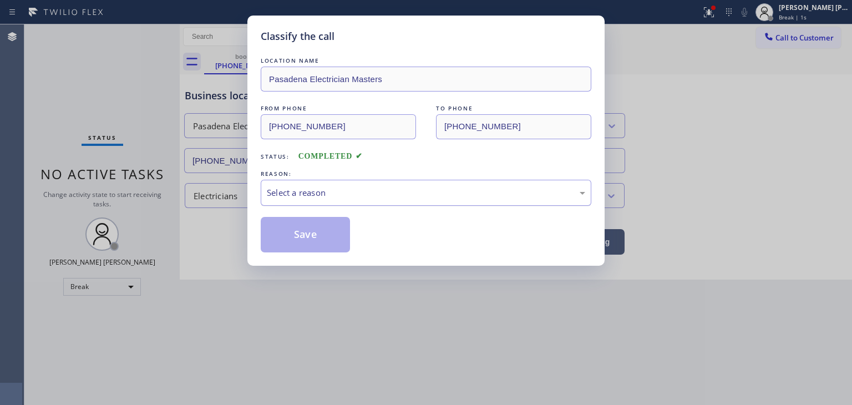
click at [337, 194] on div "Select a reason" at bounding box center [426, 192] width 318 height 13
click at [307, 239] on button "Save" at bounding box center [305, 234] width 89 height 35
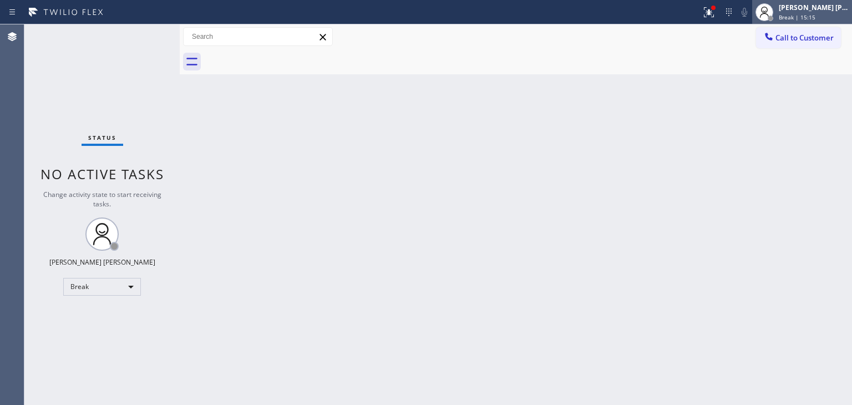
drag, startPoint x: 801, startPoint y: 8, endPoint x: 800, endPoint y: 21, distance: 12.2
click at [801, 8] on div "[PERSON_NAME] [PERSON_NAME]" at bounding box center [813, 7] width 70 height 9
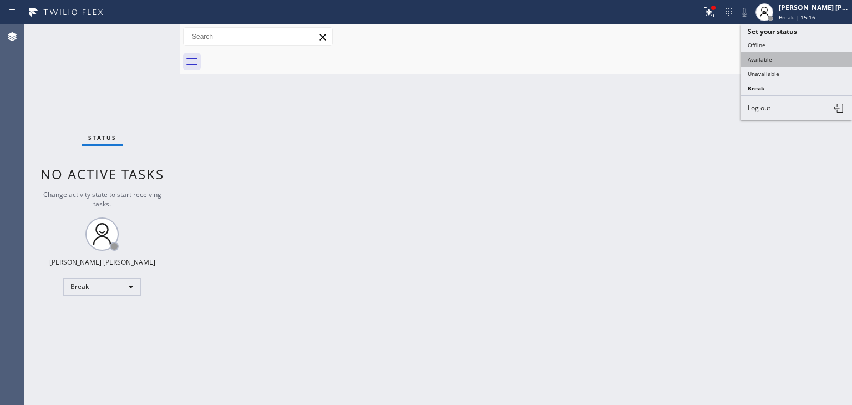
click at [795, 55] on button "Available" at bounding box center [796, 59] width 111 height 14
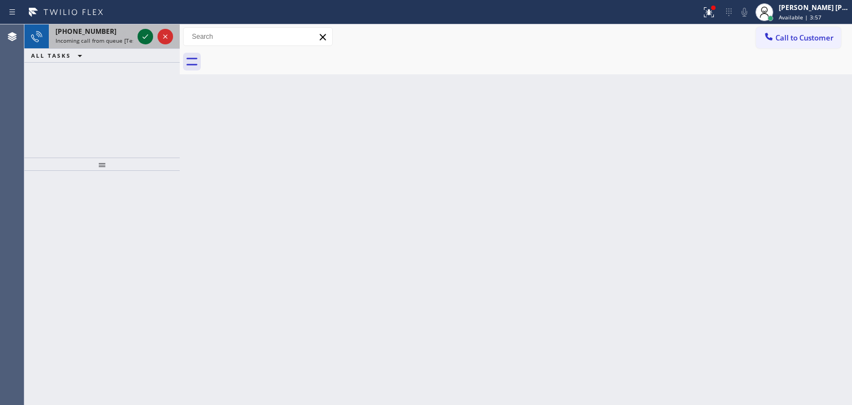
click at [142, 36] on icon at bounding box center [145, 36] width 13 height 13
click at [143, 36] on icon at bounding box center [145, 36] width 13 height 13
click at [147, 35] on icon at bounding box center [145, 36] width 6 height 4
click at [148, 35] on icon at bounding box center [145, 36] width 13 height 13
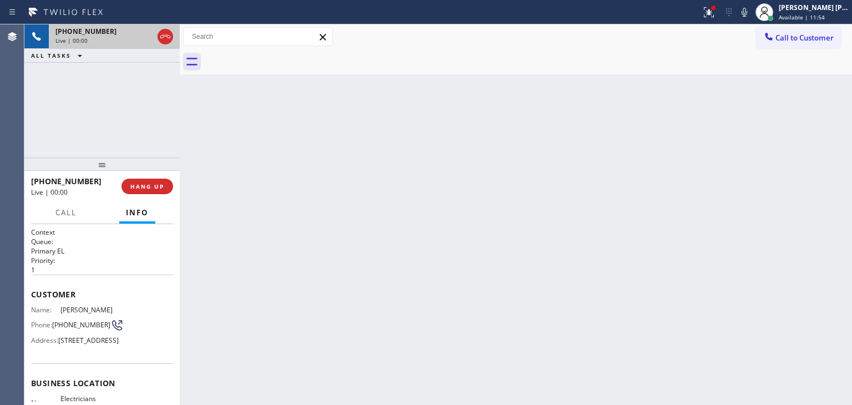
scroll to position [55, 0]
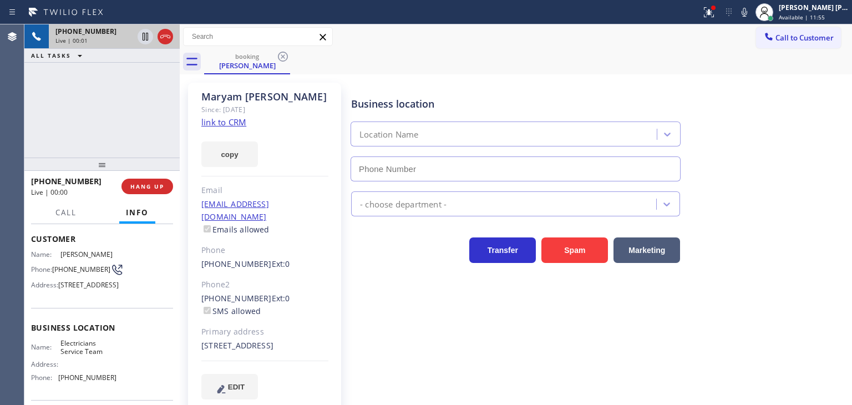
type input "[PHONE_NUMBER]"
click at [233, 122] on link "link to CRM" at bounding box center [223, 121] width 45 height 11
click at [767, 248] on div "Transfer Spam Marketing" at bounding box center [599, 244] width 500 height 35
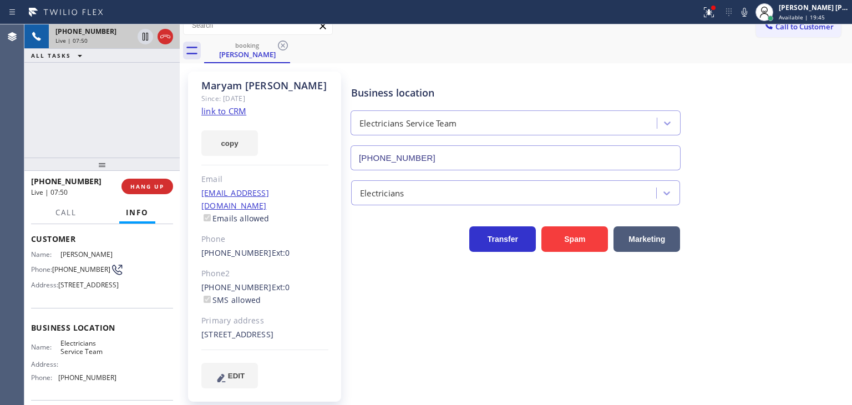
scroll to position [16, 0]
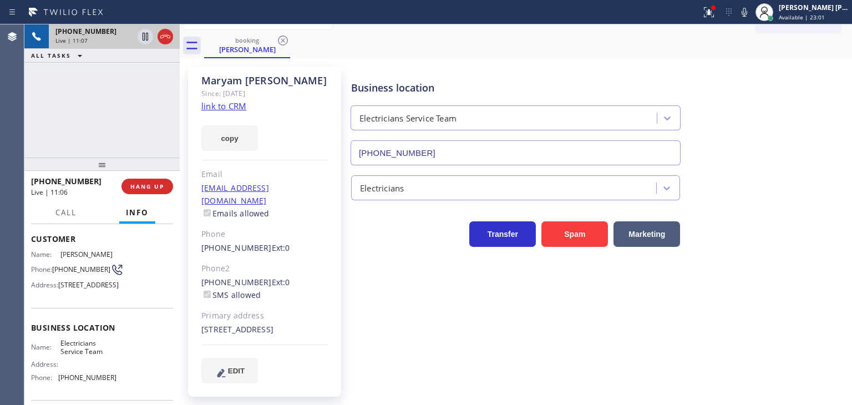
click at [115, 84] on div "[PHONE_NUMBER] Live | 11:07 ALL TASKS ALL TASKS ACTIVE TASKS TASKS IN WRAP UP" at bounding box center [101, 90] width 155 height 133
drag, startPoint x: 785, startPoint y: 193, endPoint x: 693, endPoint y: 156, distance: 99.1
click at [785, 193] on div "Electricians" at bounding box center [599, 185] width 500 height 29
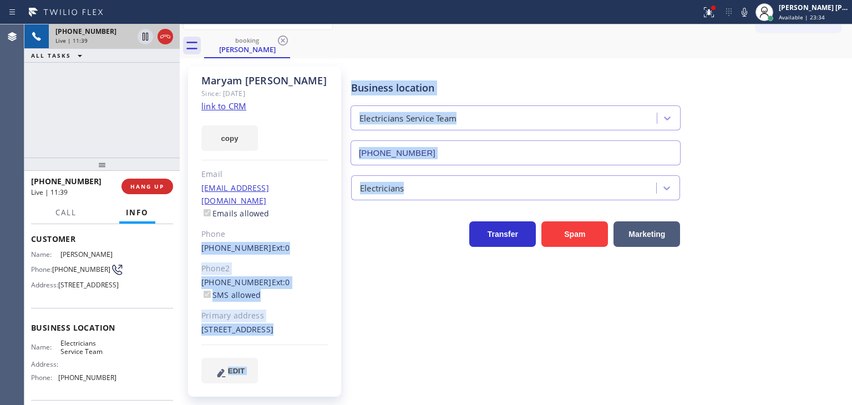
drag, startPoint x: 284, startPoint y: 211, endPoint x: 165, endPoint y: 210, distance: 119.2
click at [248, 210] on div "[PERSON_NAME] Since: [DATE] link to CRM copy Email [EMAIL_ADDRESS][DOMAIN_NAME]…" at bounding box center [515, 231] width 666 height 341
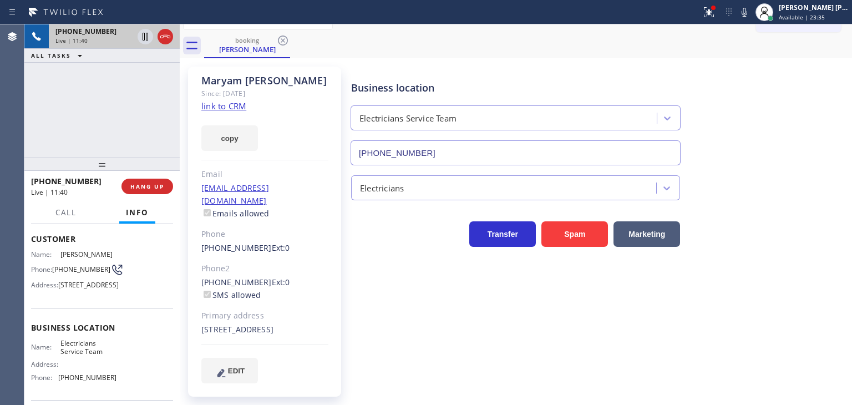
click at [79, 96] on div "[PHONE_NUMBER] Live | 11:40 ALL TASKS ALL TASKS ACTIVE TASKS TASKS IN WRAP UP" at bounding box center [101, 90] width 155 height 133
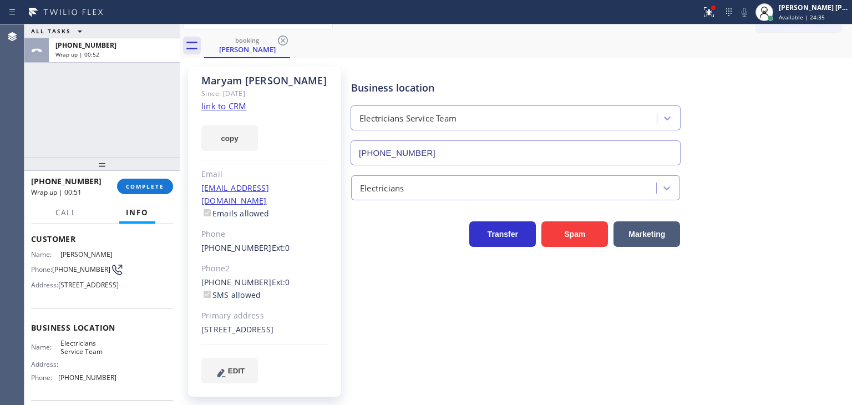
scroll to position [111, 0]
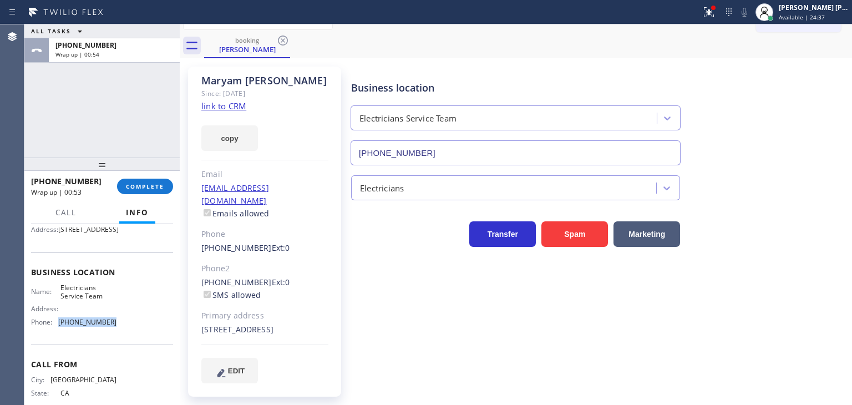
drag, startPoint x: 109, startPoint y: 349, endPoint x: 58, endPoint y: 346, distance: 51.1
click at [58, 326] on div "Phone: [PHONE_NUMBER]" at bounding box center [73, 322] width 85 height 8
copy div "[PHONE_NUMBER]"
click at [152, 182] on span "COMPLETE" at bounding box center [145, 186] width 38 height 8
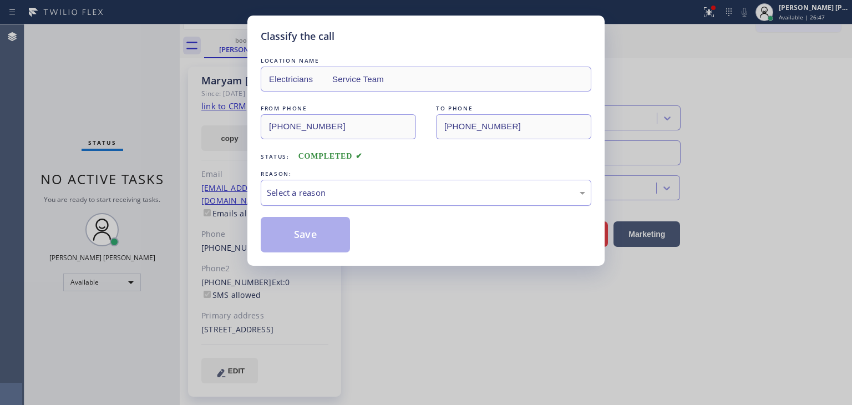
click at [280, 187] on div "Select a reason" at bounding box center [426, 192] width 318 height 13
drag, startPoint x: 302, startPoint y: 226, endPoint x: 325, endPoint y: 197, distance: 37.5
click at [302, 227] on button "Save" at bounding box center [305, 234] width 89 height 35
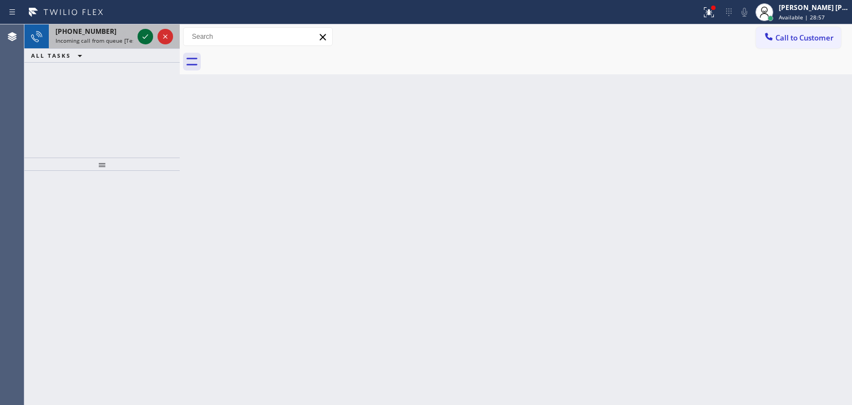
click at [149, 33] on icon at bounding box center [145, 36] width 13 height 13
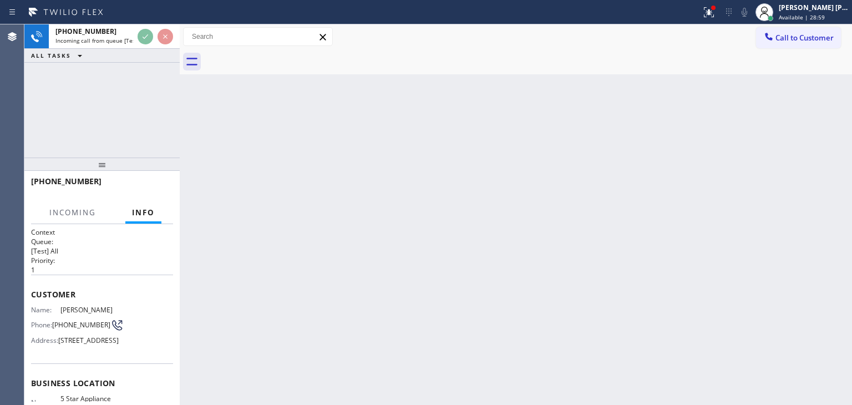
scroll to position [55, 0]
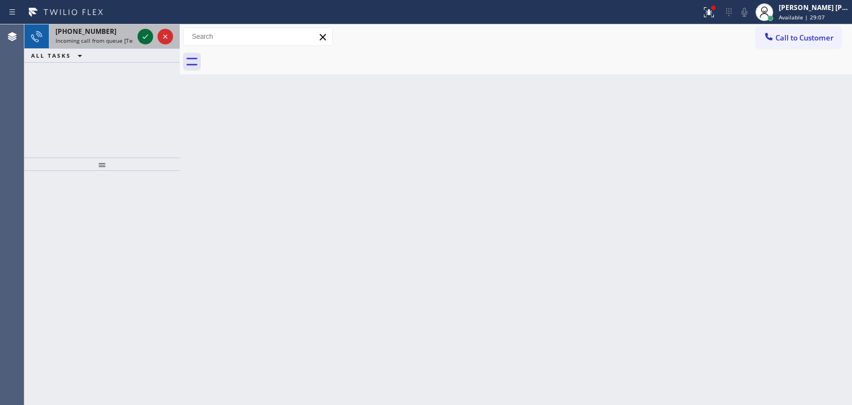
click at [146, 35] on icon at bounding box center [145, 36] width 13 height 13
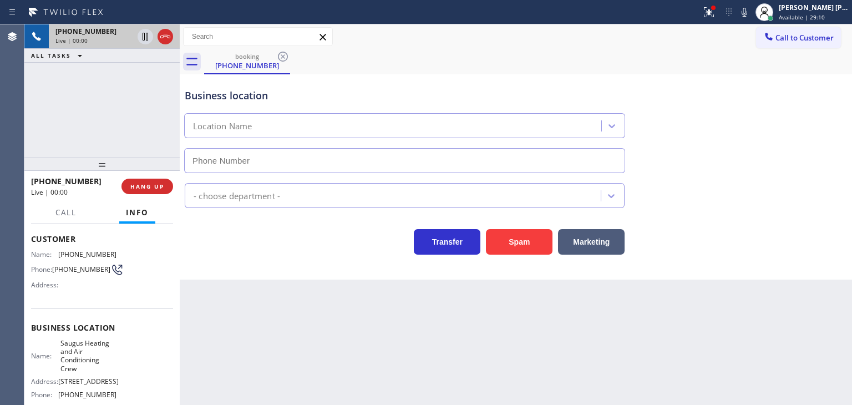
scroll to position [111, 0]
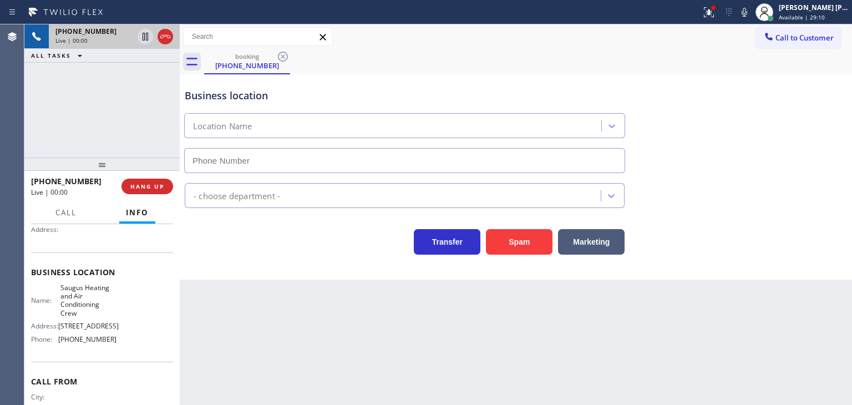
type input "[PHONE_NUMBER]"
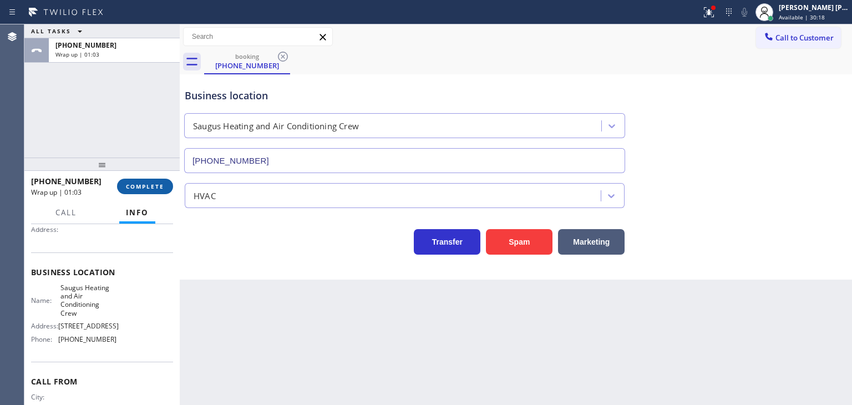
click at [162, 182] on span "COMPLETE" at bounding box center [145, 186] width 38 height 8
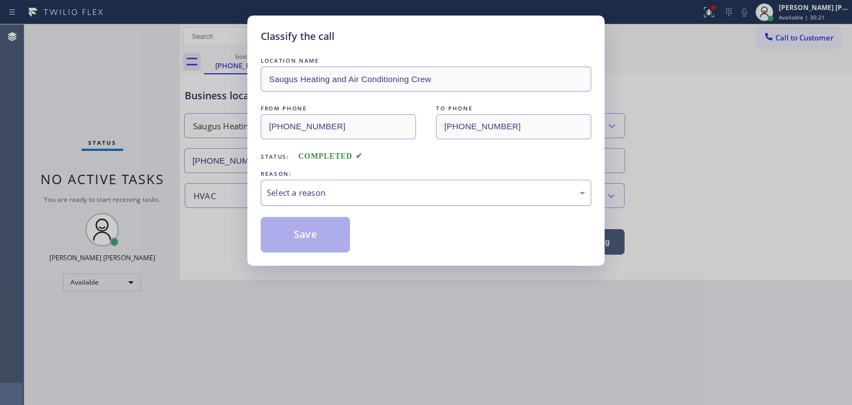
click at [287, 192] on div "Select a reason" at bounding box center [426, 192] width 318 height 13
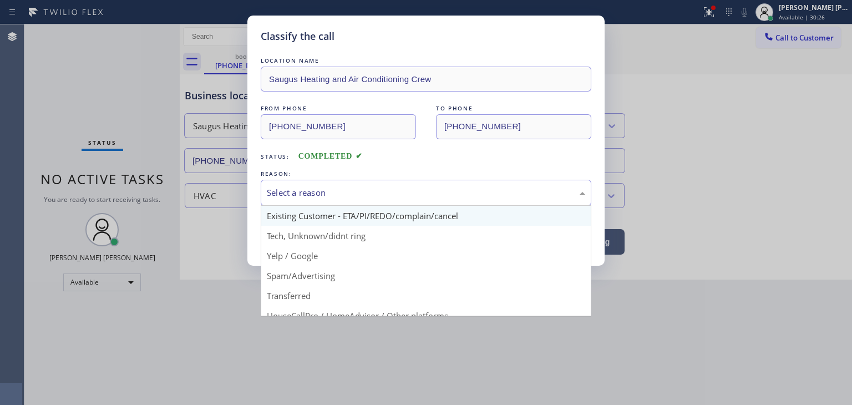
scroll to position [14, 0]
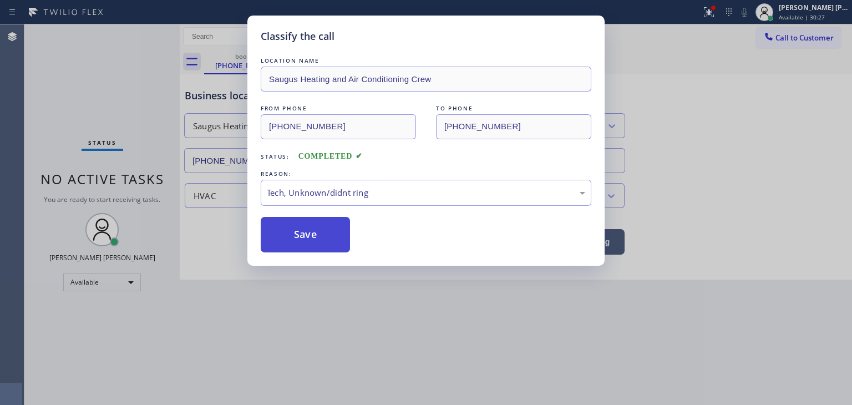
click at [303, 235] on button "Save" at bounding box center [305, 234] width 89 height 35
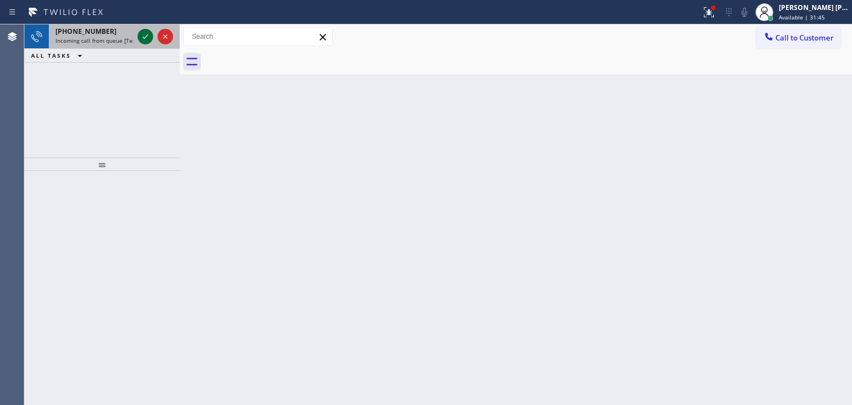
click at [148, 34] on icon at bounding box center [145, 36] width 13 height 13
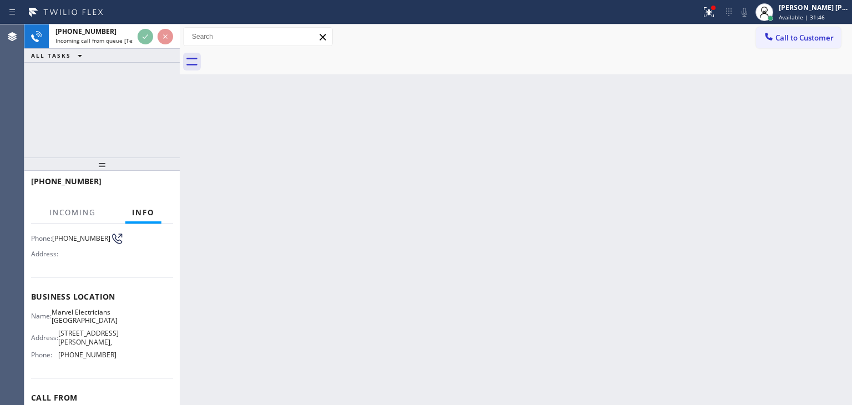
scroll to position [111, 0]
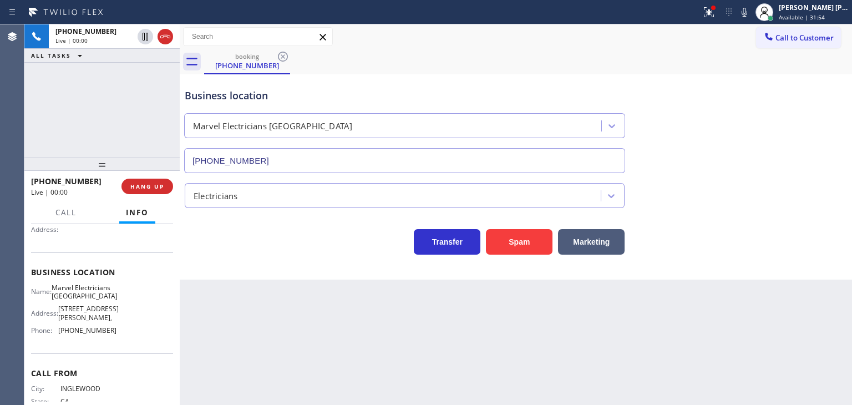
type input "[PHONE_NUMBER]"
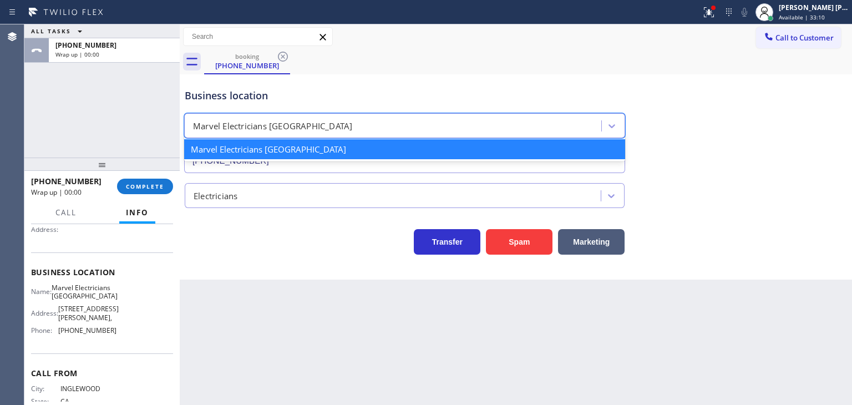
drag, startPoint x: 262, startPoint y: 105, endPoint x: 427, endPoint y: 69, distance: 168.7
click at [427, 69] on div "booking [PHONE_NUMBER] Call to Customer Outbound call Location Rich Viking Frid…" at bounding box center [516, 151] width 672 height 255
click at [659, 198] on div "Electricians" at bounding box center [515, 193] width 666 height 29
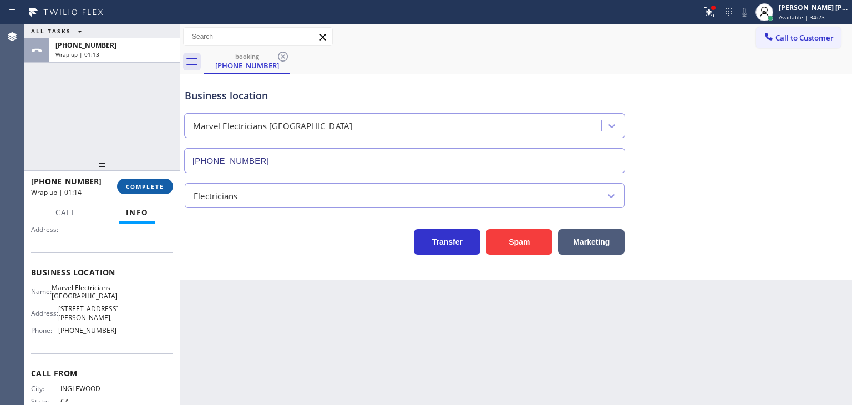
click at [140, 189] on span "COMPLETE" at bounding box center [145, 186] width 38 height 8
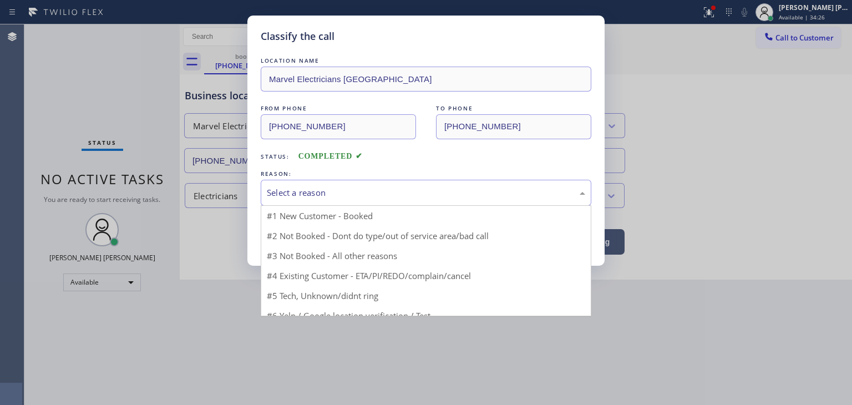
click at [298, 201] on div "Select a reason" at bounding box center [426, 193] width 330 height 26
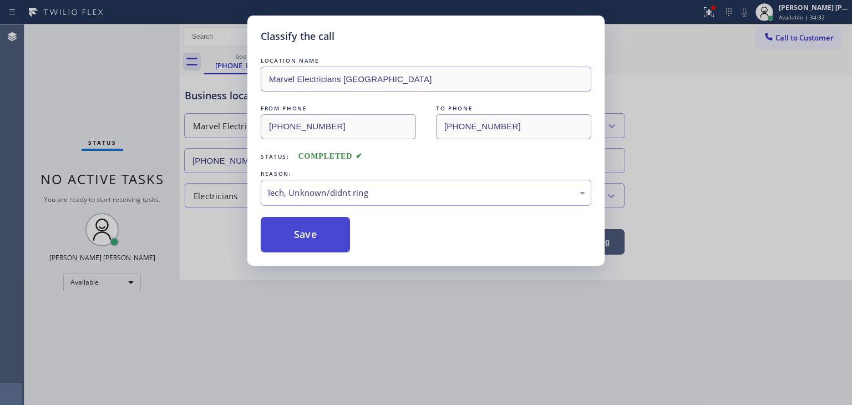
click at [302, 245] on button "Save" at bounding box center [305, 234] width 89 height 35
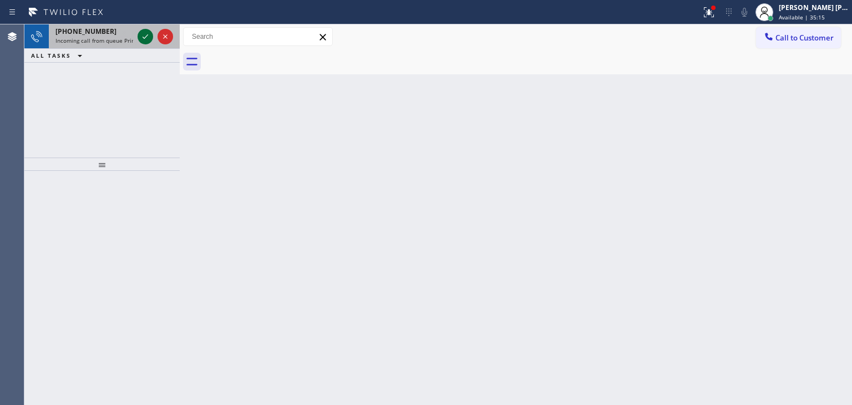
click at [146, 39] on icon at bounding box center [145, 36] width 13 height 13
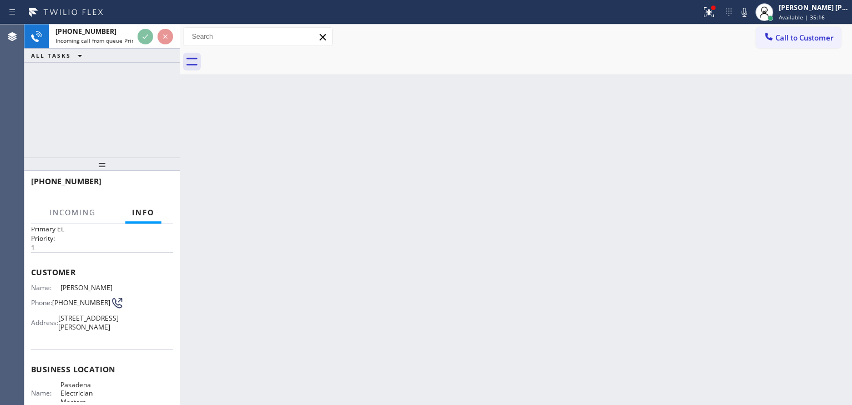
scroll to position [55, 0]
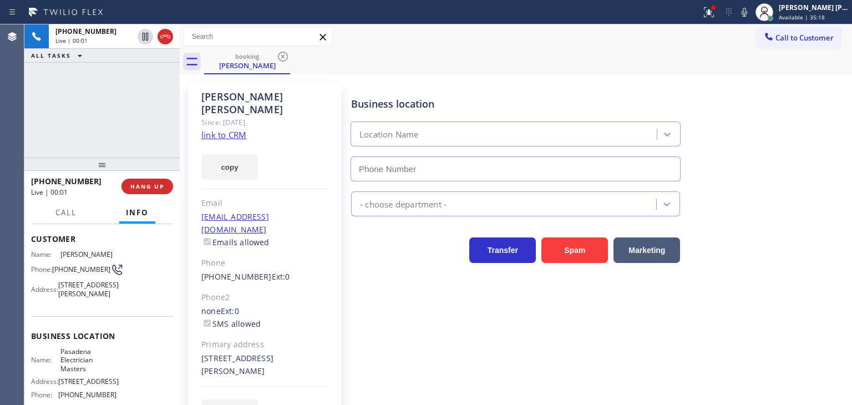
type input "[PHONE_NUMBER]"
click at [210, 129] on link "link to CRM" at bounding box center [223, 134] width 45 height 11
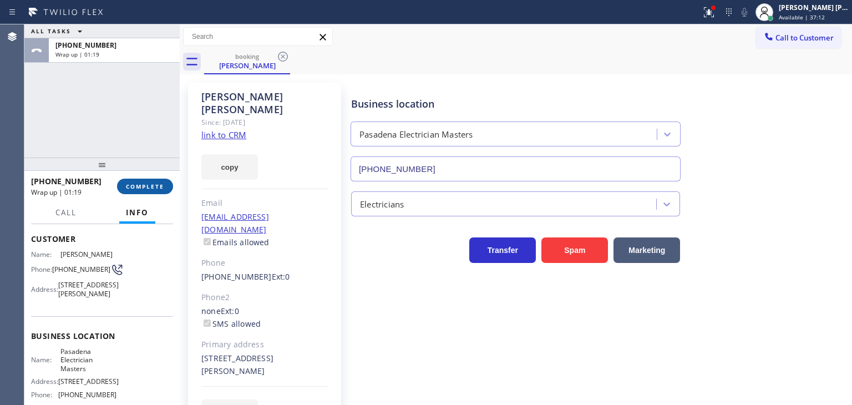
click at [157, 189] on span "COMPLETE" at bounding box center [145, 186] width 38 height 8
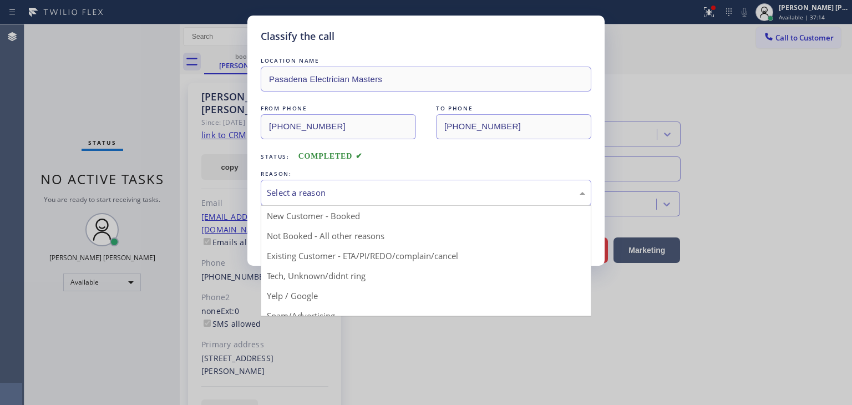
click at [321, 193] on div "Select a reason" at bounding box center [426, 192] width 318 height 13
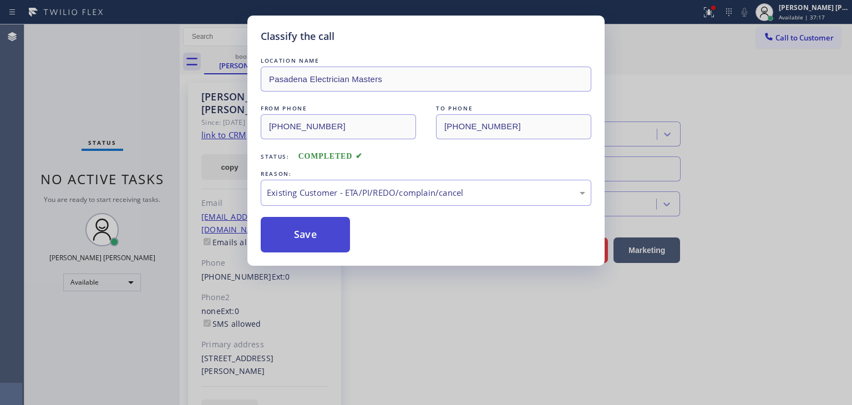
click at [304, 240] on button "Save" at bounding box center [305, 234] width 89 height 35
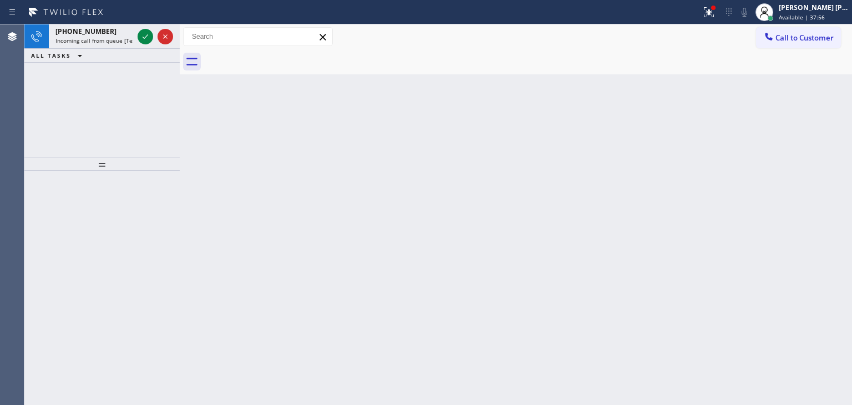
drag, startPoint x: 147, startPoint y: 35, endPoint x: 144, endPoint y: 100, distance: 64.9
click at [147, 35] on icon at bounding box center [145, 36] width 6 height 4
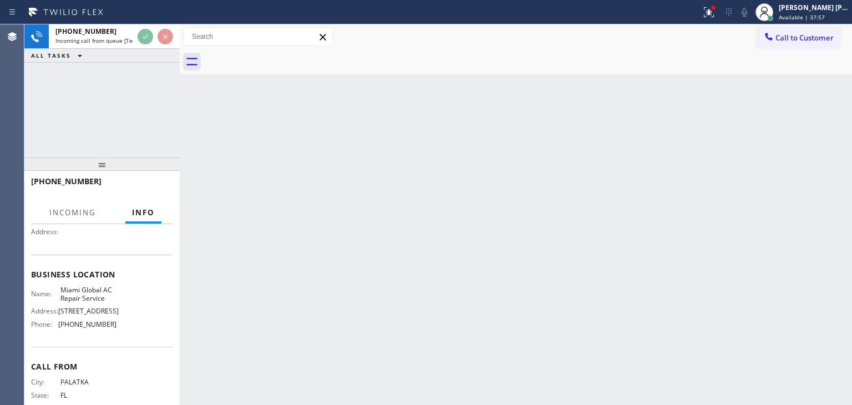
scroll to position [111, 0]
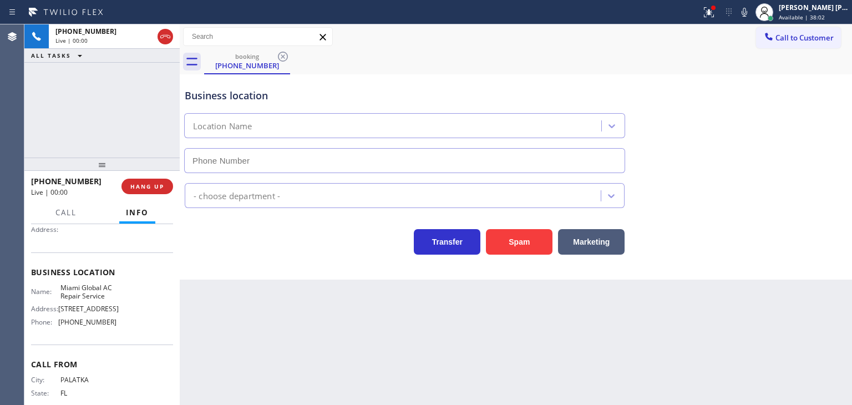
type input "[PHONE_NUMBER]"
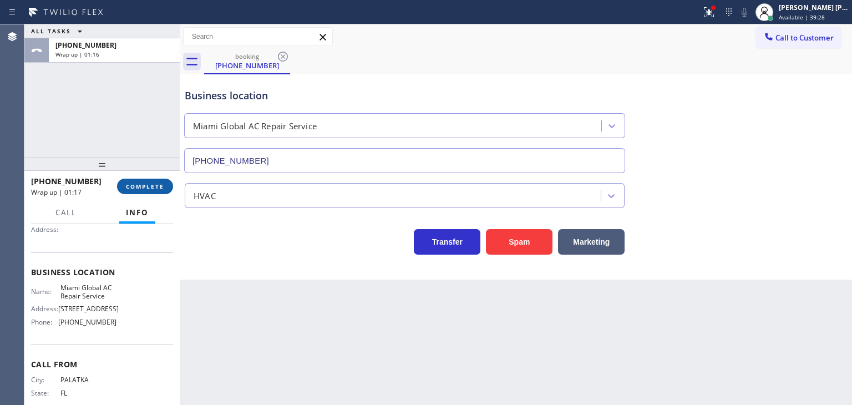
click at [153, 182] on span "COMPLETE" at bounding box center [145, 186] width 38 height 8
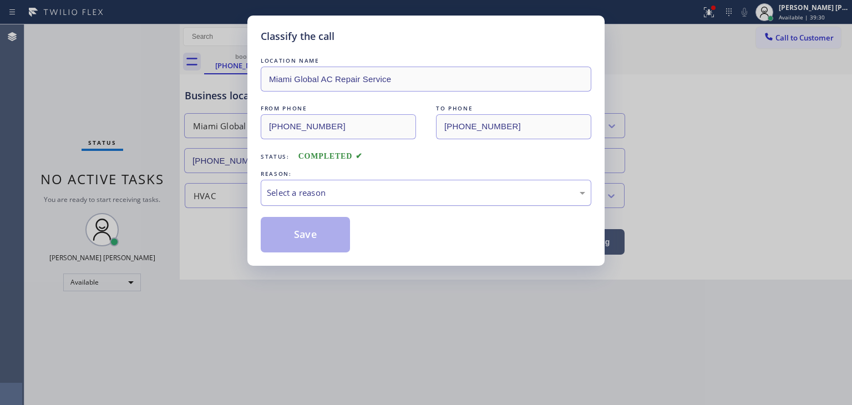
click at [328, 194] on div "Select a reason" at bounding box center [426, 192] width 318 height 13
drag, startPoint x: 310, startPoint y: 272, endPoint x: 306, endPoint y: 258, distance: 14.9
click at [306, 233] on button "Save" at bounding box center [305, 234] width 89 height 35
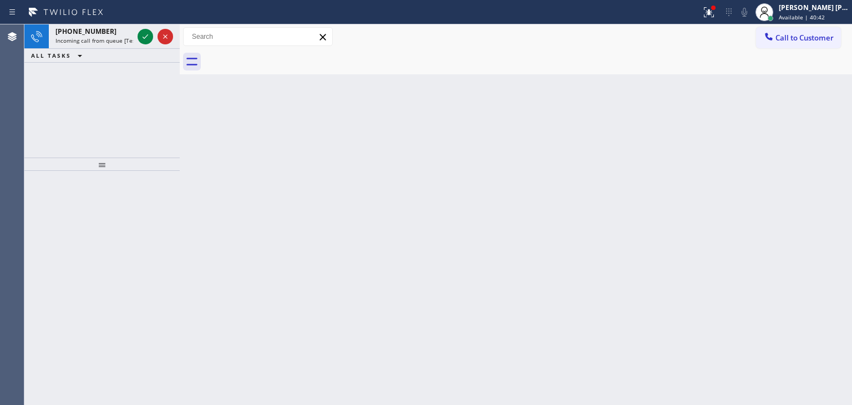
drag, startPoint x: 143, startPoint y: 38, endPoint x: 143, endPoint y: 100, distance: 62.7
click at [143, 38] on icon at bounding box center [145, 36] width 6 height 4
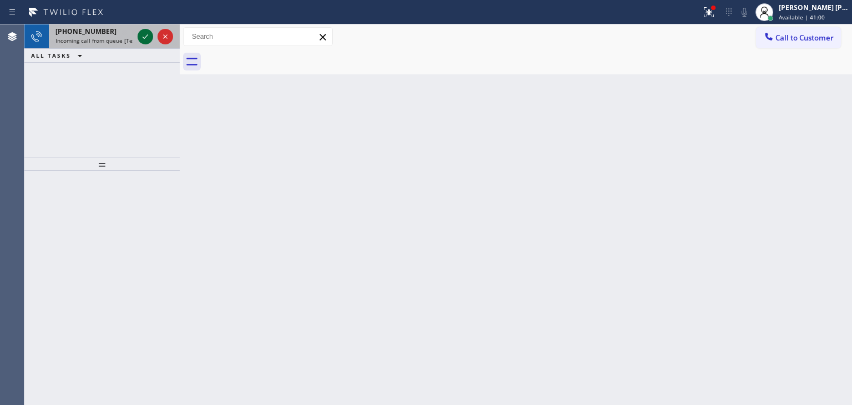
click at [146, 37] on icon at bounding box center [145, 36] width 13 height 13
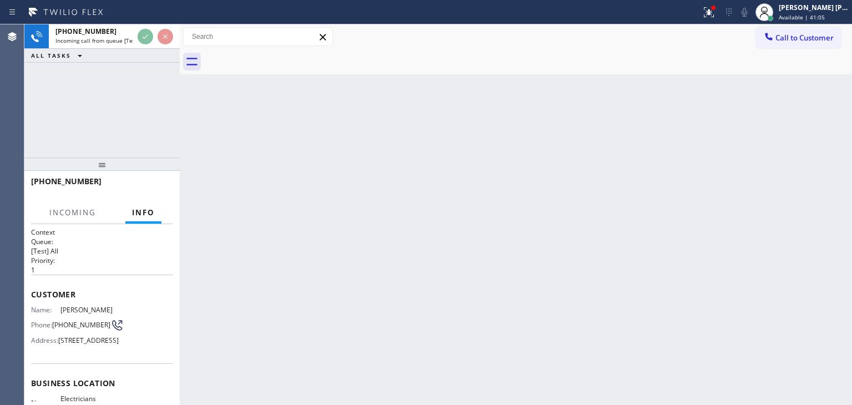
scroll to position [55, 0]
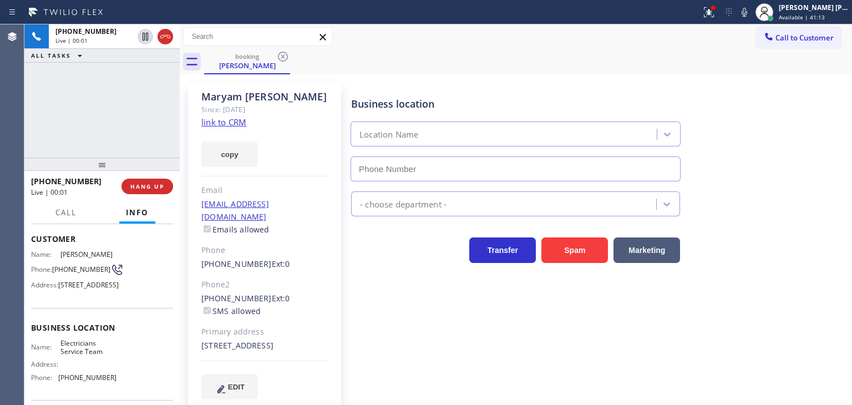
type input "[PHONE_NUMBER]"
click at [140, 134] on div "[PHONE_NUMBER] Live | 00:07 ALL TASKS ALL TASKS ACTIVE TASKS TASKS IN WRAP UP" at bounding box center [101, 90] width 155 height 133
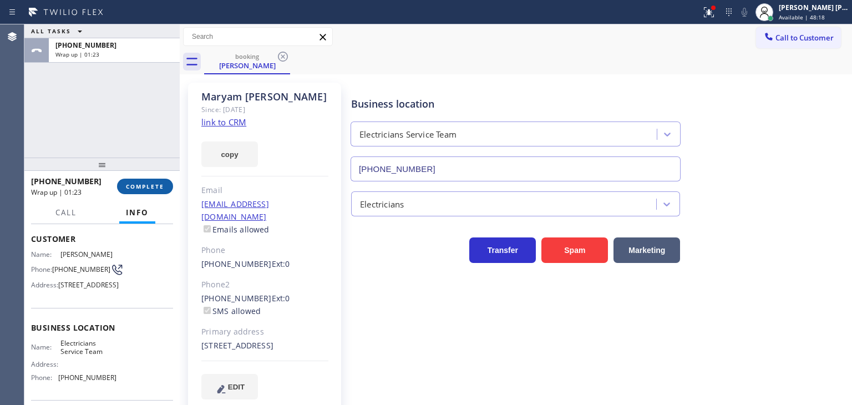
click at [165, 187] on button "COMPLETE" at bounding box center [145, 187] width 56 height 16
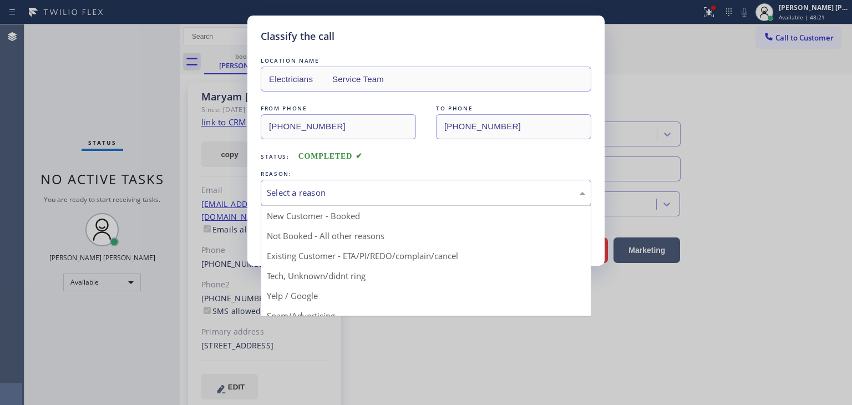
click at [320, 188] on div "Select a reason" at bounding box center [426, 192] width 318 height 13
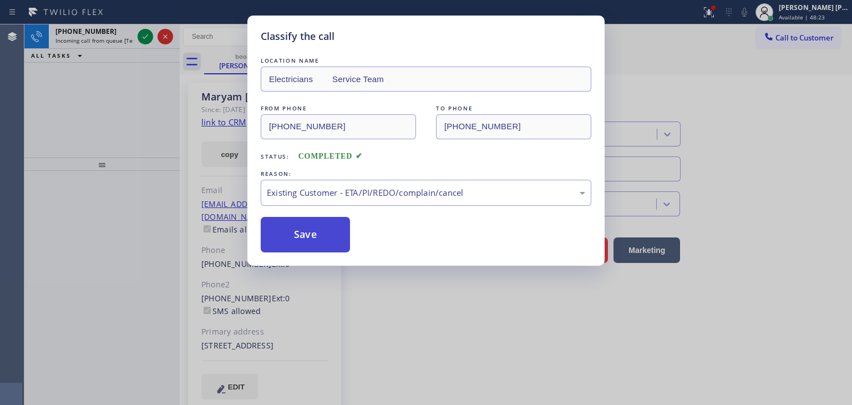
click at [322, 237] on button "Save" at bounding box center [305, 234] width 89 height 35
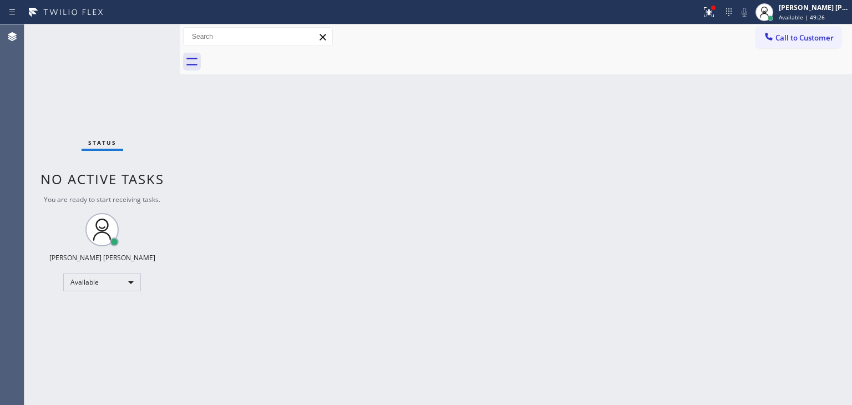
click at [138, 35] on div "Status No active tasks You are ready to start receiving tasks. [PERSON_NAME] [P…" at bounding box center [101, 214] width 155 height 380
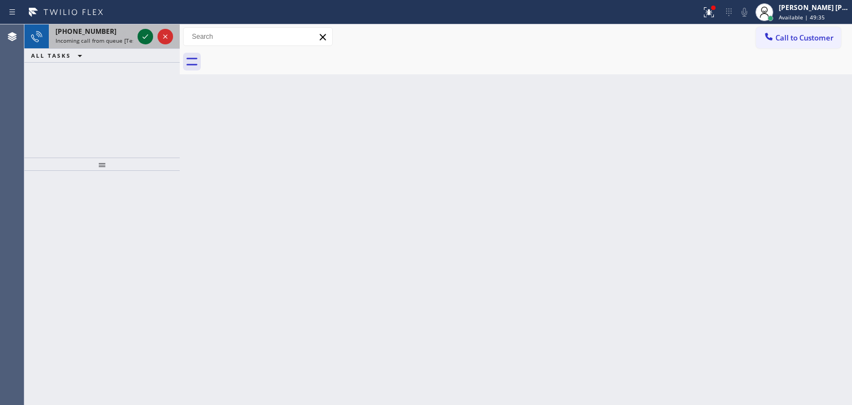
click at [146, 39] on icon at bounding box center [145, 36] width 13 height 13
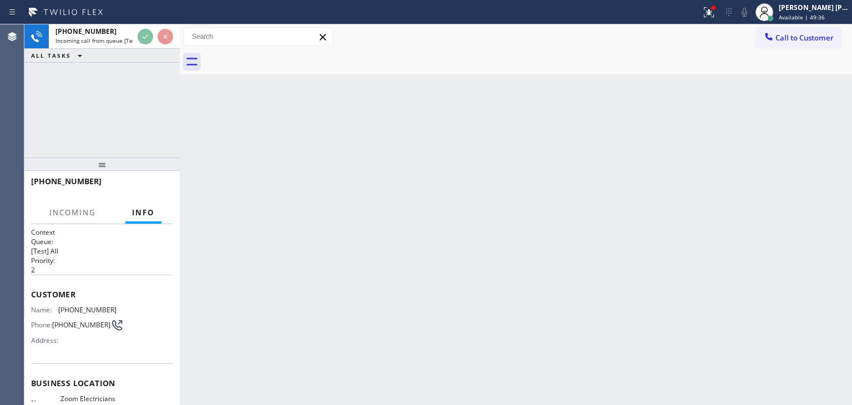
scroll to position [111, 0]
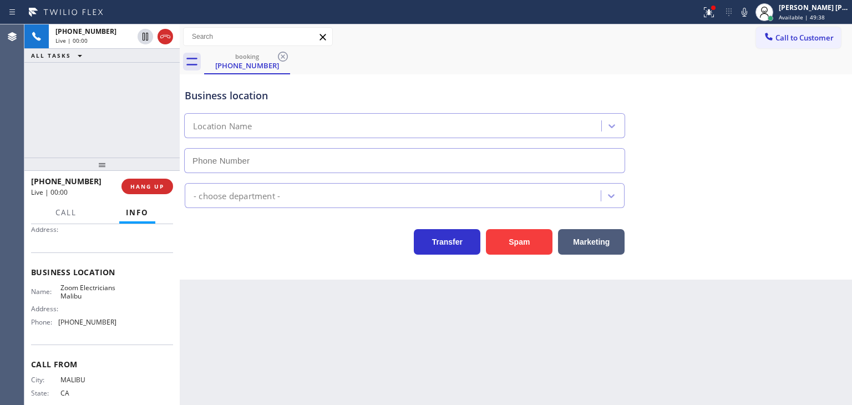
type input "[PHONE_NUMBER]"
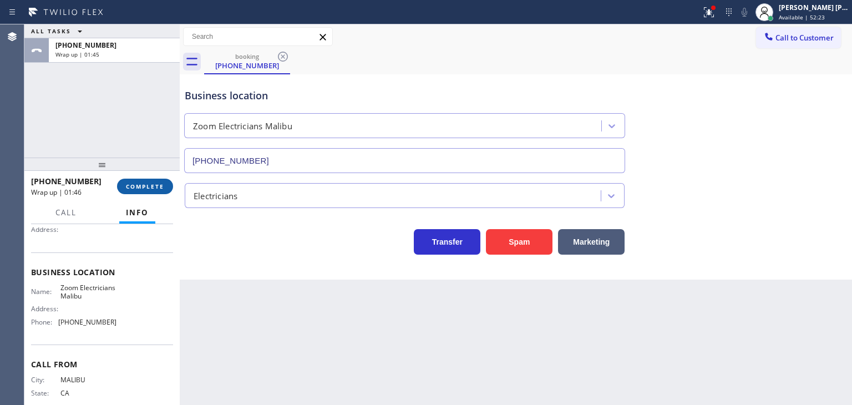
click at [141, 185] on span "COMPLETE" at bounding box center [145, 186] width 38 height 8
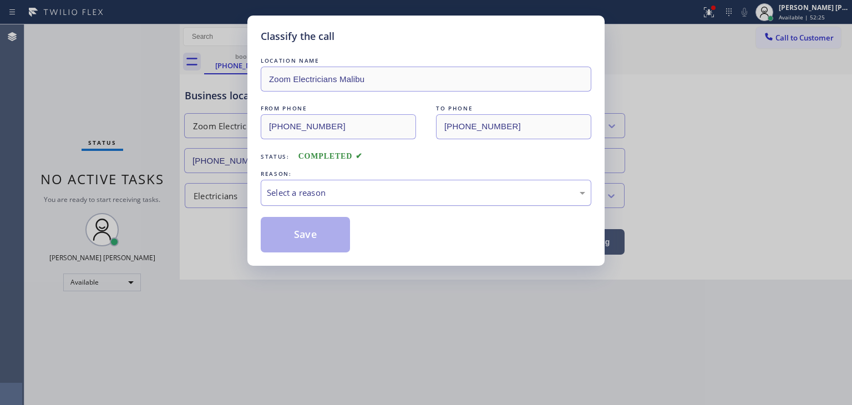
click at [286, 189] on div "Select a reason" at bounding box center [426, 192] width 318 height 13
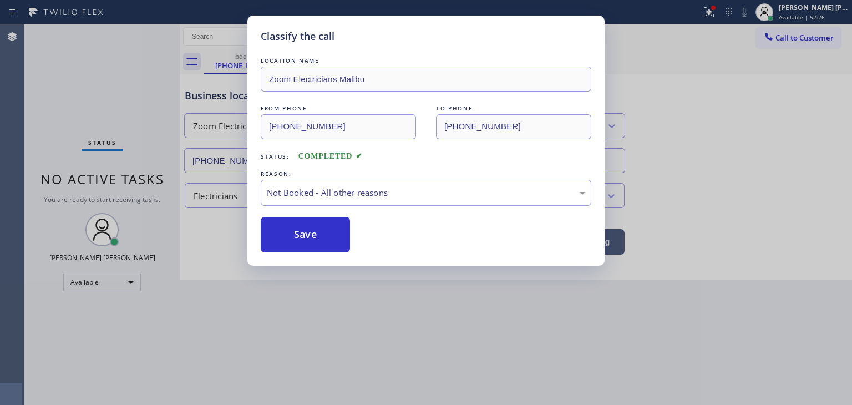
click at [304, 235] on button "Save" at bounding box center [305, 234] width 89 height 35
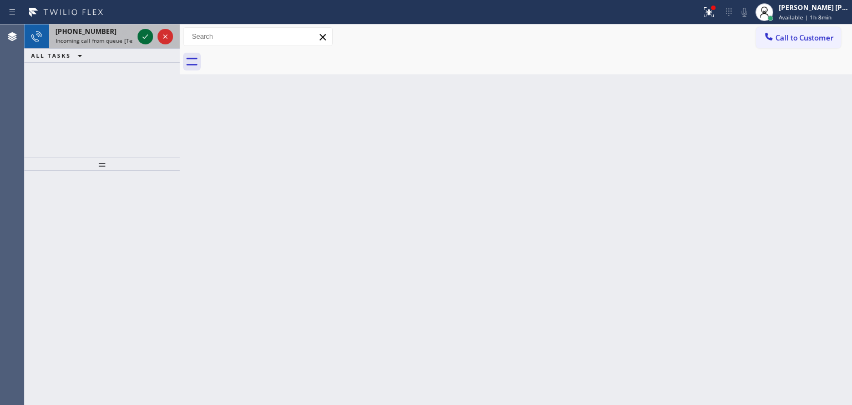
click at [146, 42] on icon at bounding box center [145, 36] width 13 height 13
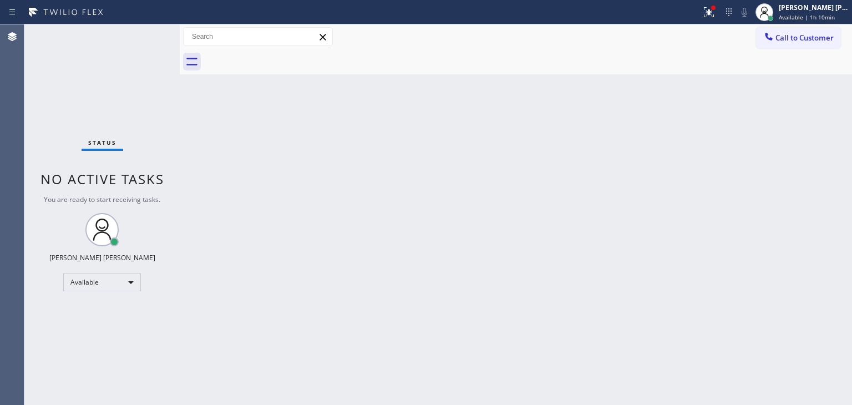
click at [144, 39] on div "Status No active tasks You are ready to start receiving tasks. [PERSON_NAME] [P…" at bounding box center [101, 214] width 155 height 380
click at [825, 15] on span "Available | 1h 12min" at bounding box center [806, 17] width 56 height 8
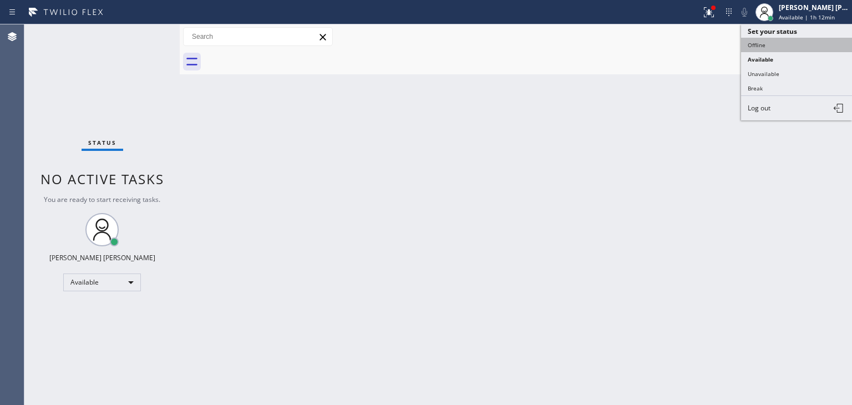
click at [792, 43] on button "Offline" at bounding box center [796, 45] width 111 height 14
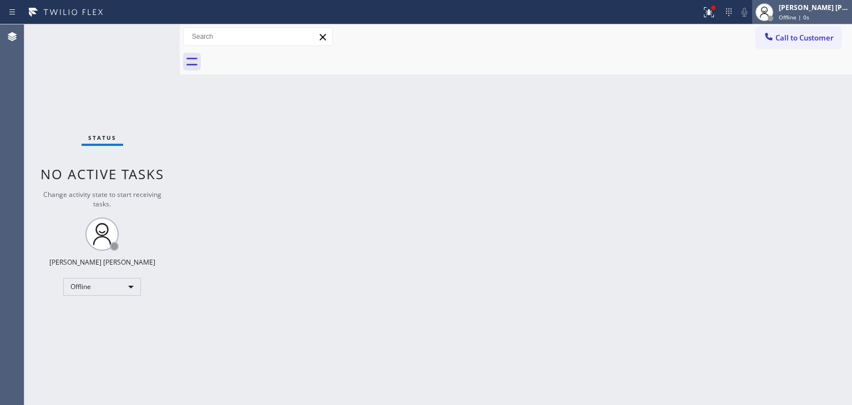
click at [809, 13] on span "Offline | 0s" at bounding box center [793, 17] width 30 height 8
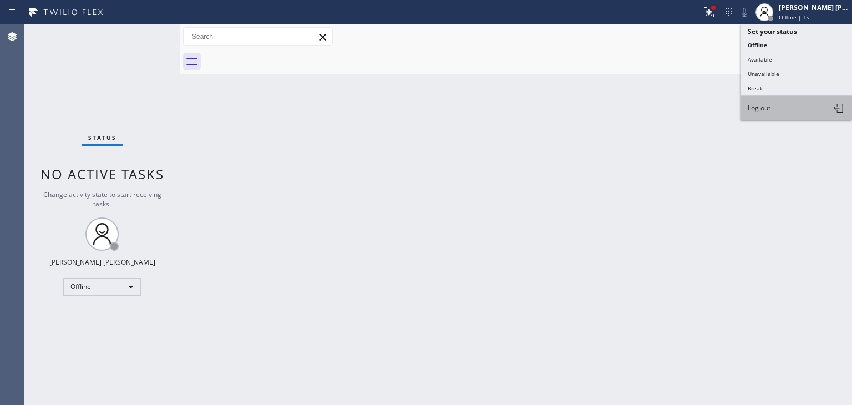
click at [765, 105] on span "Log out" at bounding box center [758, 107] width 23 height 9
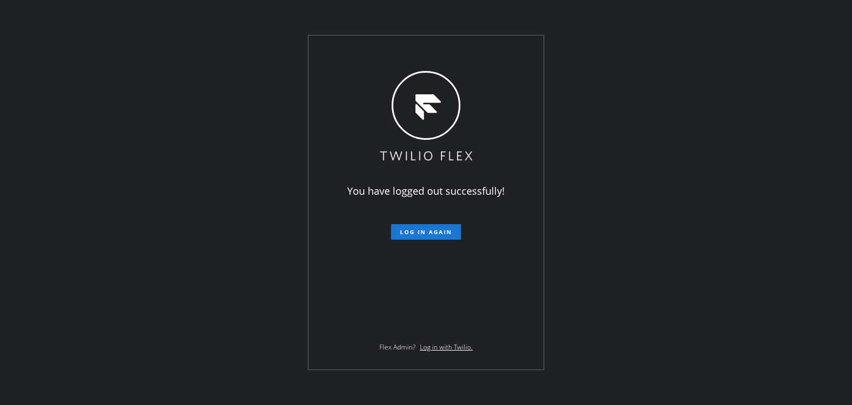
click at [772, 99] on div "You have logged out successfully! Log in again Flex Admin? Log in with Twilio." at bounding box center [426, 202] width 852 height 405
